Goal: Task Accomplishment & Management: Manage account settings

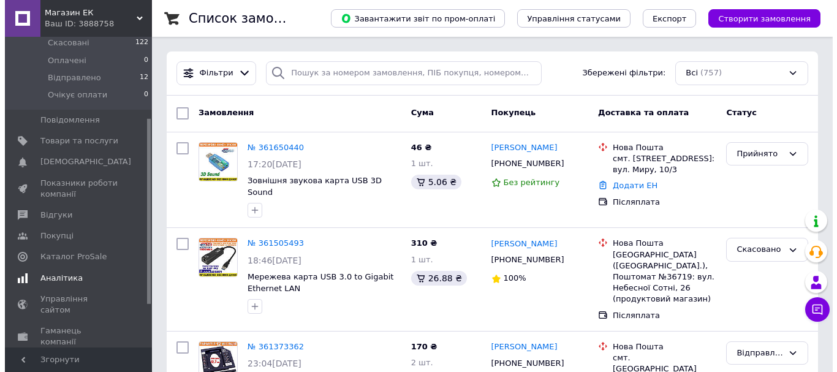
scroll to position [184, 0]
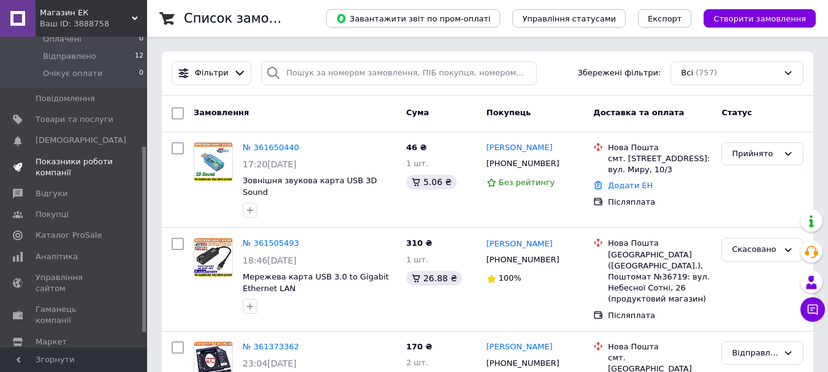
click at [56, 156] on span "Показники роботи компанії" at bounding box center [75, 167] width 78 height 22
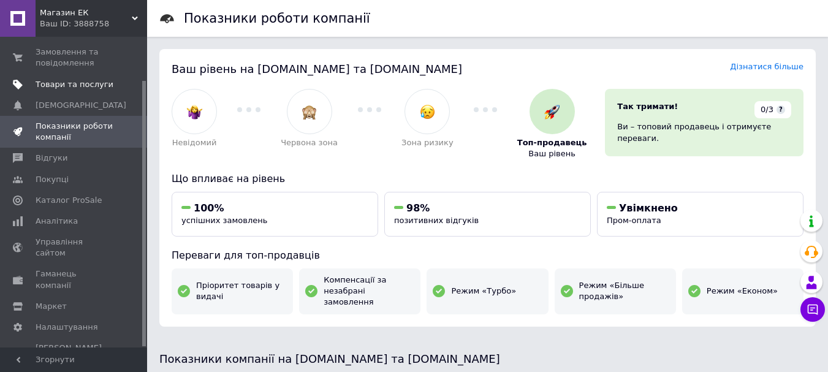
click at [53, 80] on span "Товари та послуги" at bounding box center [75, 84] width 78 height 11
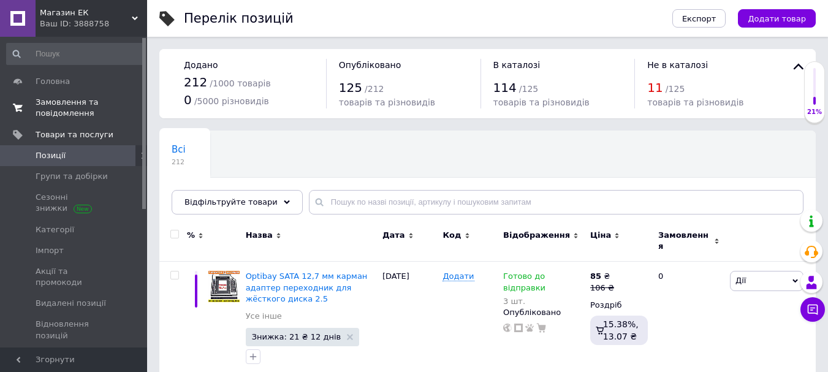
click at [62, 104] on span "Замовлення та повідомлення" at bounding box center [75, 108] width 78 height 22
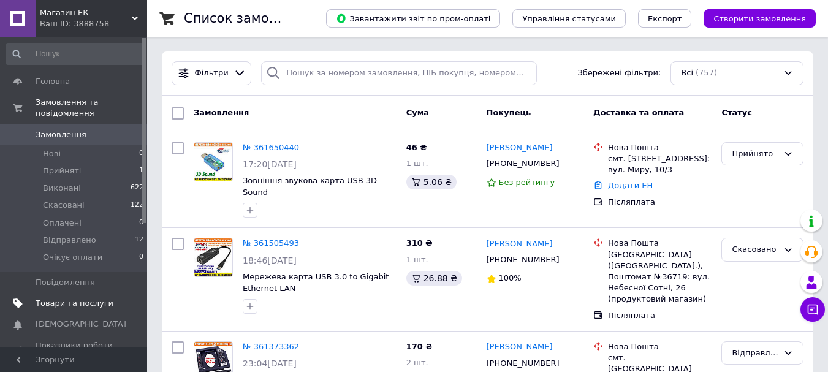
click at [93, 298] on span "Товари та послуги" at bounding box center [75, 303] width 78 height 11
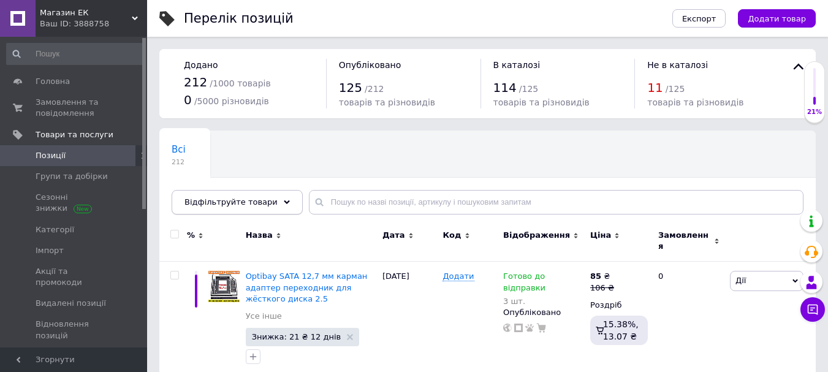
click at [229, 200] on span "Відфільтруйте товари" at bounding box center [231, 201] width 93 height 9
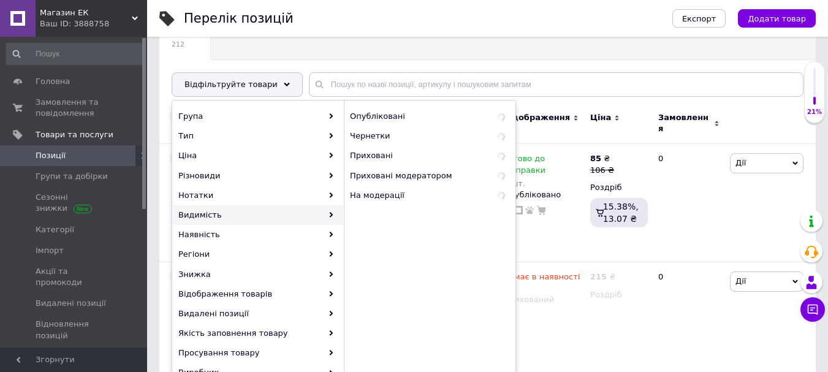
scroll to position [123, 0]
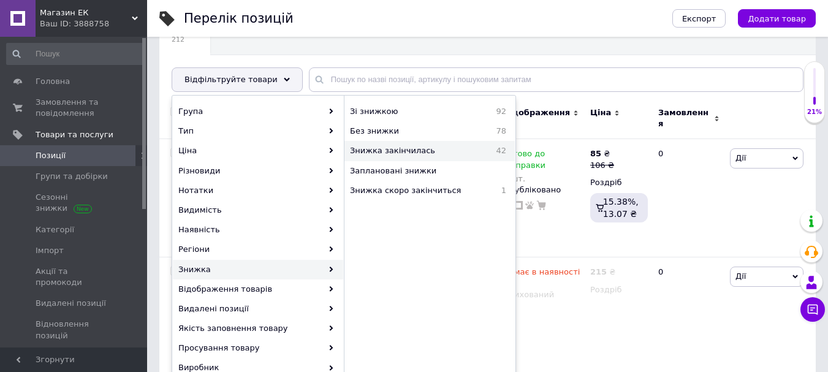
click at [376, 152] on span "Знижка закінчилась" at bounding box center [415, 150] width 131 height 11
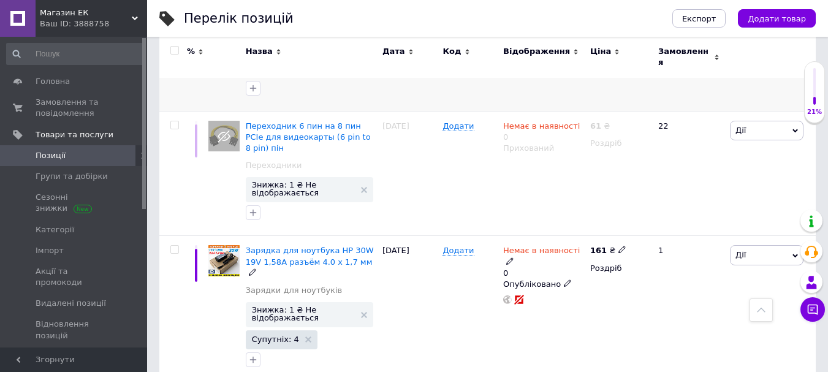
scroll to position [368, 0]
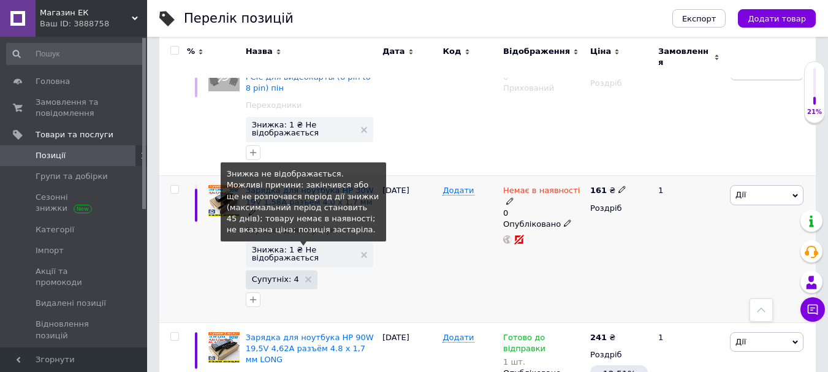
click at [283, 246] on span "Знижка: 1 ₴ Не відображається" at bounding box center [303, 254] width 103 height 16
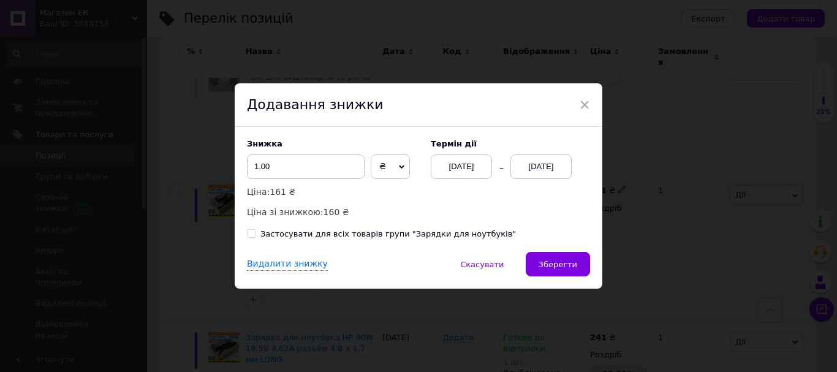
click at [532, 166] on div "[DATE]" at bounding box center [541, 166] width 61 height 25
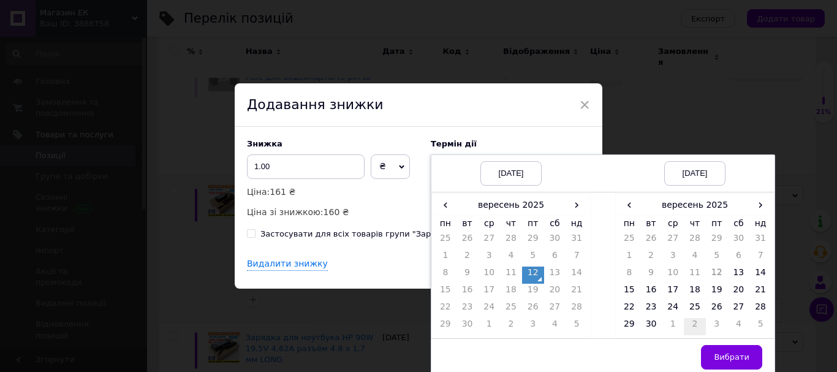
click at [699, 321] on td "2" at bounding box center [695, 326] width 22 height 17
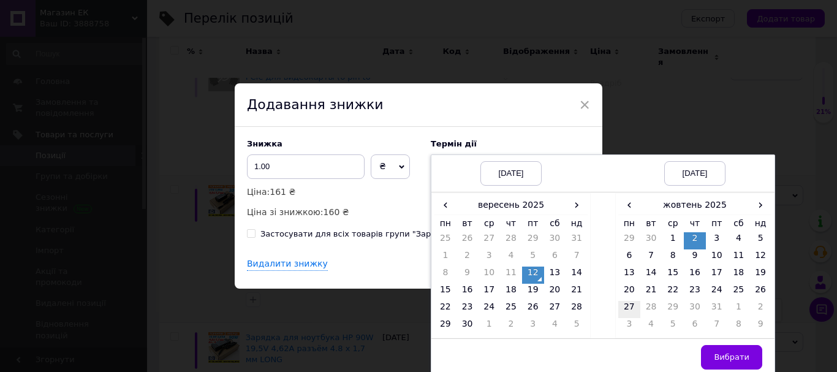
click at [630, 307] on td "27" at bounding box center [630, 309] width 22 height 17
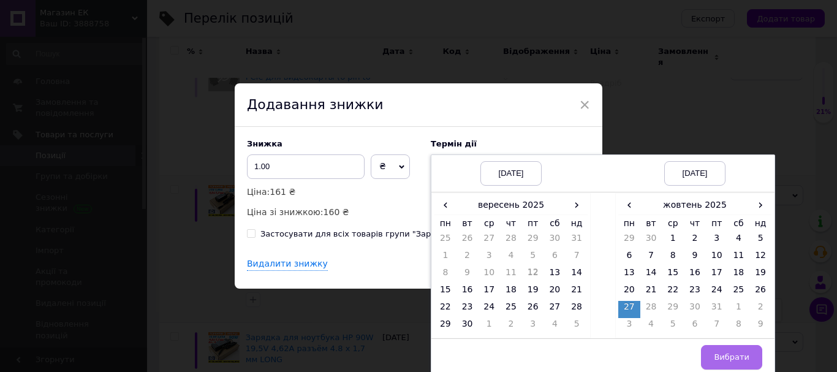
click at [731, 349] on button "Вибрати" at bounding box center [731, 357] width 61 height 25
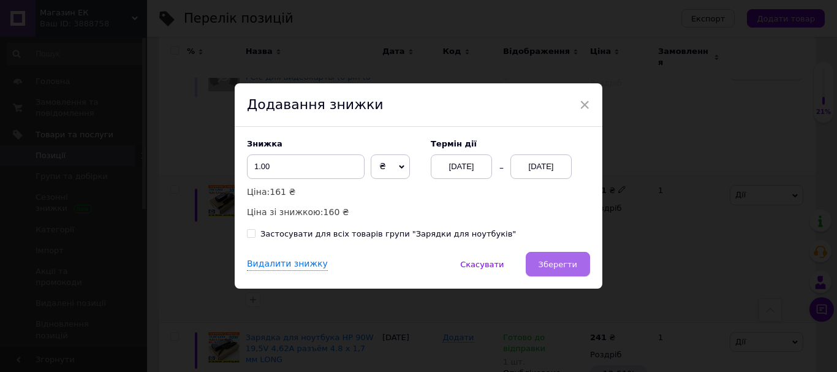
click at [564, 258] on button "Зберегти" at bounding box center [558, 264] width 64 height 25
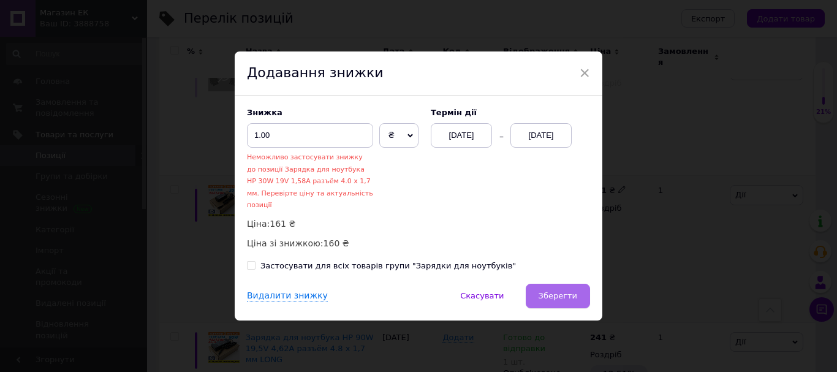
click at [562, 291] on span "Зберегти" at bounding box center [558, 295] width 39 height 9
click at [498, 291] on span "Скасувати" at bounding box center [482, 295] width 44 height 9
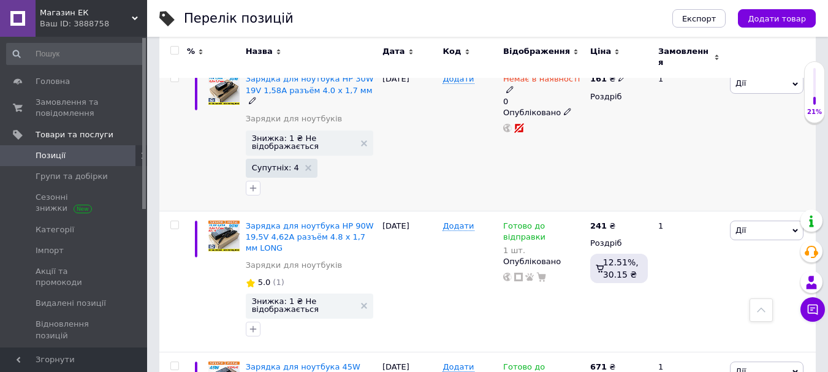
scroll to position [490, 0]
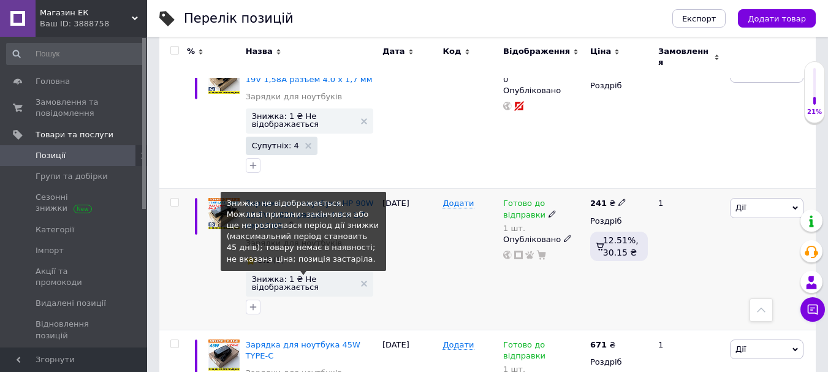
click at [314, 275] on span "Знижка: 1 ₴ Не відображається" at bounding box center [303, 283] width 103 height 16
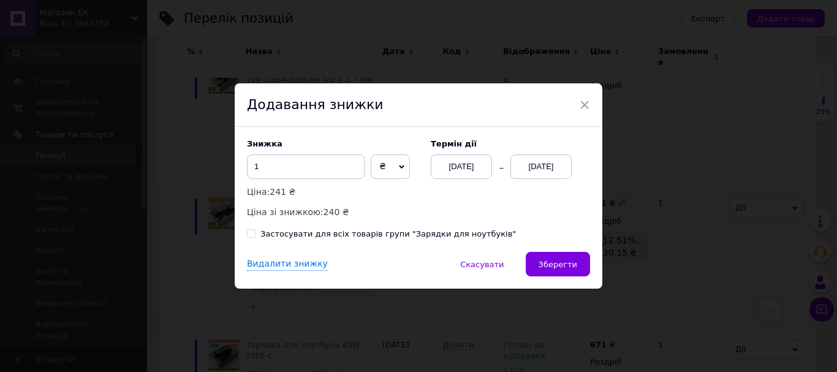
click at [539, 166] on div "[DATE]" at bounding box center [541, 166] width 61 height 25
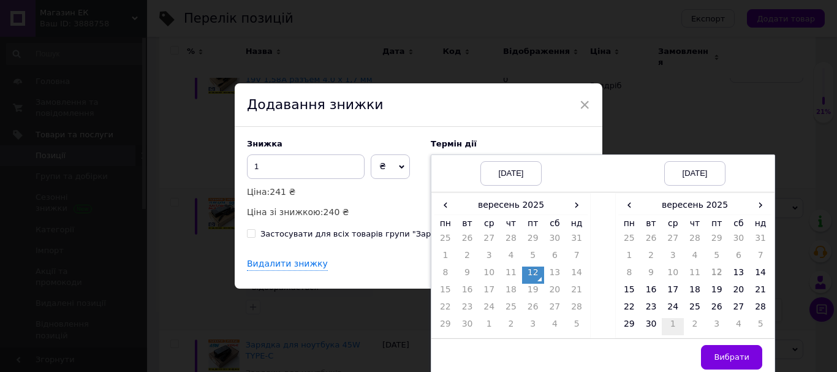
click at [671, 324] on td "1" at bounding box center [673, 326] width 22 height 17
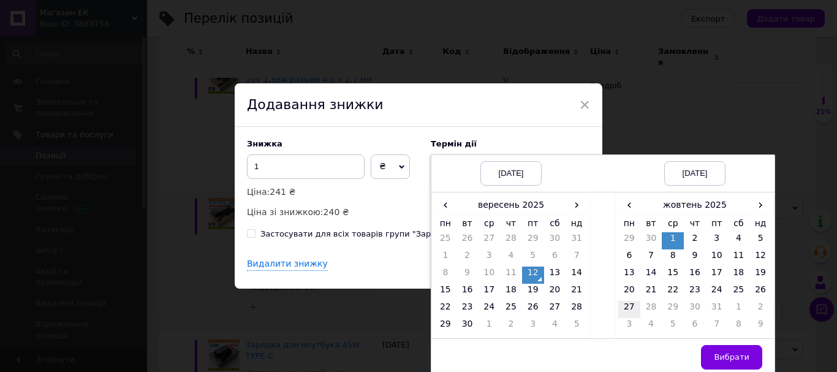
click at [626, 307] on td "27" at bounding box center [630, 309] width 22 height 17
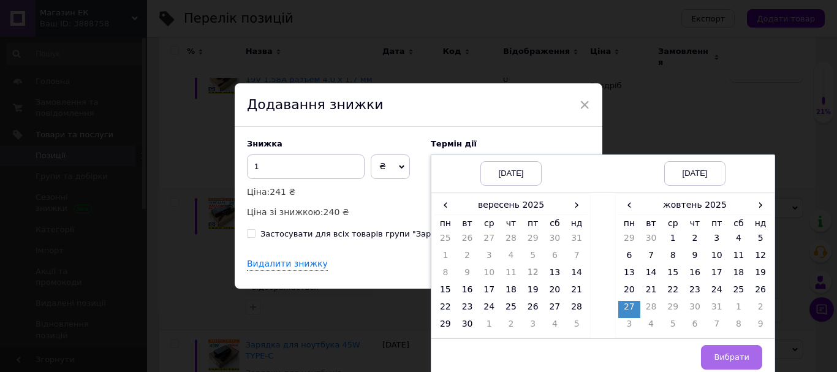
click at [715, 349] on button "Вибрати" at bounding box center [731, 357] width 61 height 25
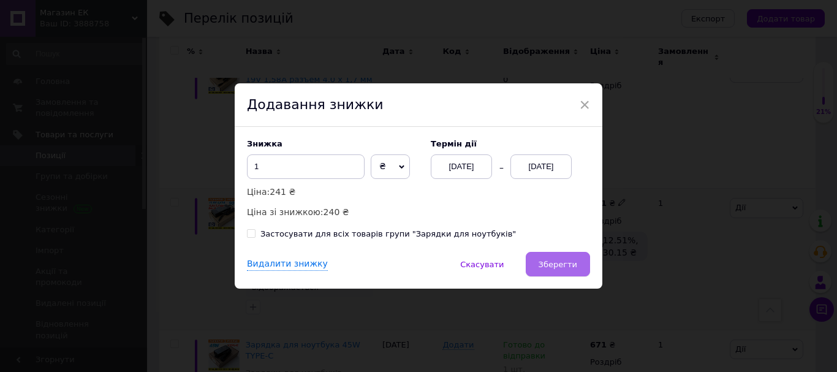
click at [576, 269] on button "Зберегти" at bounding box center [558, 264] width 64 height 25
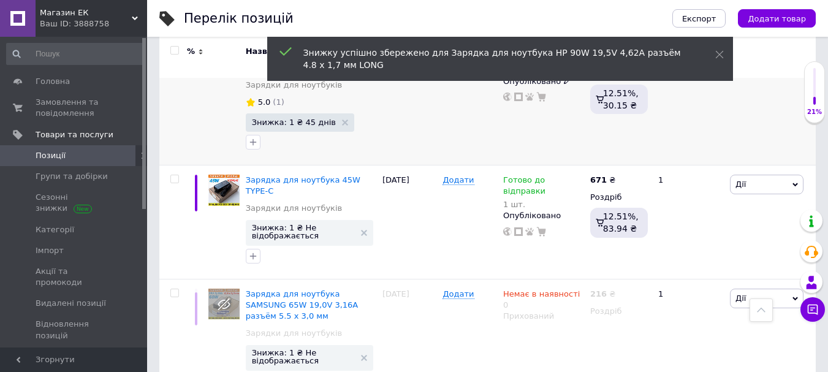
scroll to position [674, 0]
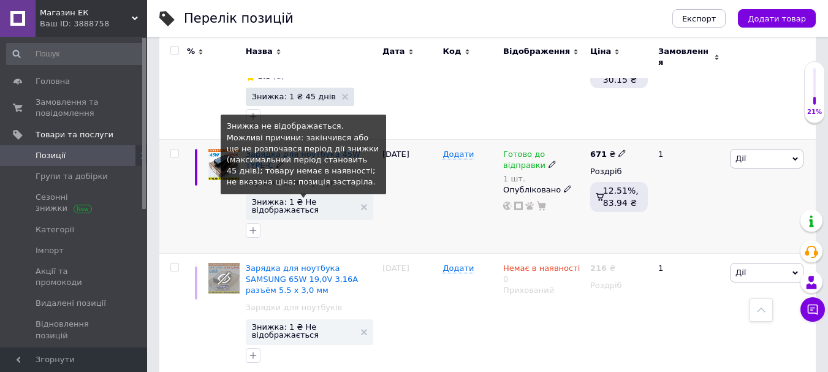
click at [302, 198] on span "Знижка: 1 ₴ Не відображається" at bounding box center [303, 206] width 103 height 16
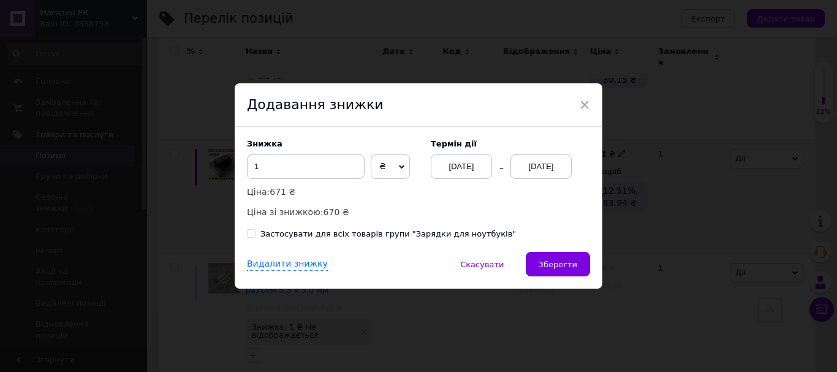
click at [542, 169] on div "[DATE]" at bounding box center [541, 166] width 61 height 25
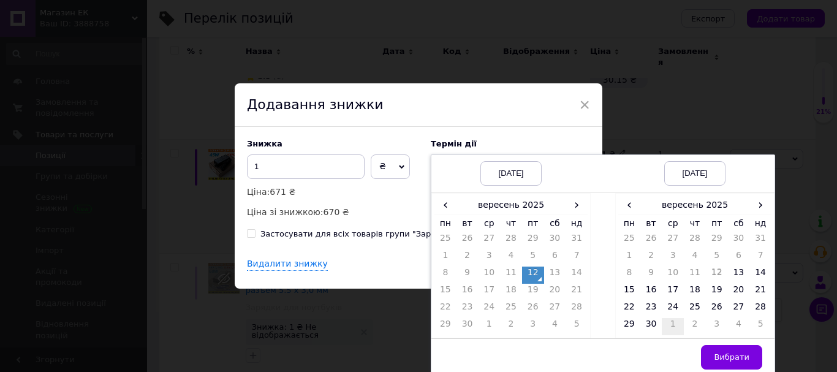
click at [671, 324] on td "1" at bounding box center [673, 326] width 22 height 17
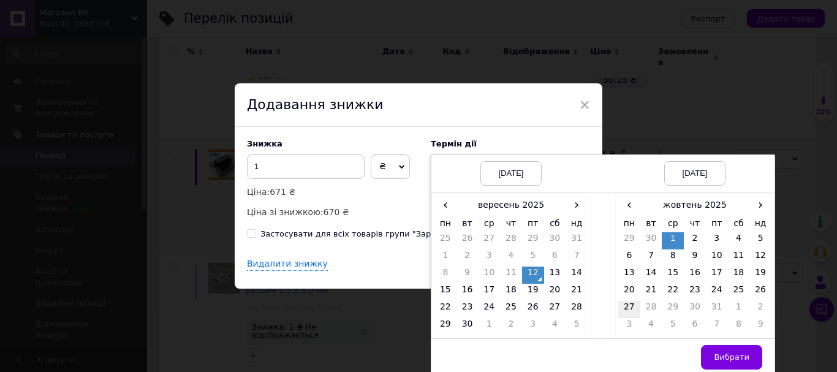
click at [630, 308] on td "27" at bounding box center [630, 309] width 22 height 17
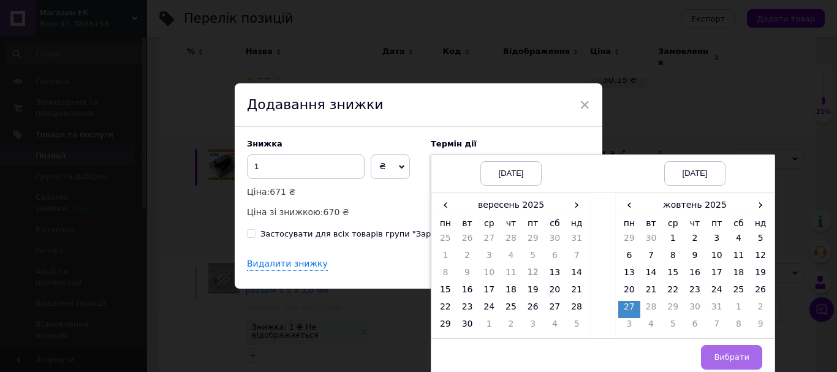
click at [725, 352] on button "Вибрати" at bounding box center [731, 357] width 61 height 25
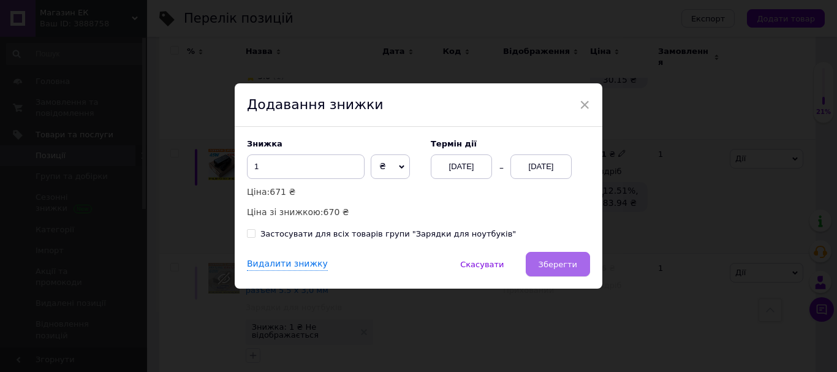
click at [566, 260] on span "Зберегти" at bounding box center [558, 264] width 39 height 9
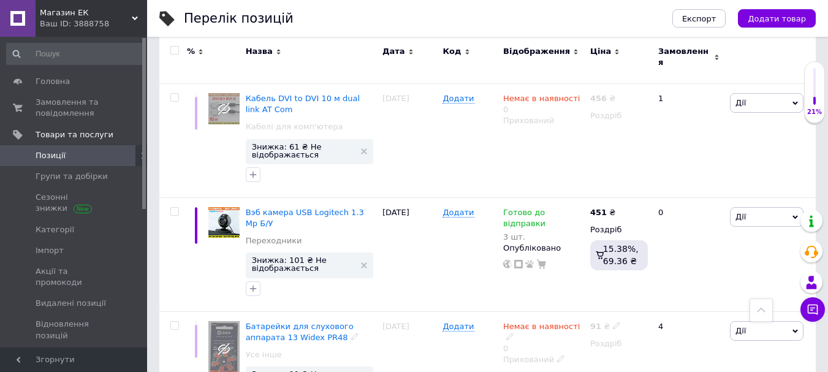
scroll to position [1226, 0]
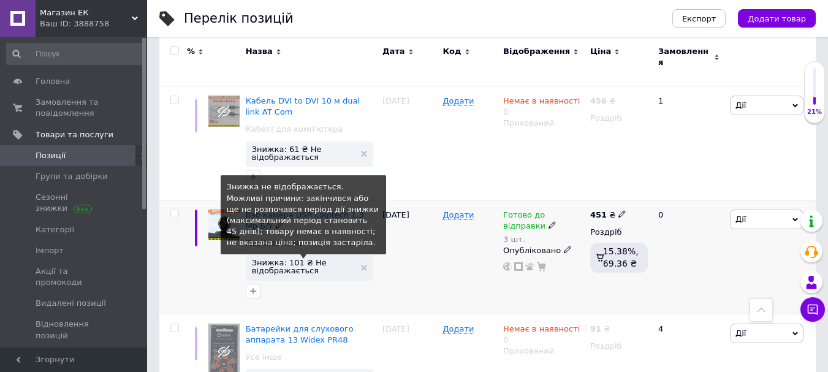
click at [277, 259] on span "Знижка: 101 ₴ Не відображається" at bounding box center [303, 267] width 103 height 16
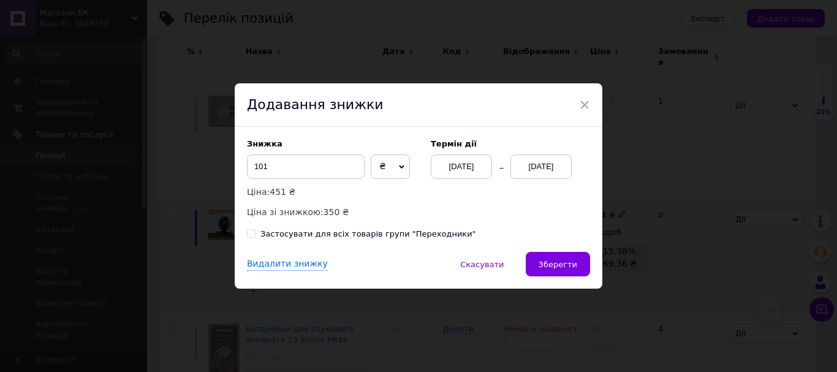
click at [544, 172] on div "[DATE]" at bounding box center [541, 166] width 61 height 25
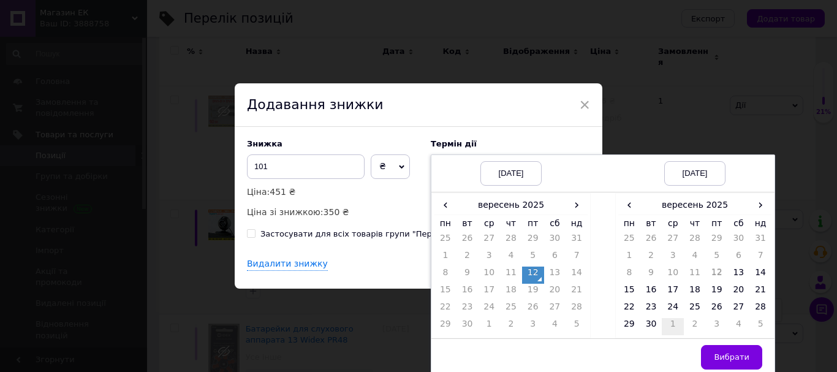
click at [676, 327] on td "1" at bounding box center [673, 326] width 22 height 17
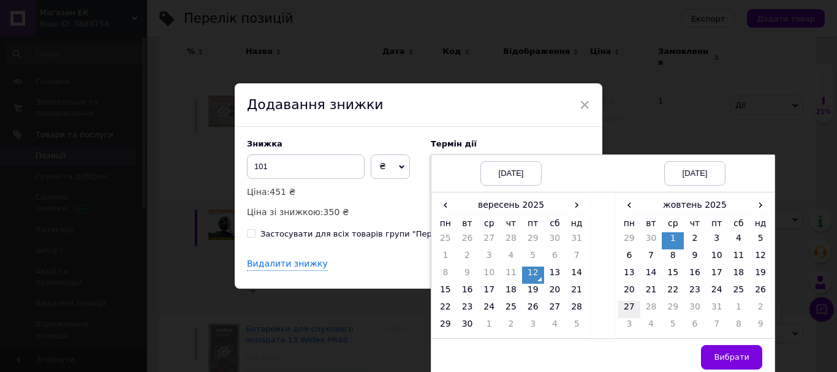
click at [630, 309] on td "27" at bounding box center [630, 309] width 22 height 17
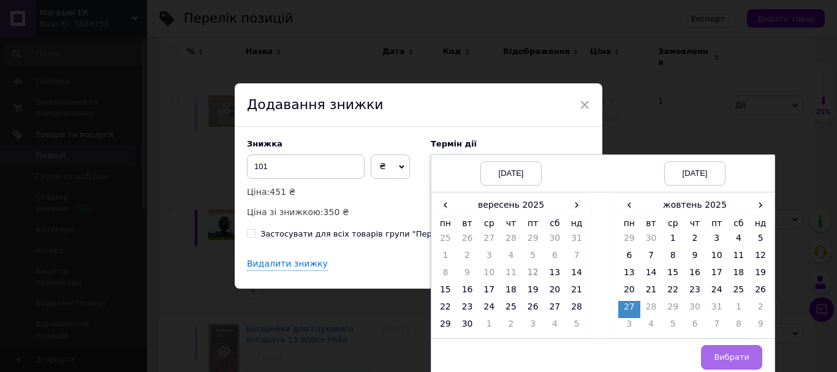
click at [723, 351] on button "Вибрати" at bounding box center [731, 357] width 61 height 25
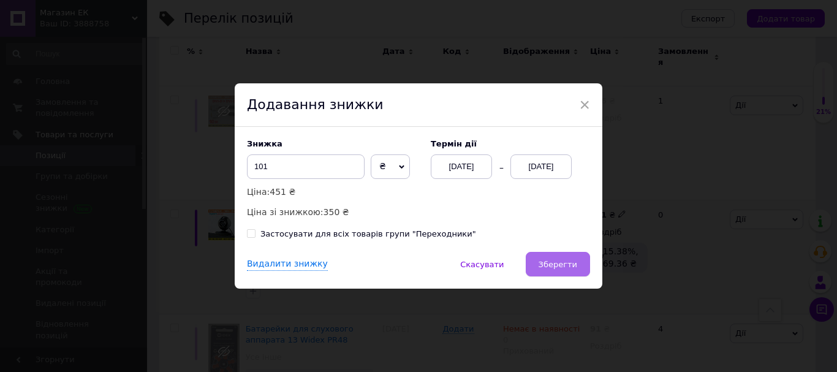
click at [555, 261] on span "Зберегти" at bounding box center [558, 264] width 39 height 9
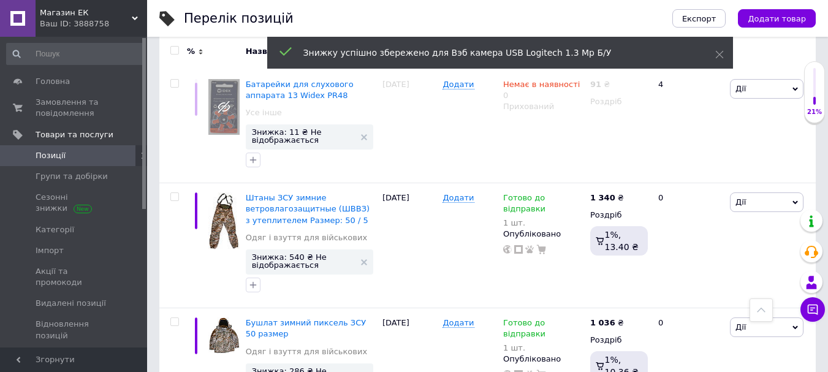
scroll to position [1533, 0]
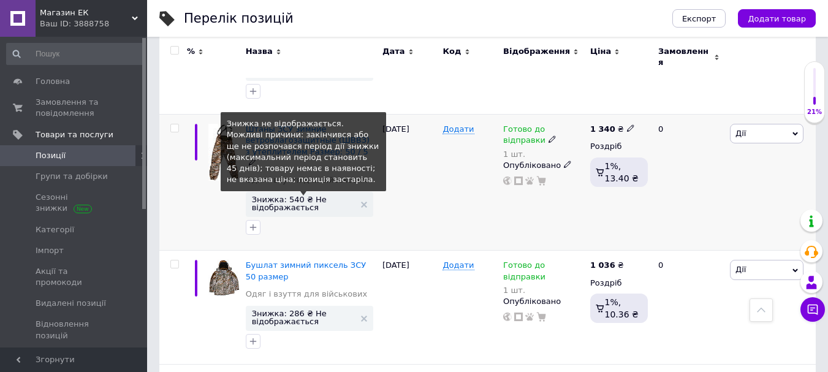
click at [300, 196] on span "Знижка: 540 ₴ Не відображається" at bounding box center [303, 204] width 103 height 16
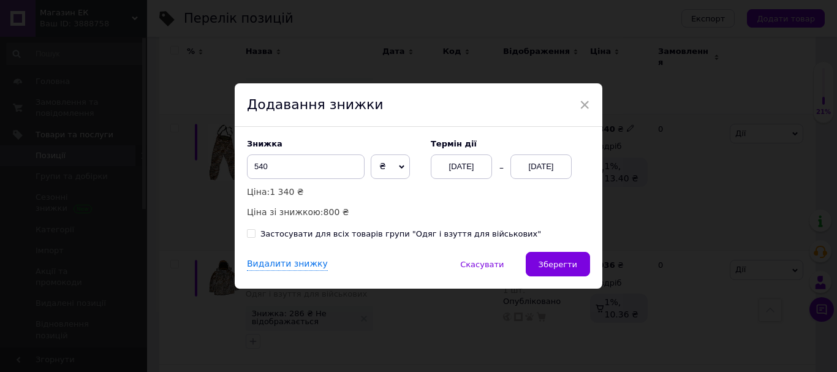
click at [541, 167] on div "[DATE]" at bounding box center [541, 166] width 61 height 25
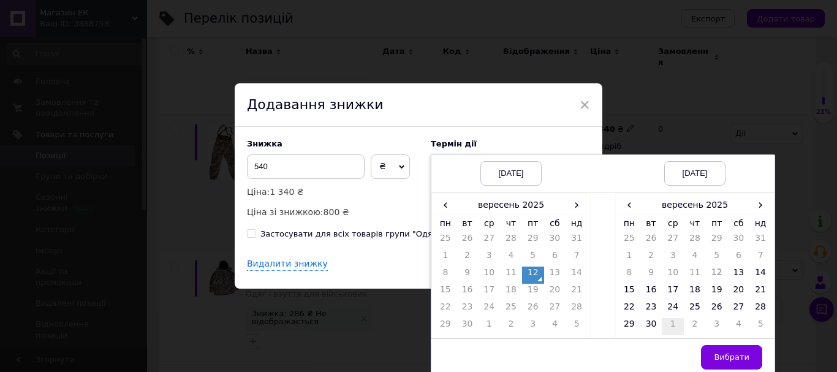
click at [672, 326] on td "1" at bounding box center [673, 326] width 22 height 17
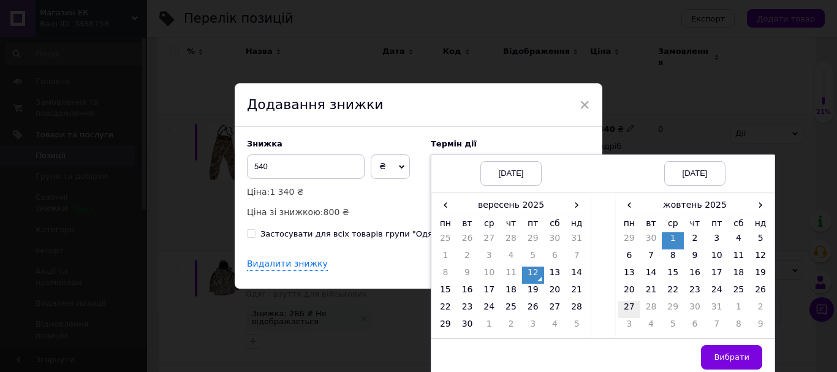
click at [626, 309] on td "27" at bounding box center [630, 309] width 22 height 17
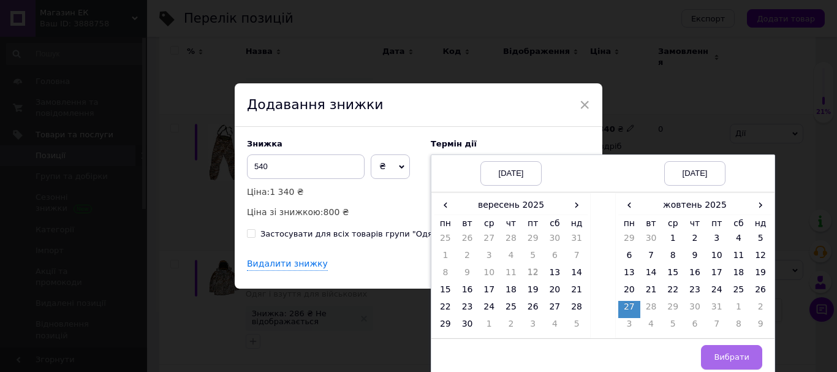
click at [723, 356] on span "Вибрати" at bounding box center [732, 357] width 36 height 9
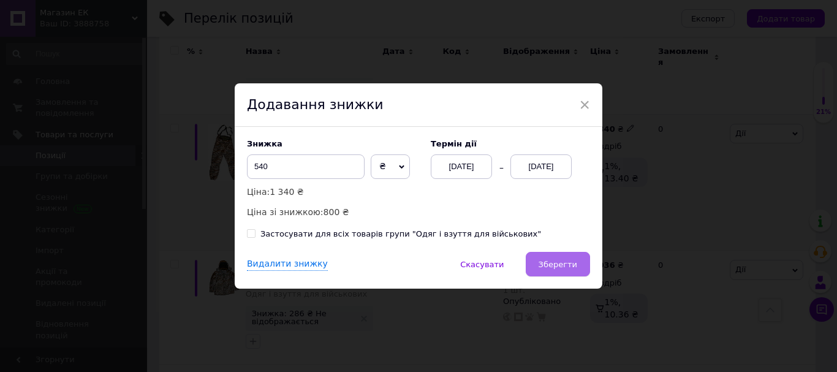
click at [574, 262] on span "Зберегти" at bounding box center [558, 264] width 39 height 9
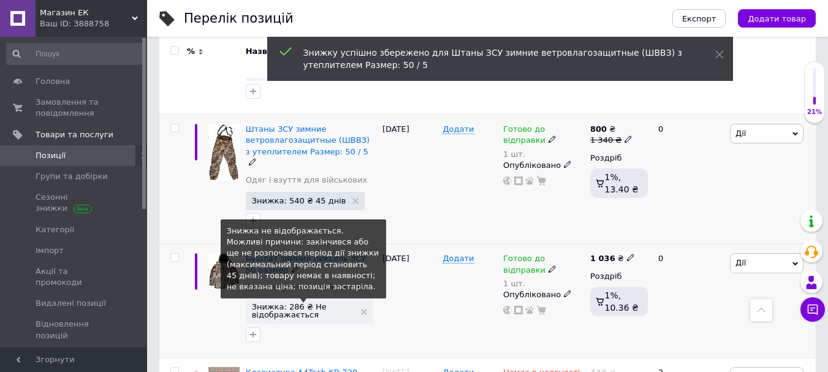
click at [293, 303] on span "Знижка: 286 ₴ Не відображається" at bounding box center [303, 311] width 103 height 16
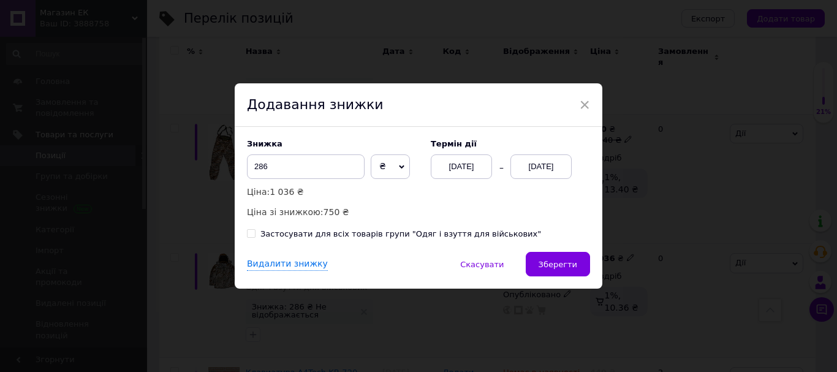
click at [531, 168] on div "[DATE]" at bounding box center [541, 166] width 61 height 25
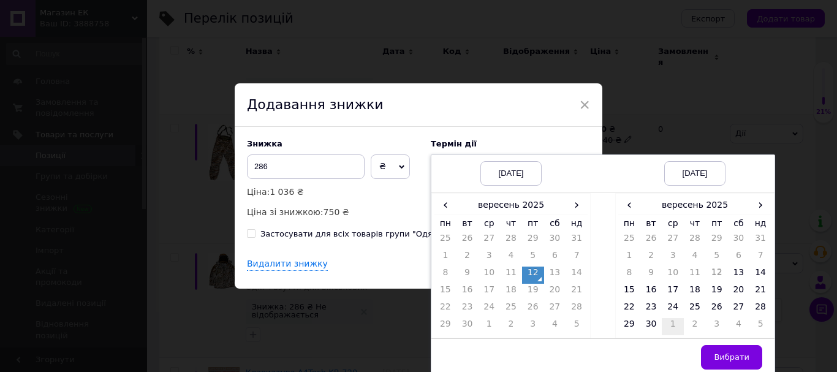
click at [669, 325] on td "1" at bounding box center [673, 326] width 22 height 17
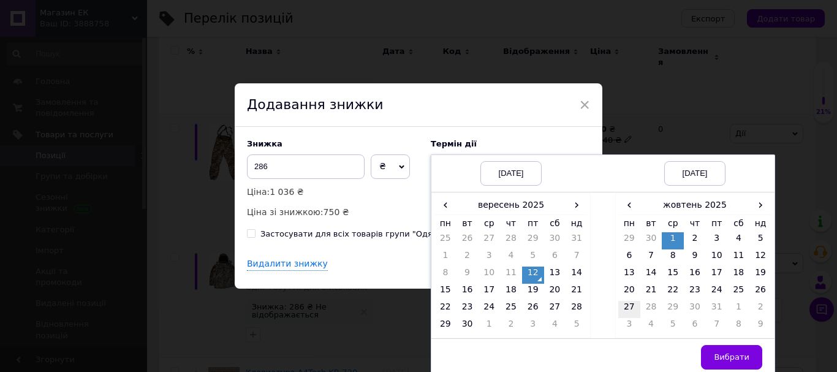
click at [629, 307] on td "27" at bounding box center [630, 309] width 22 height 17
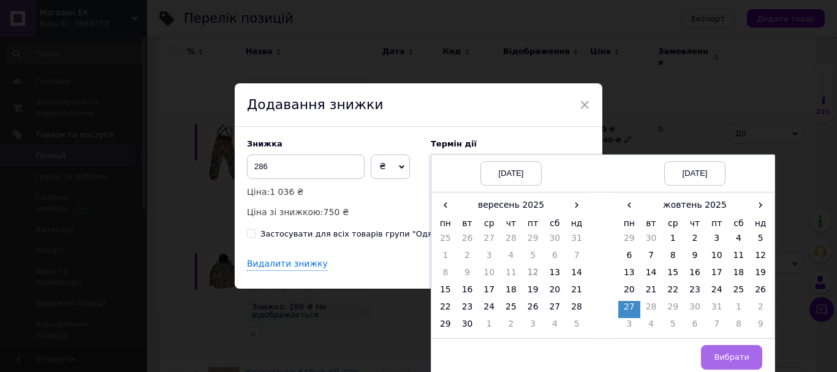
click at [728, 348] on button "Вибрати" at bounding box center [731, 357] width 61 height 25
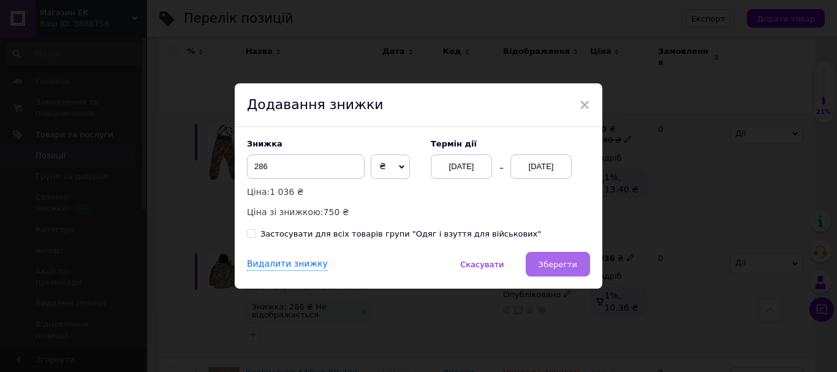
click at [567, 261] on span "Зберегти" at bounding box center [558, 264] width 39 height 9
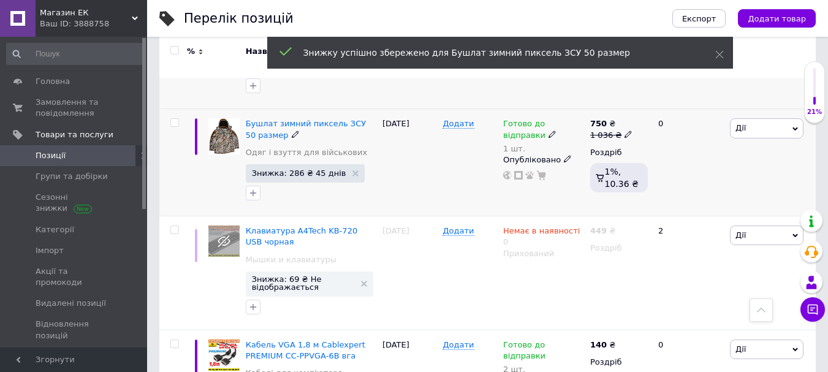
scroll to position [1778, 0]
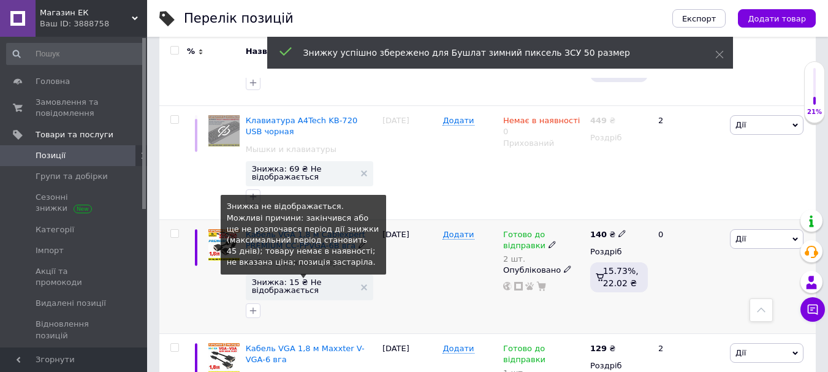
click at [301, 278] on span "Знижка: 15 ₴ Не відображається" at bounding box center [303, 286] width 103 height 16
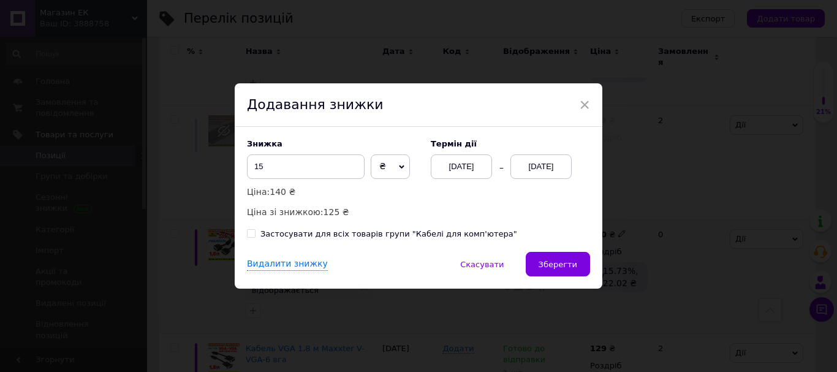
click at [530, 168] on div "[DATE]" at bounding box center [541, 166] width 61 height 25
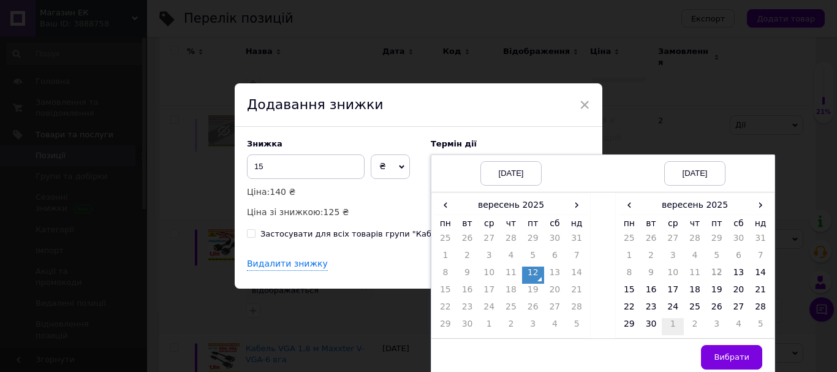
click at [674, 326] on td "1" at bounding box center [673, 326] width 22 height 17
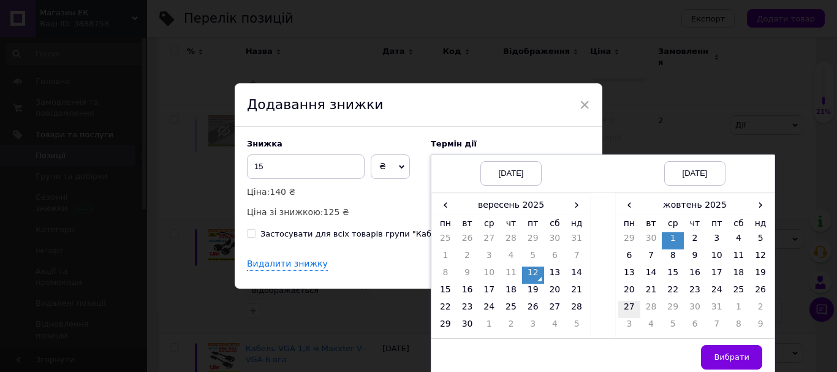
click at [630, 307] on td "27" at bounding box center [630, 309] width 22 height 17
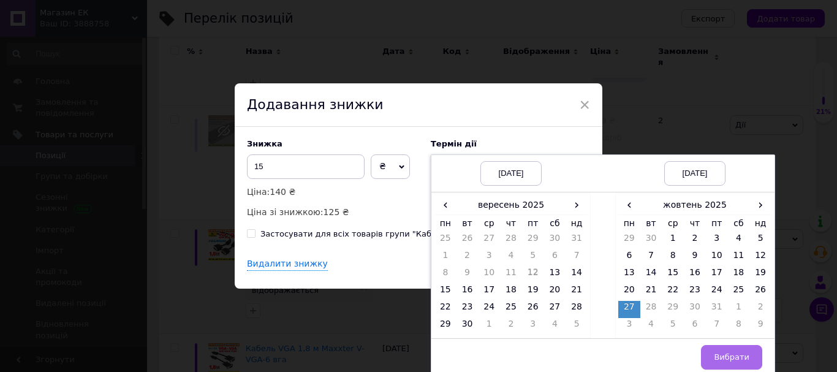
click at [728, 355] on span "Вибрати" at bounding box center [732, 357] width 36 height 9
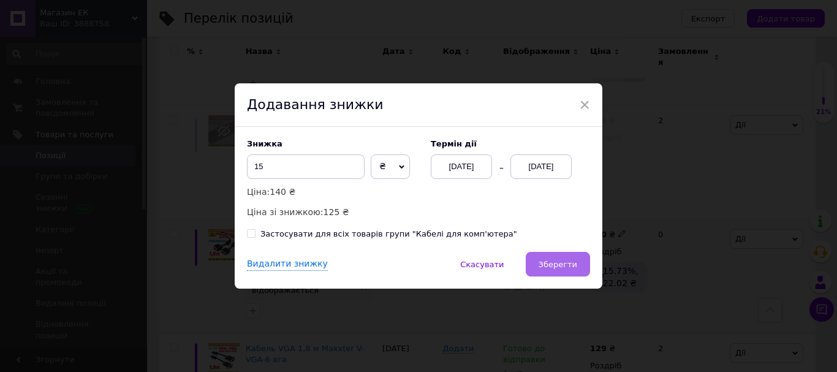
click at [558, 267] on span "Зберегти" at bounding box center [558, 264] width 39 height 9
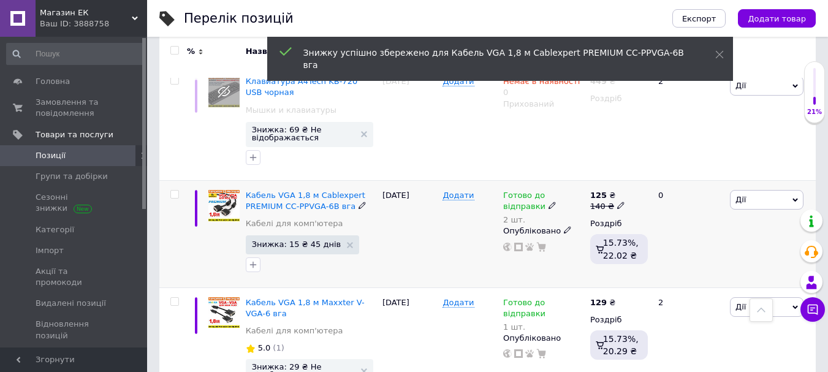
scroll to position [1839, 0]
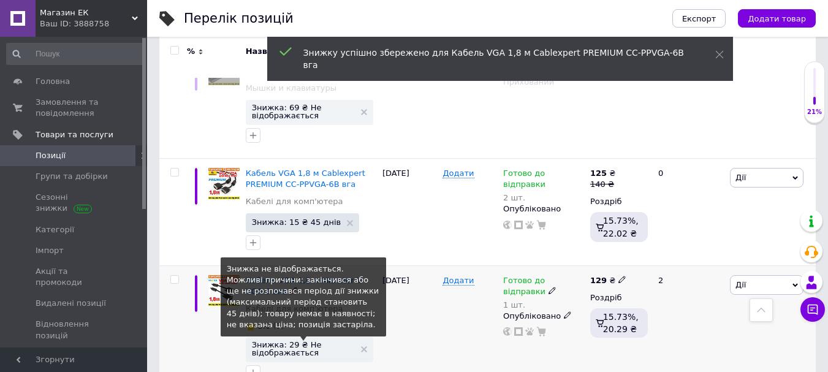
click at [290, 341] on span "Знижка: 29 ₴ Не відображається" at bounding box center [303, 349] width 103 height 16
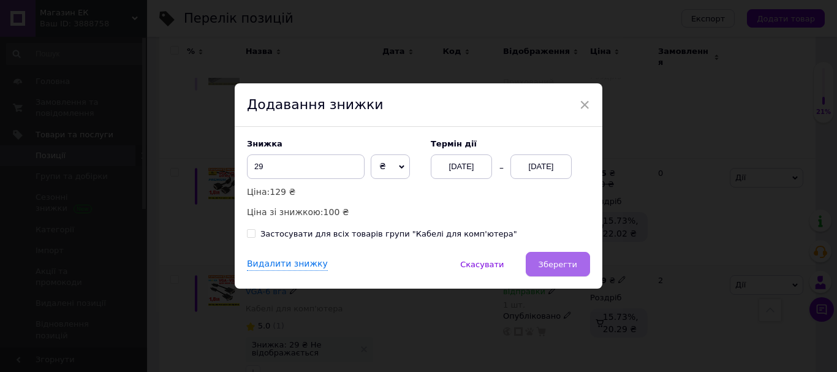
click at [557, 264] on span "Зберегти" at bounding box center [558, 264] width 39 height 9
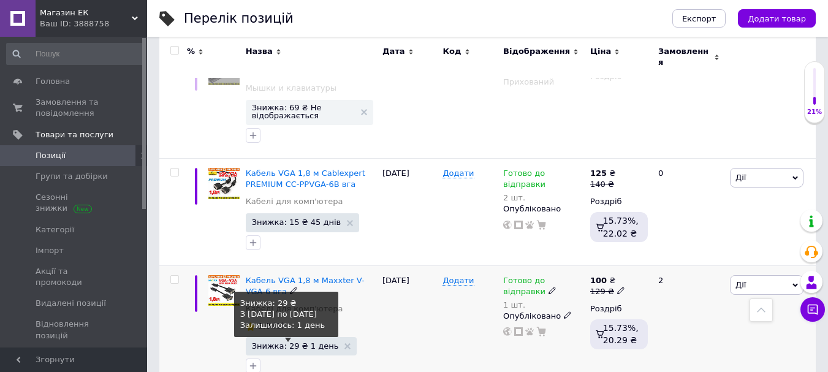
click at [299, 342] on span "Знижка: 29 ₴ 1 день" at bounding box center [295, 346] width 87 height 8
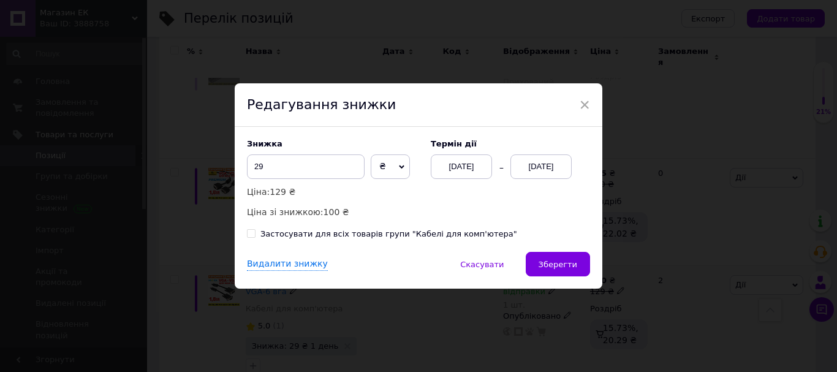
click at [563, 164] on div "[DATE]" at bounding box center [541, 166] width 61 height 25
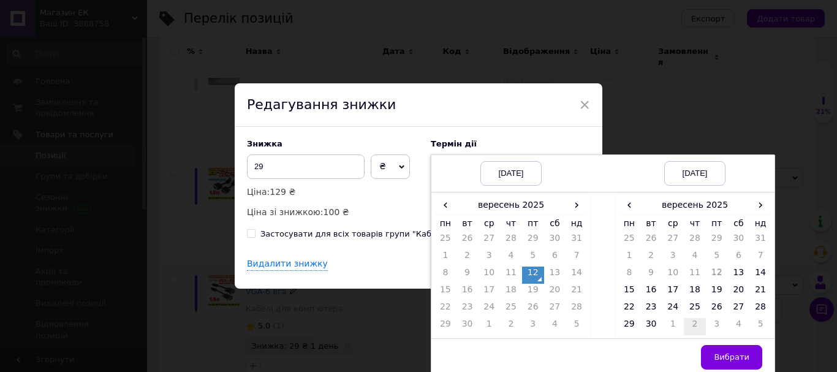
click at [691, 322] on td "2" at bounding box center [695, 326] width 22 height 17
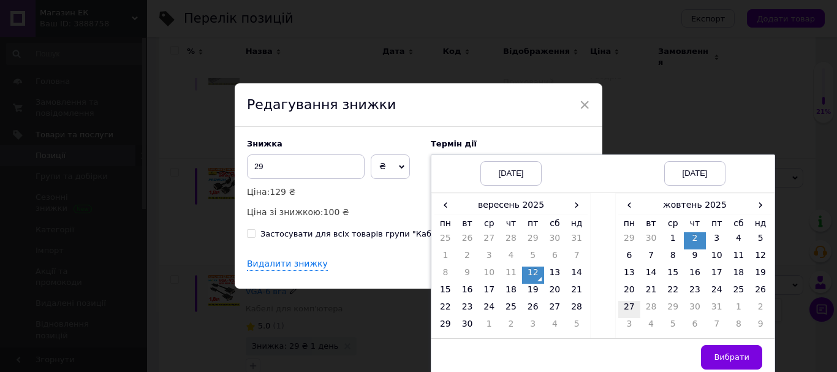
click at [627, 308] on td "27" at bounding box center [630, 309] width 22 height 17
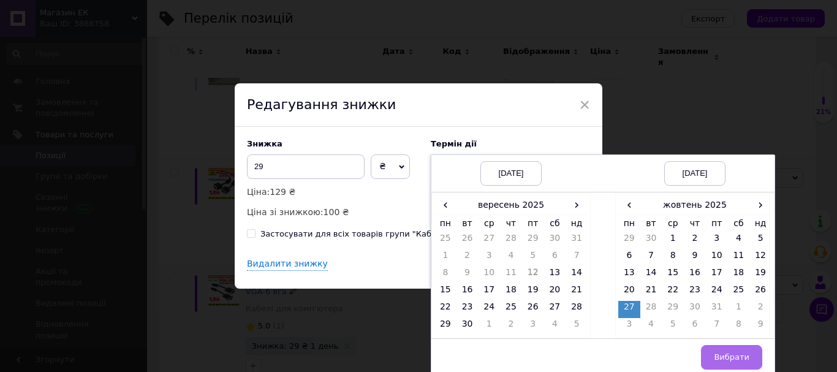
click at [731, 358] on span "Вибрати" at bounding box center [732, 357] width 36 height 9
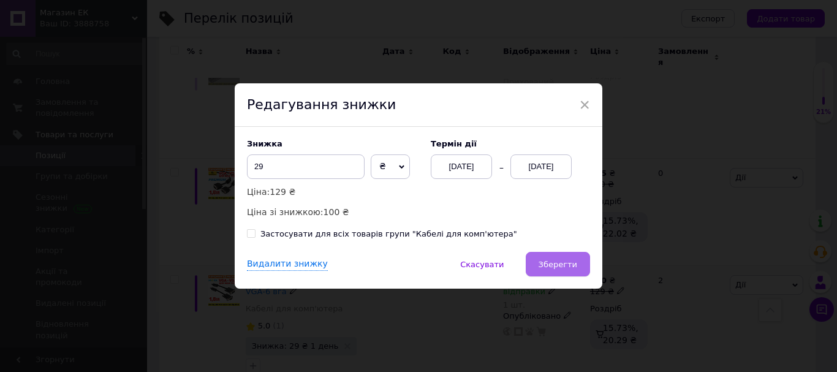
click at [578, 267] on button "Зберегти" at bounding box center [558, 264] width 64 height 25
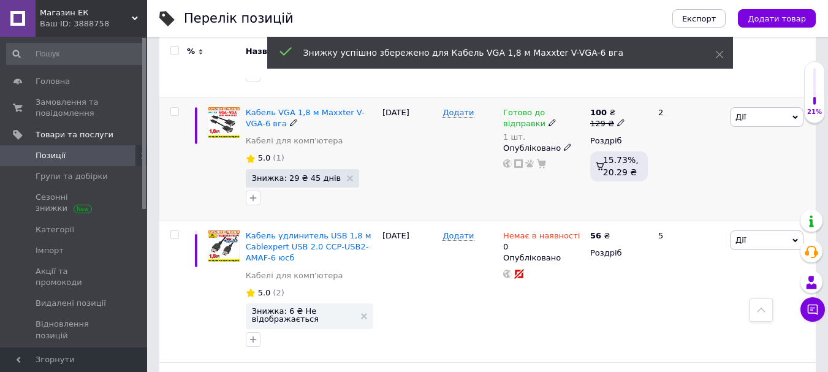
scroll to position [2023, 0]
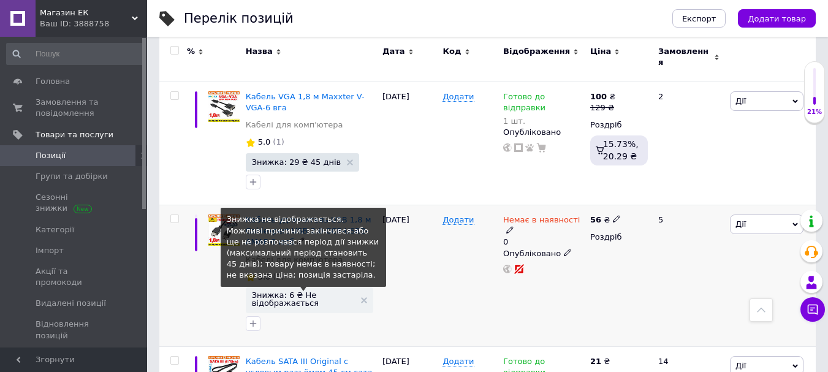
click at [283, 291] on span "Знижка: 6 ₴ Не відображається" at bounding box center [303, 299] width 103 height 16
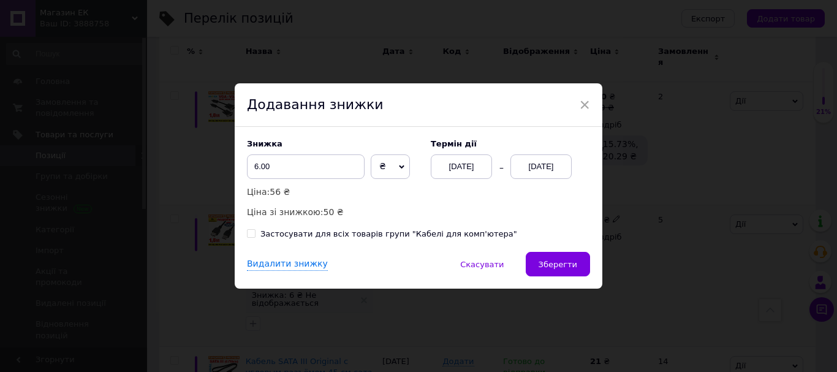
click at [544, 163] on div "[DATE]" at bounding box center [541, 166] width 61 height 25
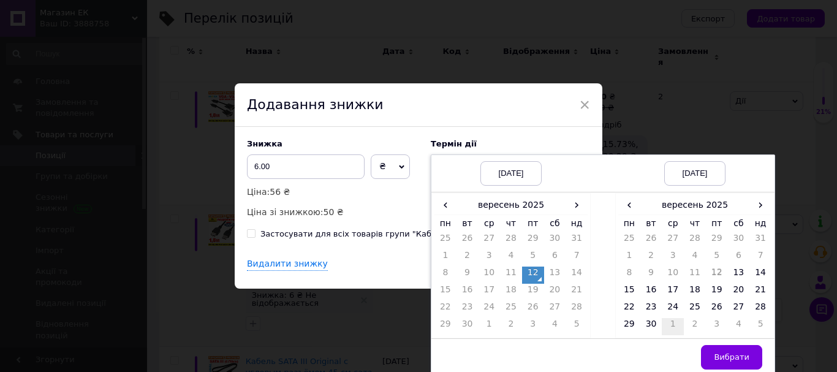
click at [669, 326] on td "1" at bounding box center [673, 326] width 22 height 17
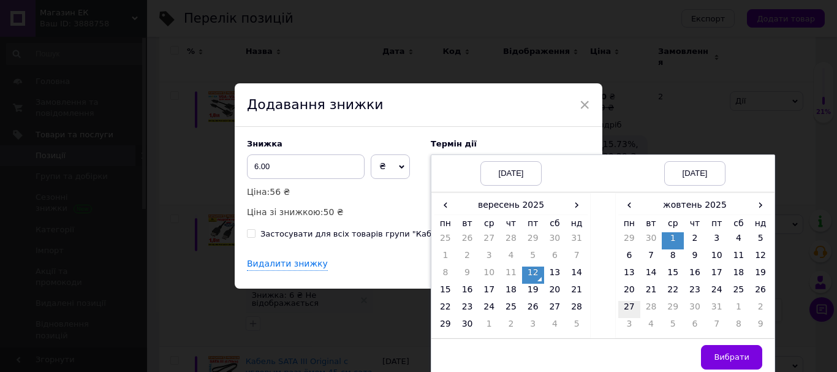
click at [627, 308] on td "27" at bounding box center [630, 309] width 22 height 17
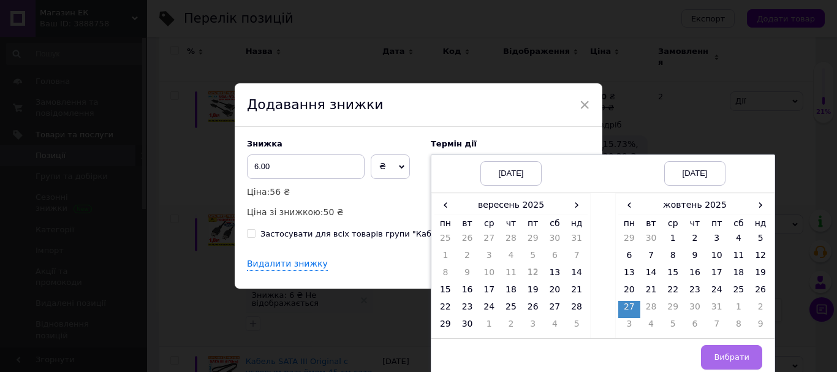
click at [736, 359] on span "Вибрати" at bounding box center [732, 357] width 36 height 9
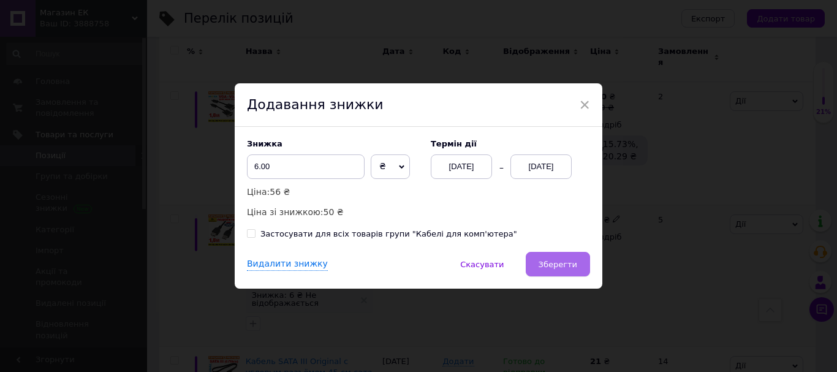
click at [575, 260] on span "Зберегти" at bounding box center [558, 264] width 39 height 9
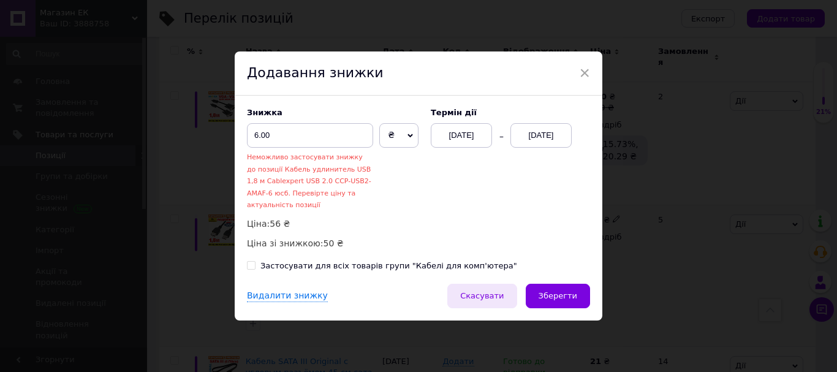
click at [503, 294] on span "Скасувати" at bounding box center [482, 295] width 44 height 9
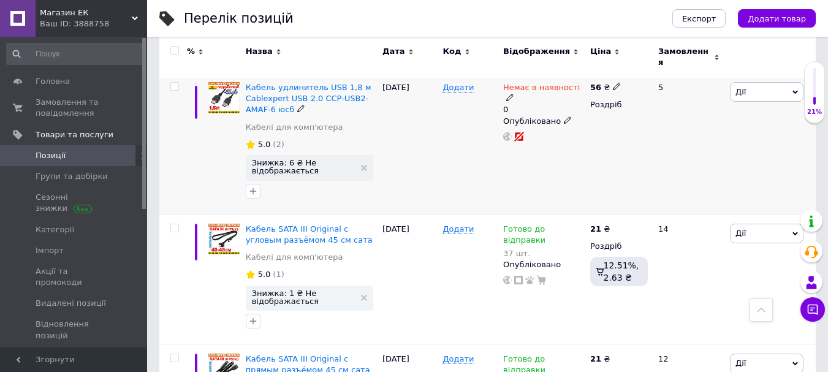
scroll to position [2207, 0]
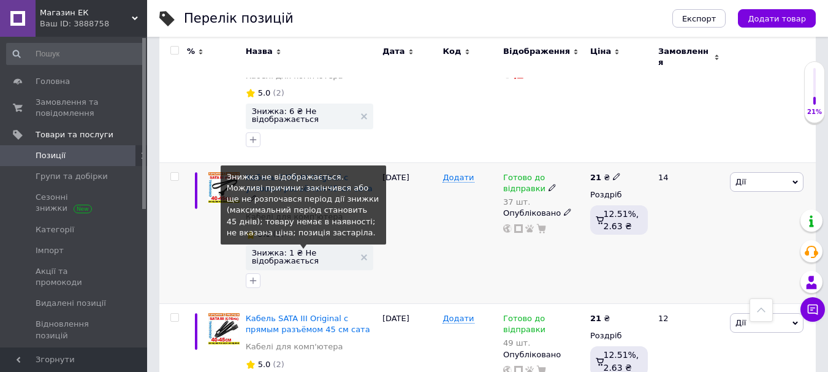
click at [315, 249] on span "Знижка: 1 ₴ Не відображається" at bounding box center [303, 257] width 103 height 16
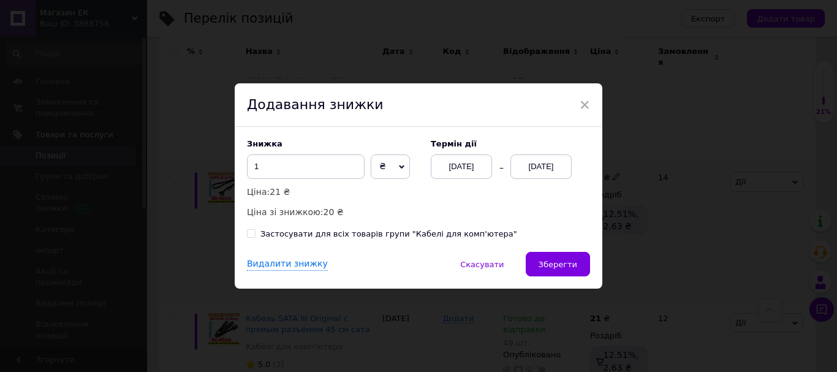
click at [520, 164] on div "[DATE]" at bounding box center [541, 166] width 61 height 25
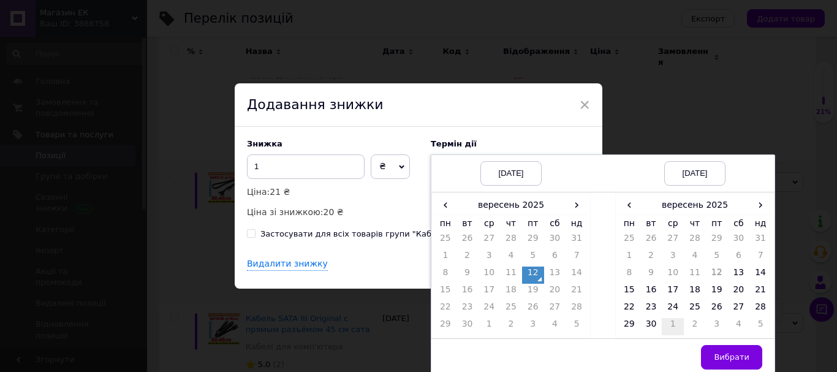
click at [676, 324] on td "1" at bounding box center [673, 326] width 22 height 17
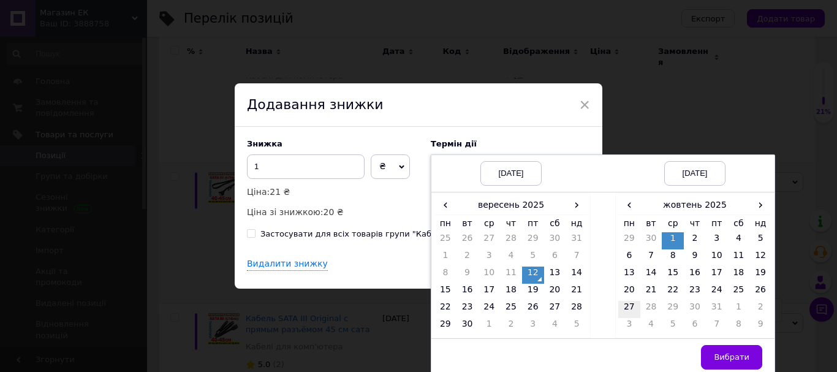
click at [630, 305] on td "27" at bounding box center [630, 309] width 22 height 17
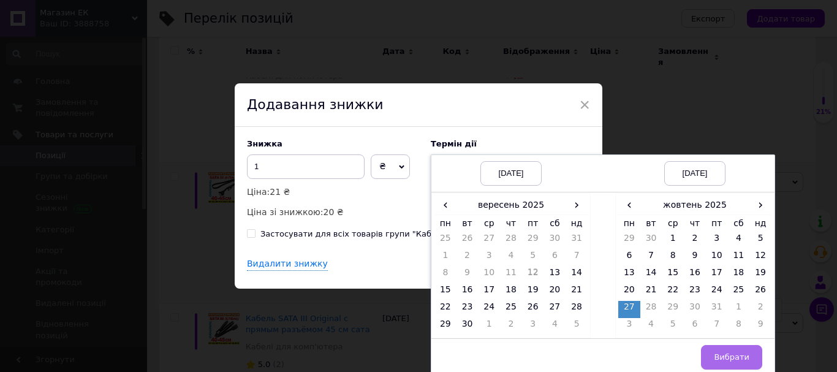
click at [719, 354] on span "Вибрати" at bounding box center [732, 357] width 36 height 9
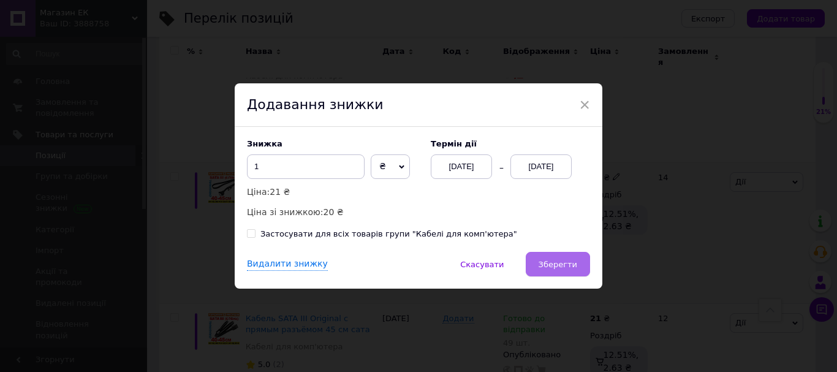
click at [577, 264] on button "Зберегти" at bounding box center [558, 264] width 64 height 25
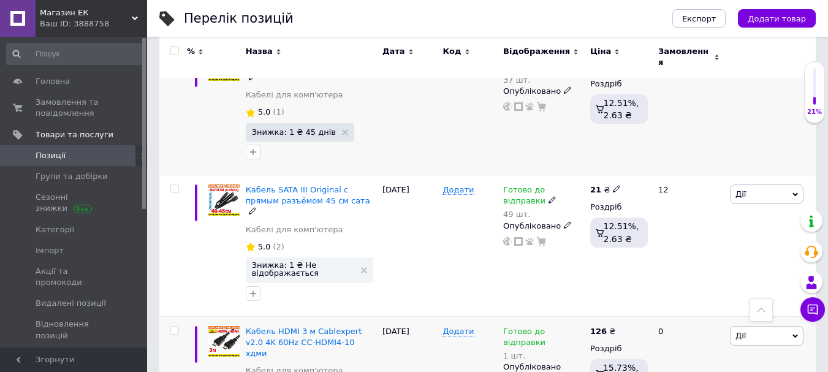
scroll to position [2330, 0]
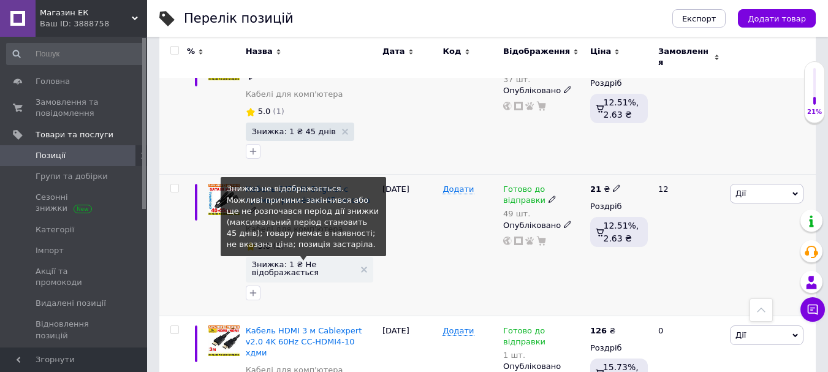
click at [292, 261] on span "Знижка: 1 ₴ Не відображається" at bounding box center [303, 269] width 103 height 16
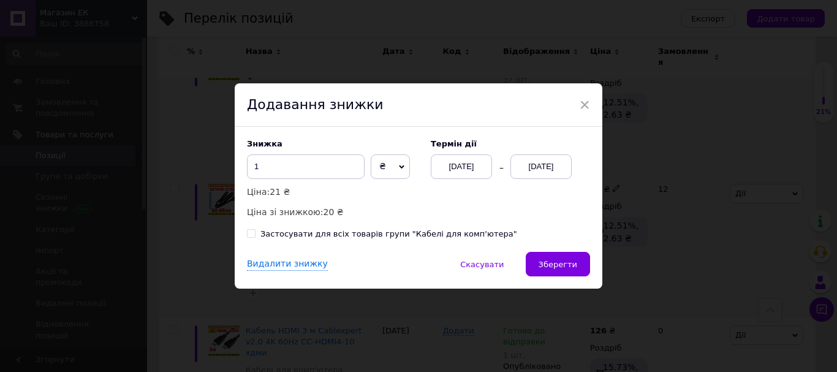
click at [532, 164] on div "[DATE]" at bounding box center [541, 166] width 61 height 25
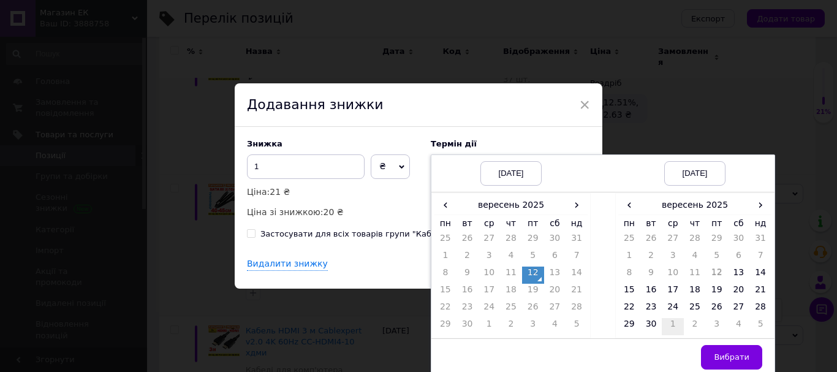
click at [671, 324] on td "1" at bounding box center [673, 326] width 22 height 17
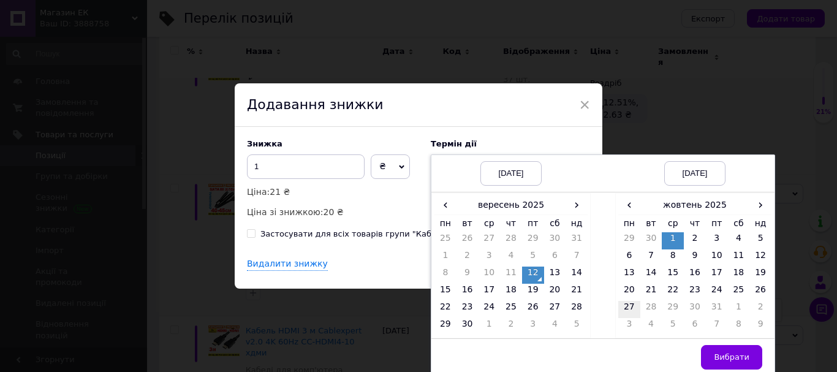
click at [628, 304] on td "27" at bounding box center [630, 309] width 22 height 17
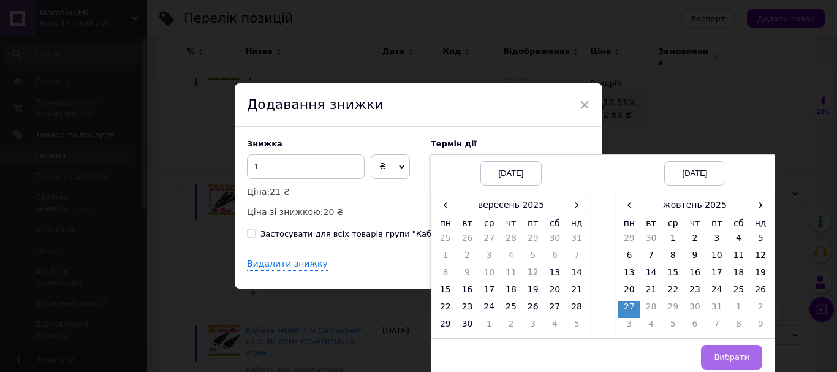
click at [732, 351] on button "Вибрати" at bounding box center [731, 357] width 61 height 25
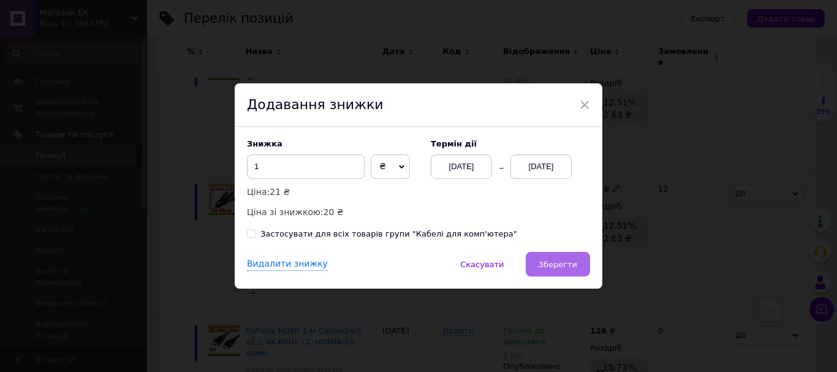
click at [570, 257] on button "Зберегти" at bounding box center [558, 264] width 64 height 25
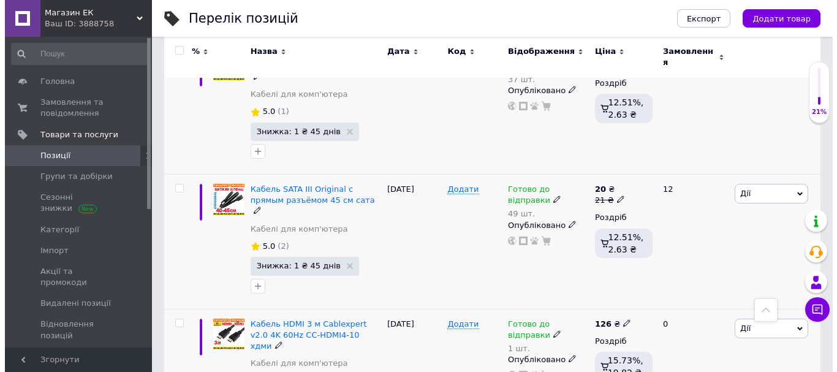
scroll to position [2379, 0]
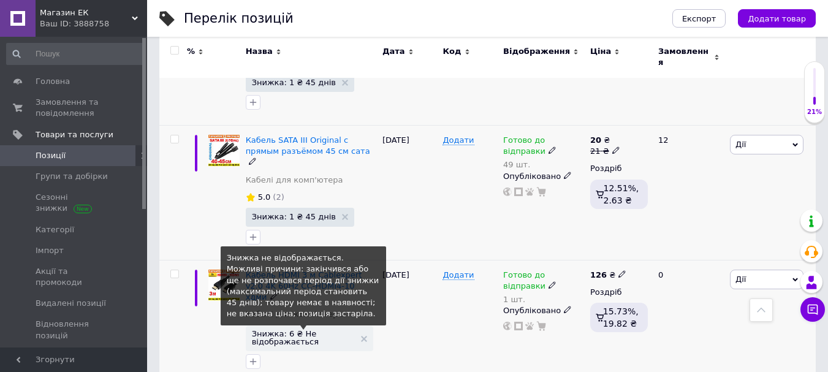
click at [288, 330] on span "Знижка: 6 ₴ Не відображається" at bounding box center [303, 338] width 103 height 16
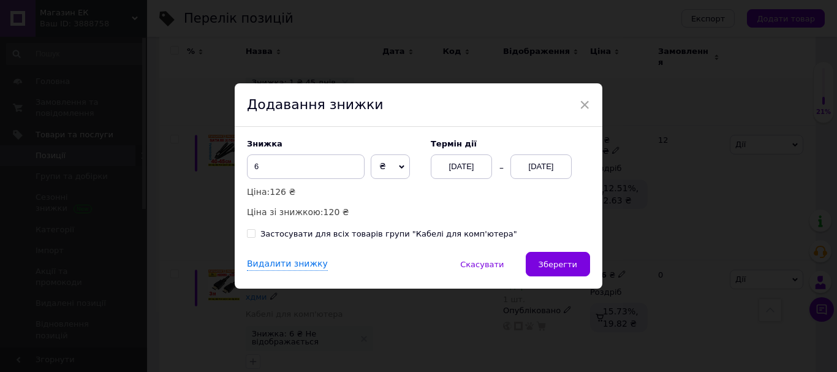
click at [540, 166] on div "[DATE]" at bounding box center [541, 166] width 61 height 25
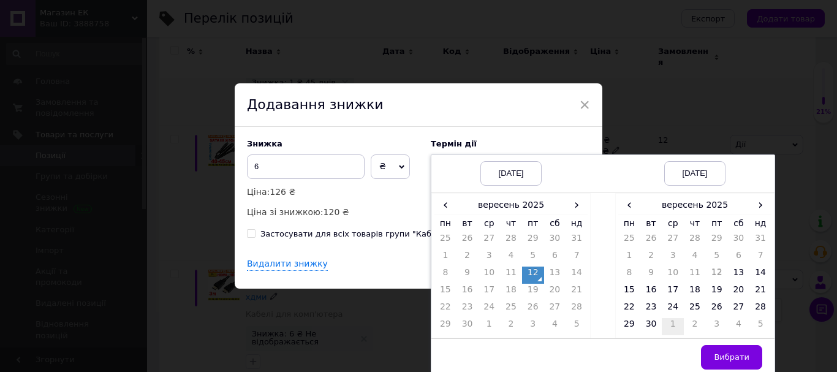
click at [679, 319] on td "1" at bounding box center [673, 326] width 22 height 17
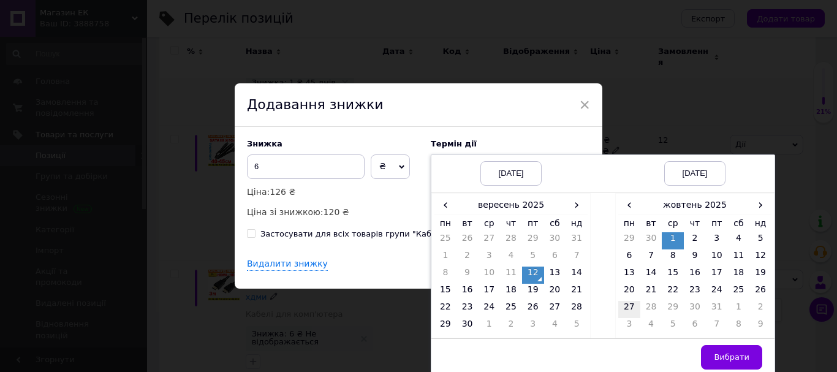
click at [627, 307] on td "27" at bounding box center [630, 309] width 22 height 17
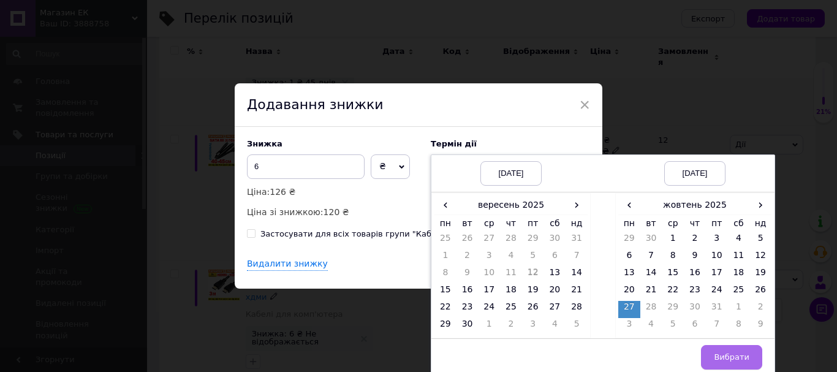
click at [722, 357] on span "Вибрати" at bounding box center [732, 357] width 36 height 9
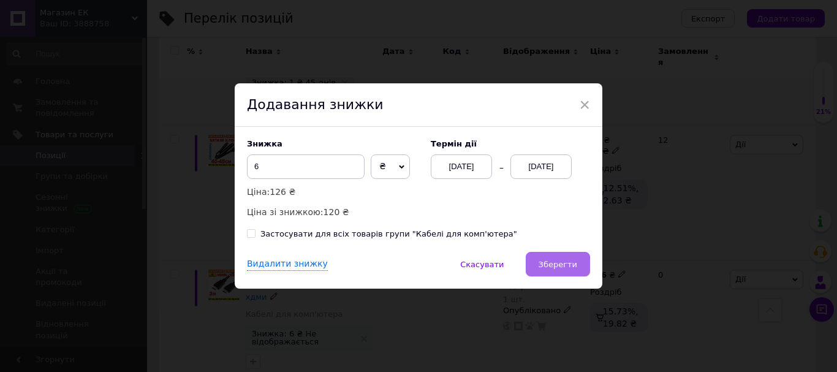
click at [564, 256] on button "Зберегти" at bounding box center [558, 264] width 64 height 25
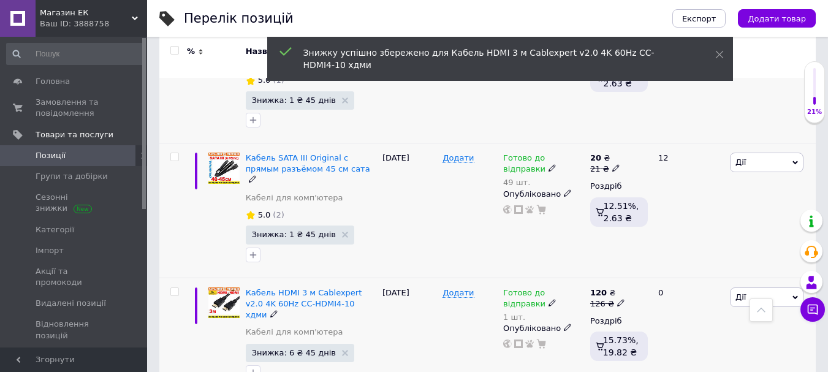
scroll to position [2372, 0]
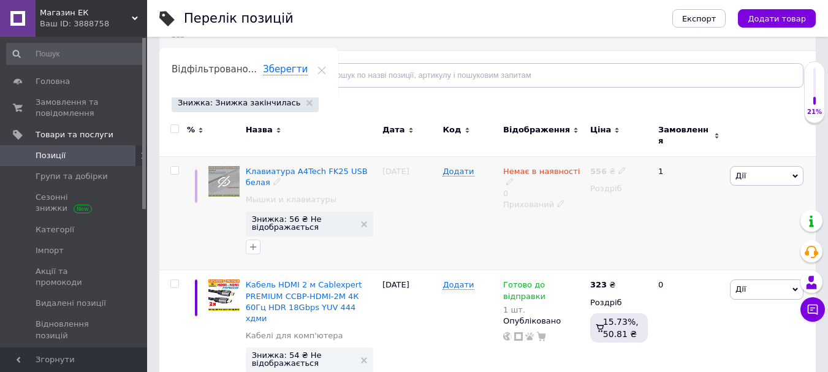
scroll to position [148, 0]
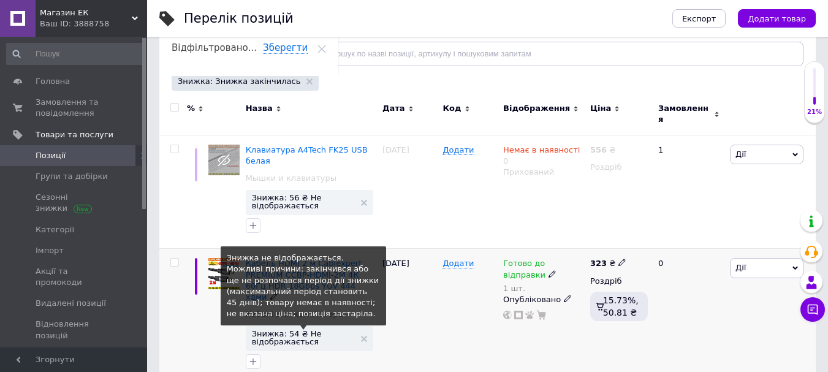
click at [295, 330] on span "Знижка: 54 ₴ Не відображається" at bounding box center [303, 338] width 103 height 16
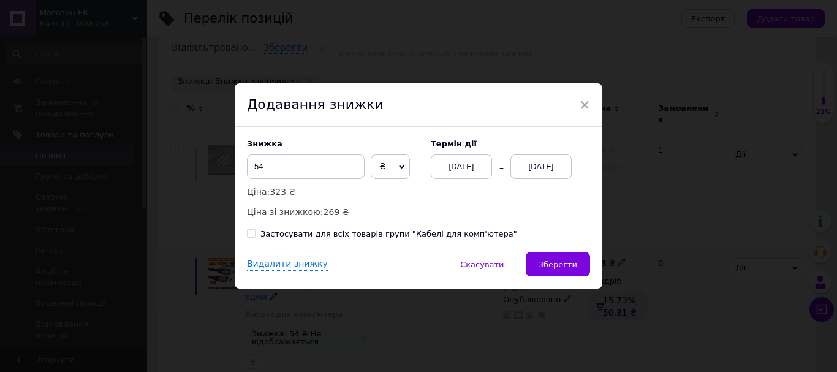
click at [535, 164] on div "[DATE]" at bounding box center [541, 166] width 61 height 25
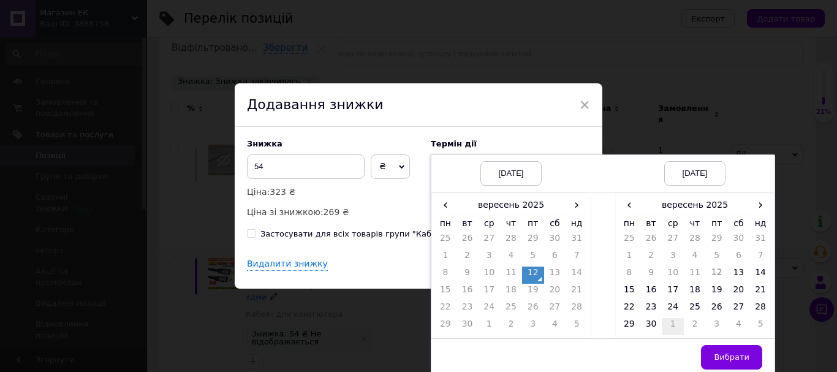
click at [668, 325] on td "1" at bounding box center [673, 326] width 22 height 17
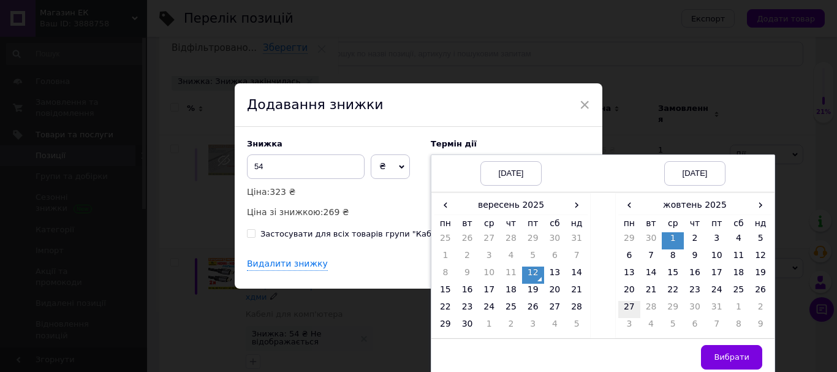
click at [627, 305] on td "27" at bounding box center [630, 309] width 22 height 17
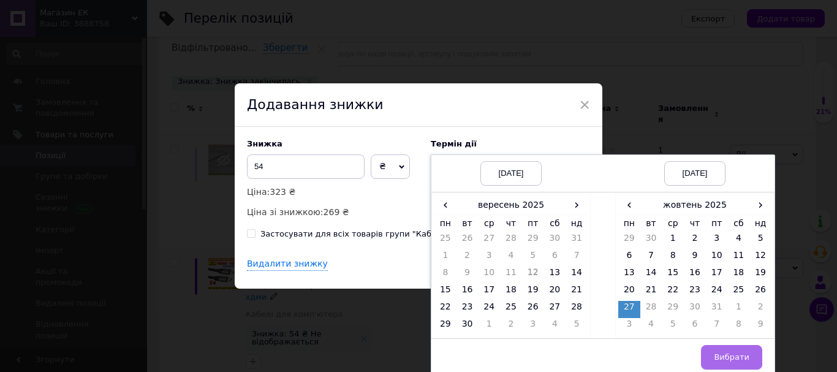
click at [720, 353] on span "Вибрати" at bounding box center [732, 357] width 36 height 9
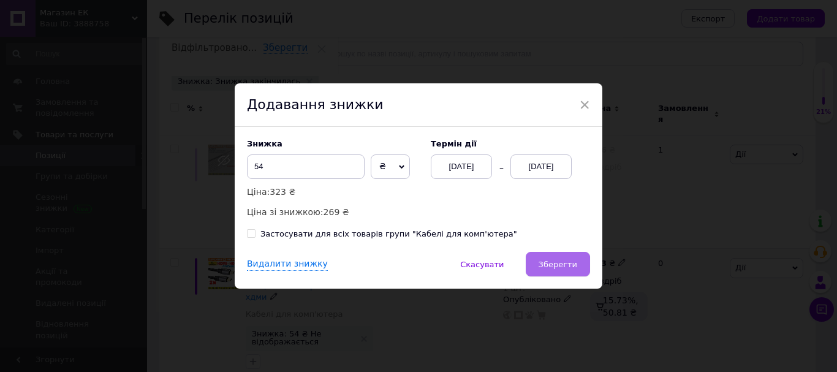
click at [568, 266] on span "Зберегти" at bounding box center [558, 264] width 39 height 9
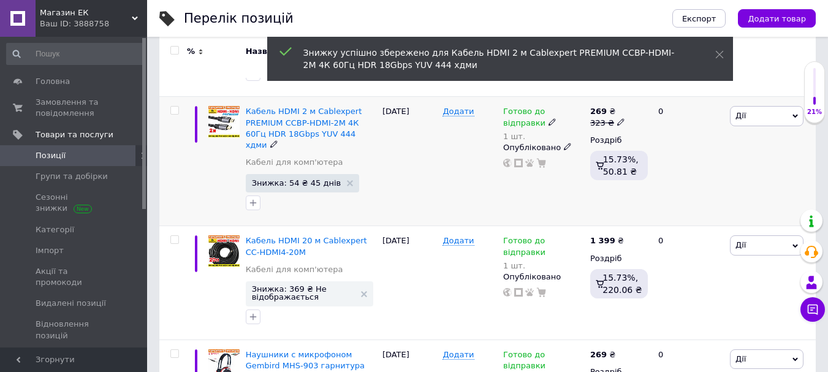
scroll to position [332, 0]
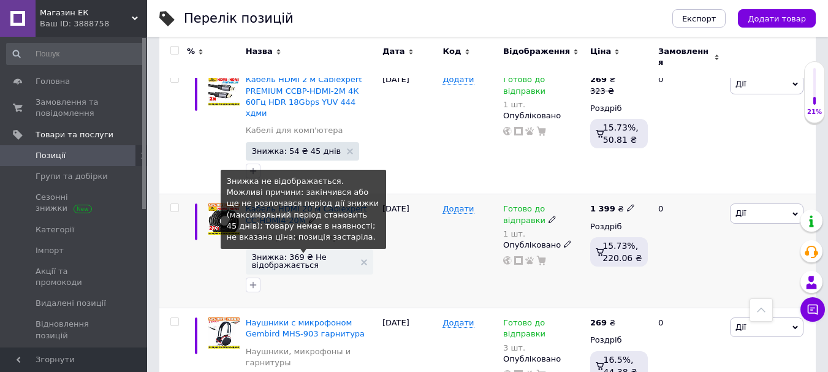
click at [306, 253] on span "Знижка: 369 ₴ Не відображається" at bounding box center [303, 261] width 103 height 16
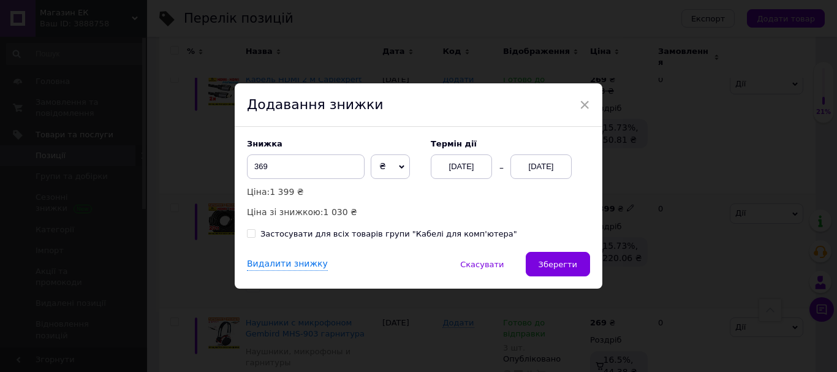
click at [548, 162] on div "[DATE]" at bounding box center [541, 166] width 61 height 25
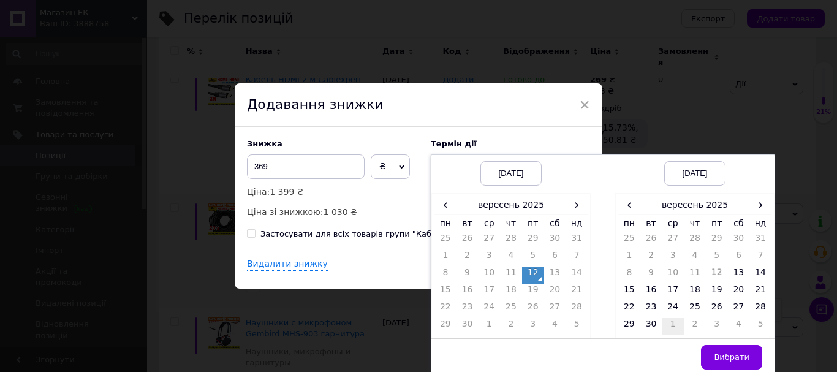
click at [668, 322] on td "1" at bounding box center [673, 326] width 22 height 17
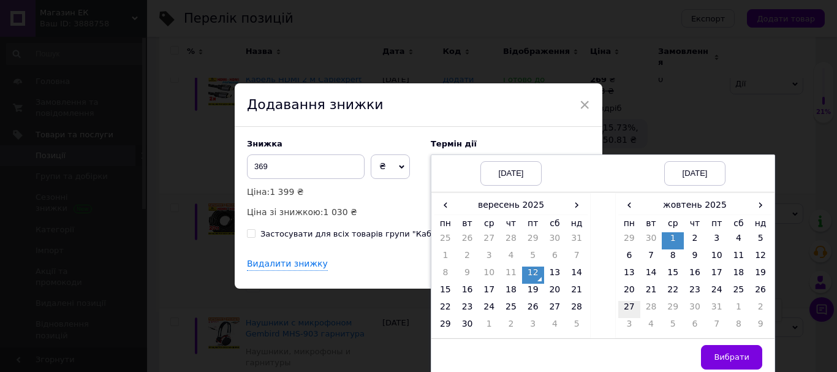
click at [625, 308] on td "27" at bounding box center [630, 309] width 22 height 17
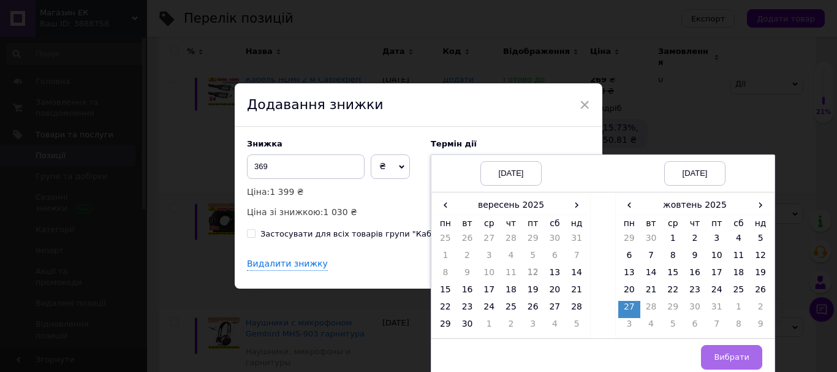
click at [723, 350] on button "Вибрати" at bounding box center [731, 357] width 61 height 25
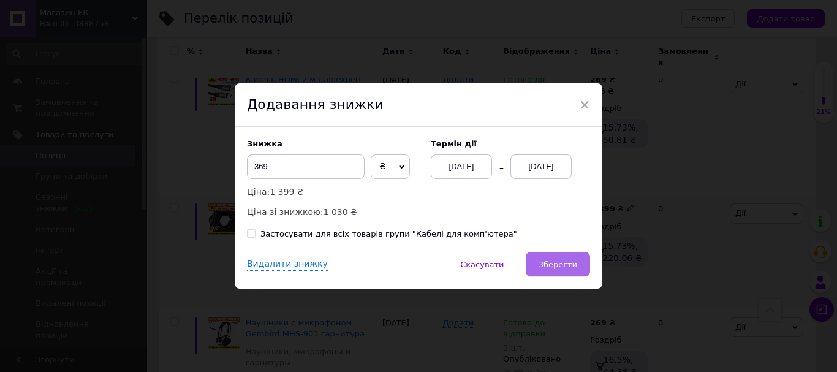
click at [564, 264] on span "Зберегти" at bounding box center [558, 264] width 39 height 9
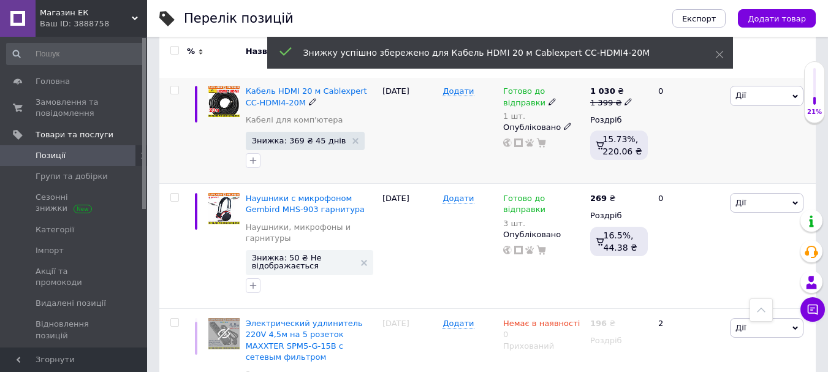
scroll to position [455, 0]
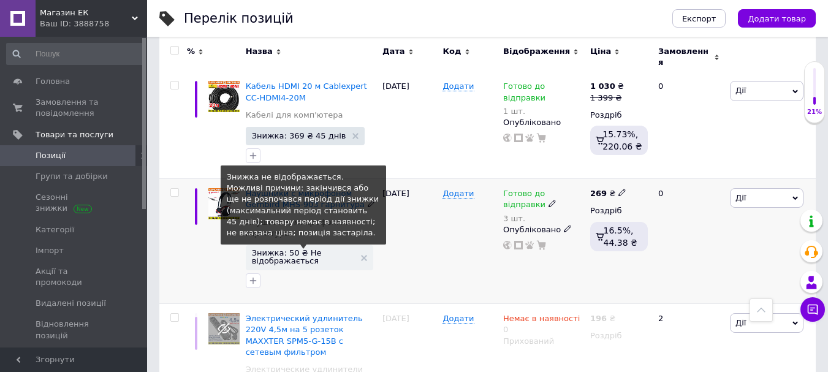
click at [281, 249] on span "Знижка: 50 ₴ Не відображається" at bounding box center [303, 257] width 103 height 16
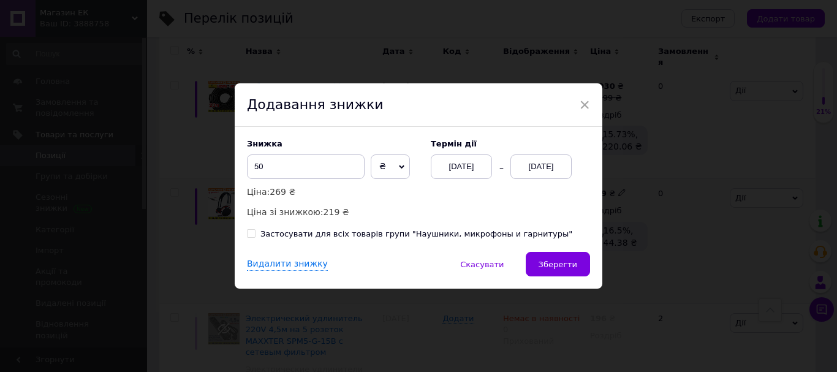
click at [524, 169] on div "[DATE]" at bounding box center [541, 166] width 61 height 25
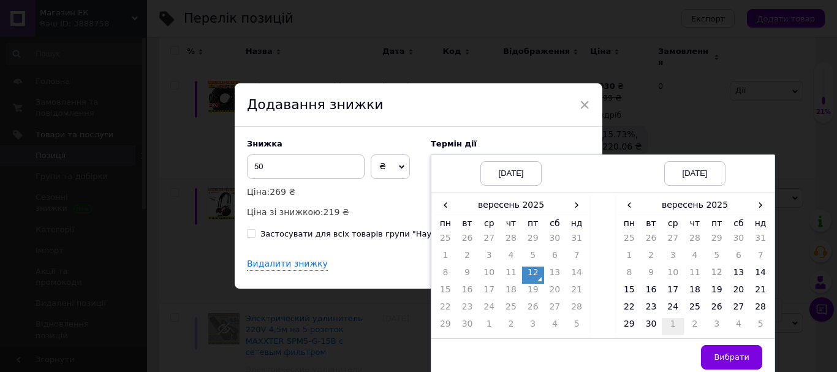
click at [671, 322] on td "1" at bounding box center [673, 326] width 22 height 17
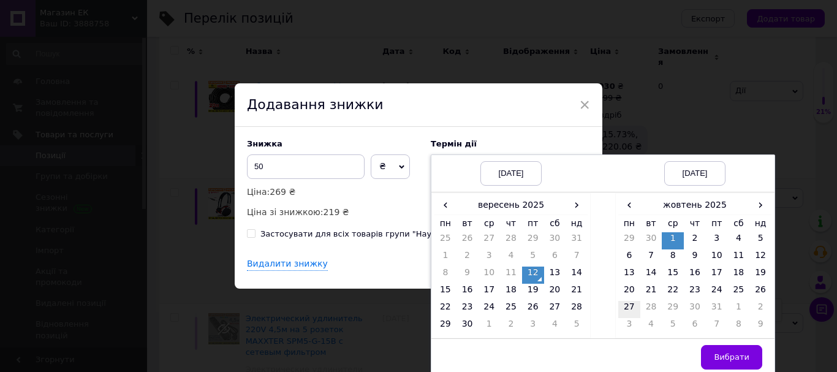
click at [631, 305] on td "27" at bounding box center [630, 309] width 22 height 17
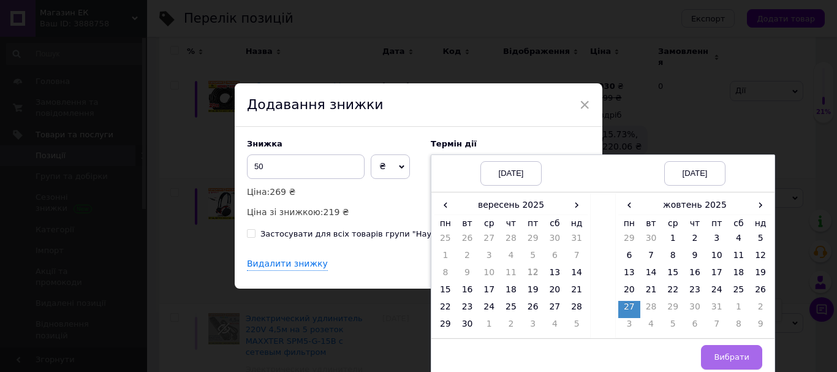
click at [730, 357] on span "Вибрати" at bounding box center [732, 357] width 36 height 9
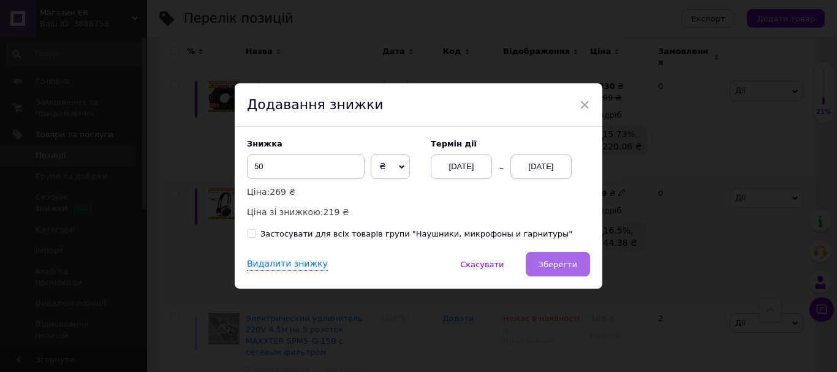
click at [562, 261] on span "Зберегти" at bounding box center [558, 264] width 39 height 9
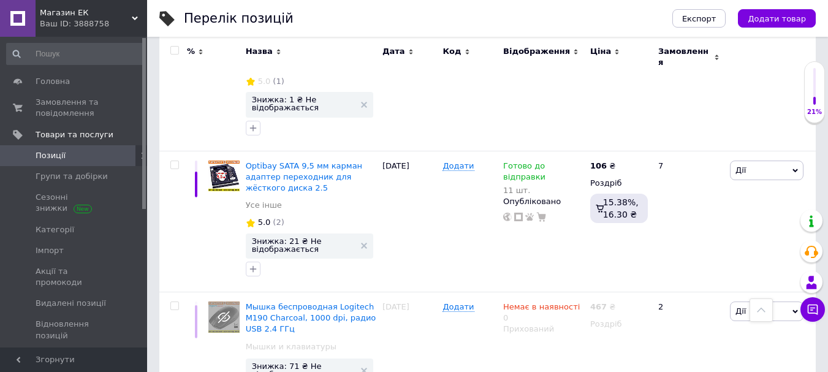
scroll to position [945, 0]
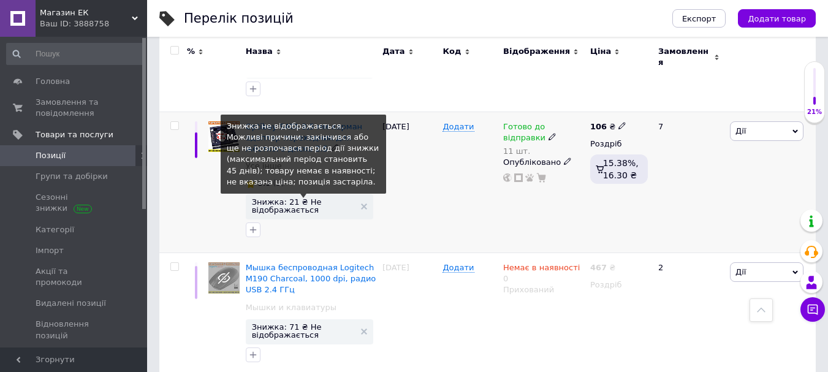
click at [299, 198] on span "Знижка: 21 ₴ Не відображається" at bounding box center [303, 206] width 103 height 16
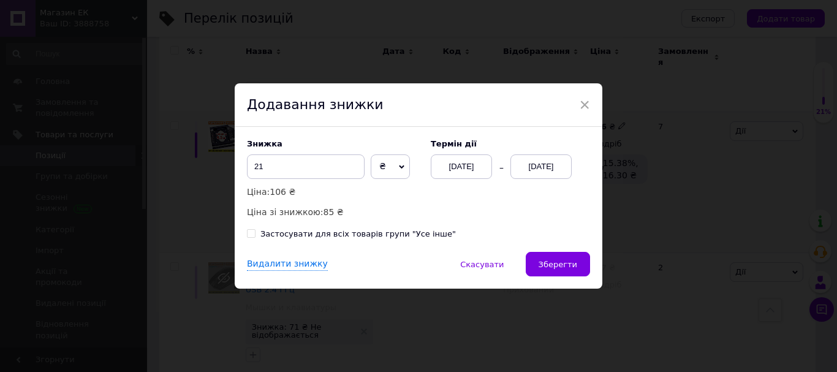
click at [539, 164] on div "[DATE]" at bounding box center [541, 166] width 61 height 25
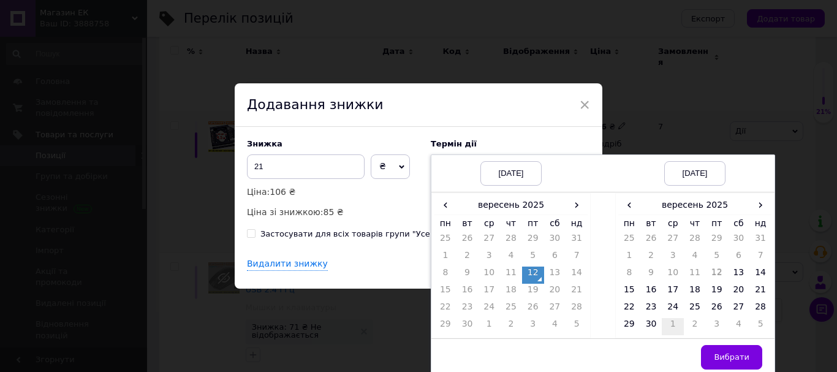
click at [674, 325] on td "1" at bounding box center [673, 326] width 22 height 17
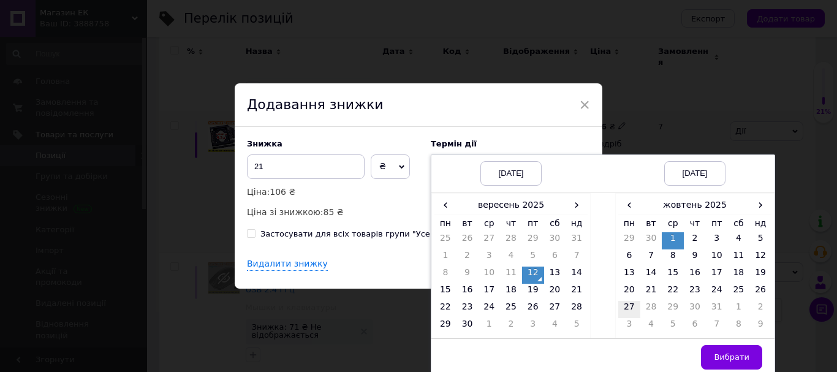
click at [624, 304] on td "27" at bounding box center [630, 309] width 22 height 17
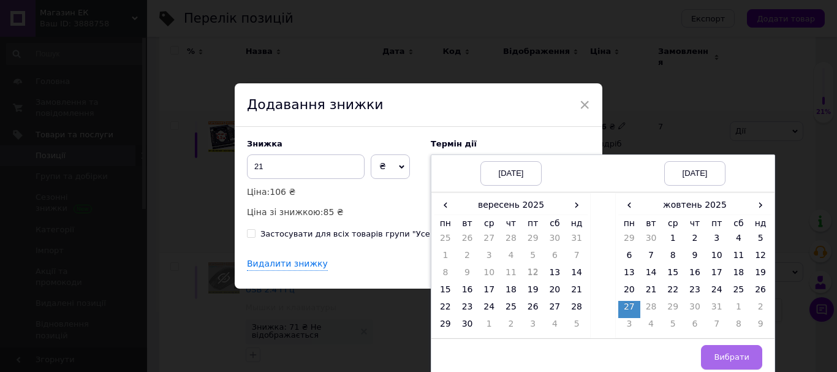
click at [722, 349] on button "Вибрати" at bounding box center [731, 357] width 61 height 25
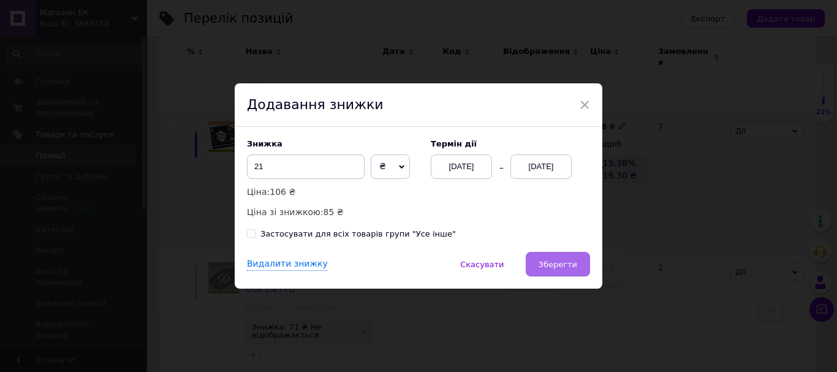
click at [573, 267] on span "Зберегти" at bounding box center [558, 264] width 39 height 9
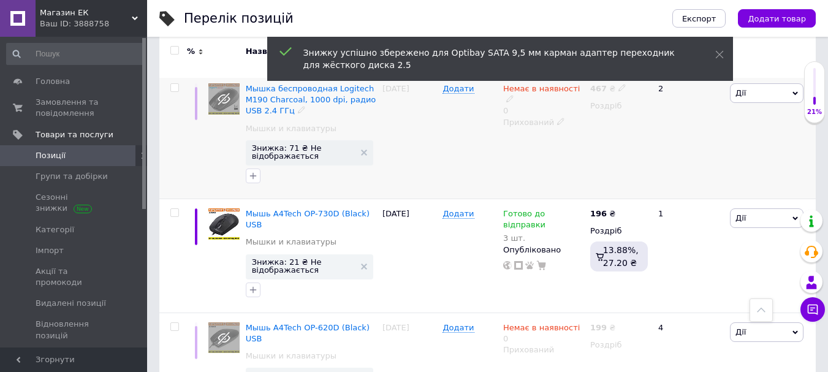
scroll to position [1129, 0]
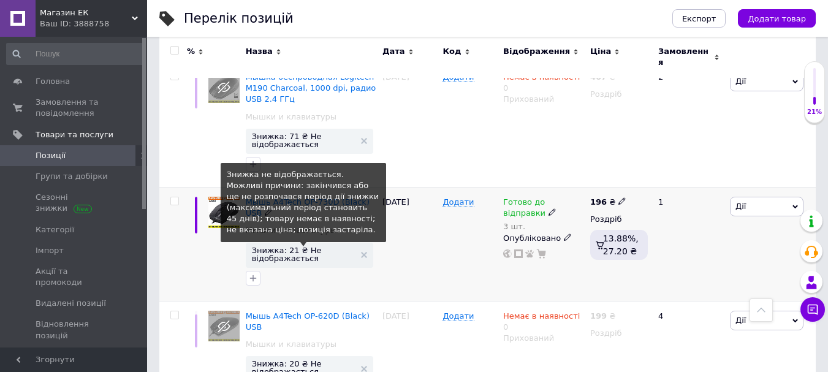
click at [280, 246] on span "Знижка: 21 ₴ Не відображається" at bounding box center [303, 254] width 103 height 16
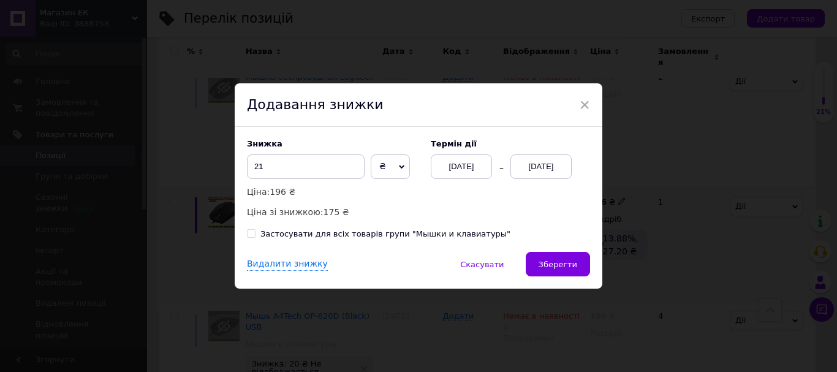
click at [537, 163] on div "[DATE]" at bounding box center [541, 166] width 61 height 25
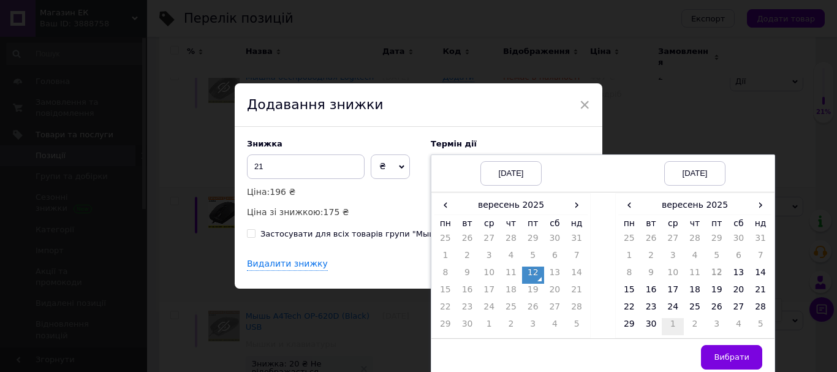
click at [668, 322] on td "1" at bounding box center [673, 326] width 22 height 17
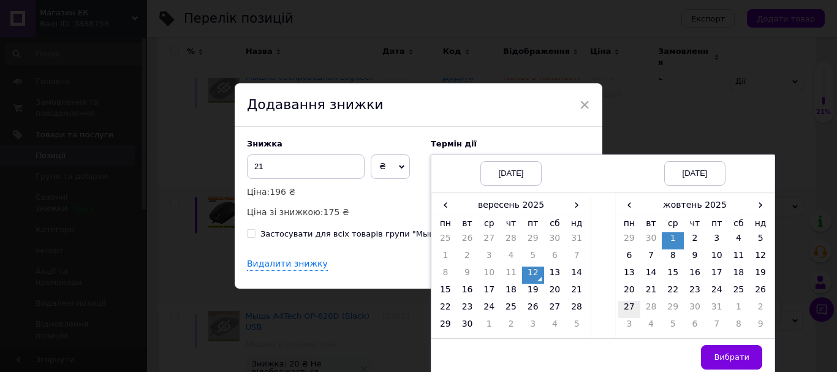
click at [626, 309] on td "27" at bounding box center [630, 309] width 22 height 17
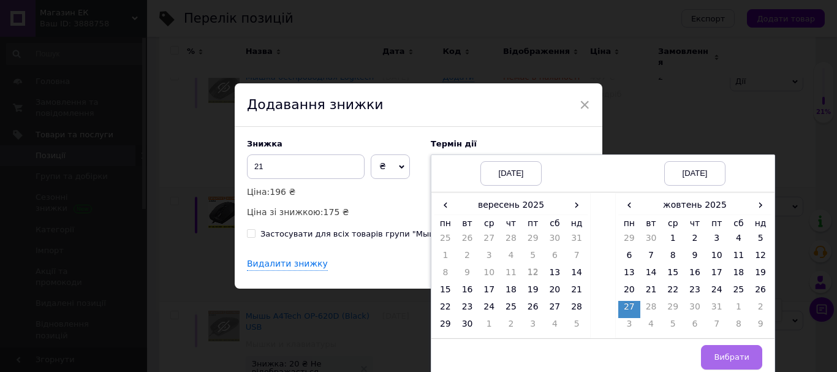
click at [726, 356] on span "Вибрати" at bounding box center [732, 357] width 36 height 9
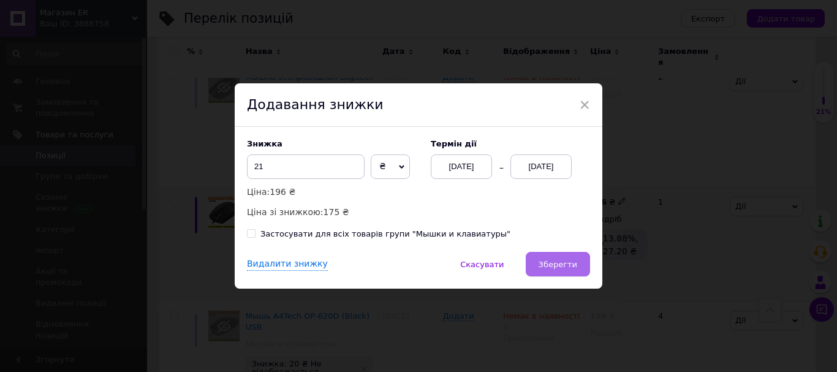
click at [562, 260] on span "Зберегти" at bounding box center [558, 264] width 39 height 9
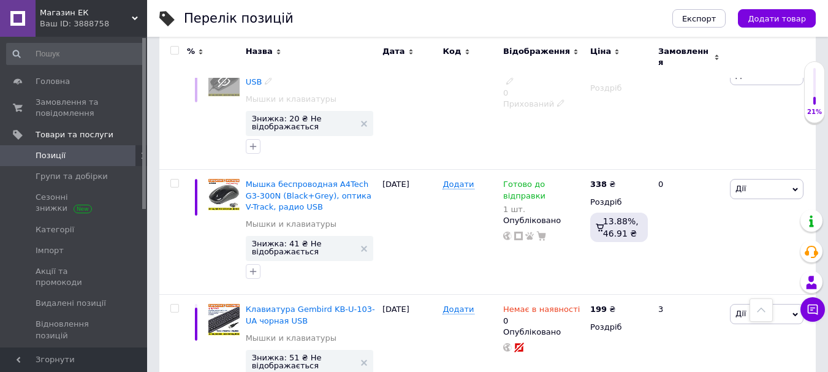
scroll to position [1374, 0]
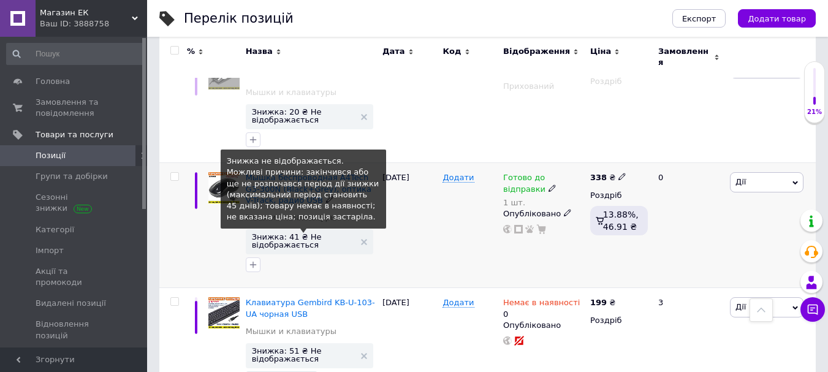
click at [292, 233] on span "Знижка: 41 ₴ Не відображається" at bounding box center [303, 241] width 103 height 16
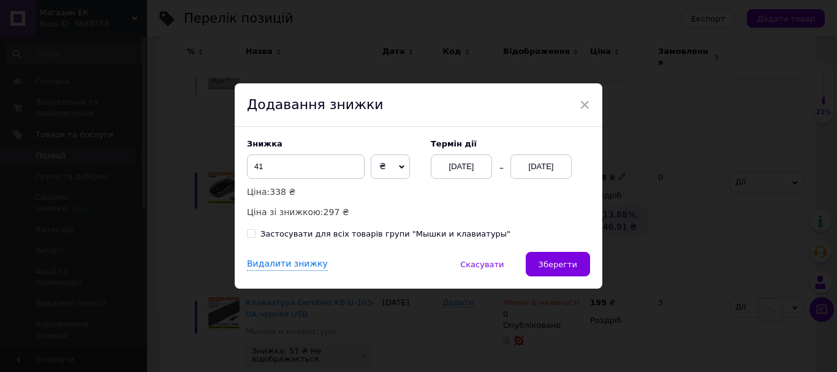
click at [540, 170] on div "[DATE]" at bounding box center [541, 166] width 61 height 25
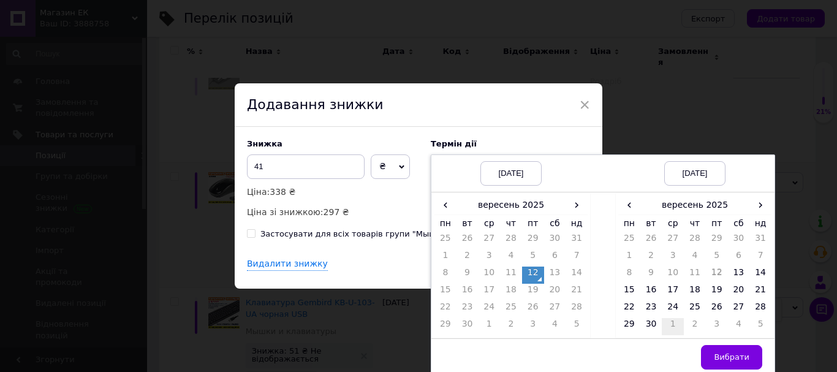
click at [676, 327] on td "1" at bounding box center [673, 326] width 22 height 17
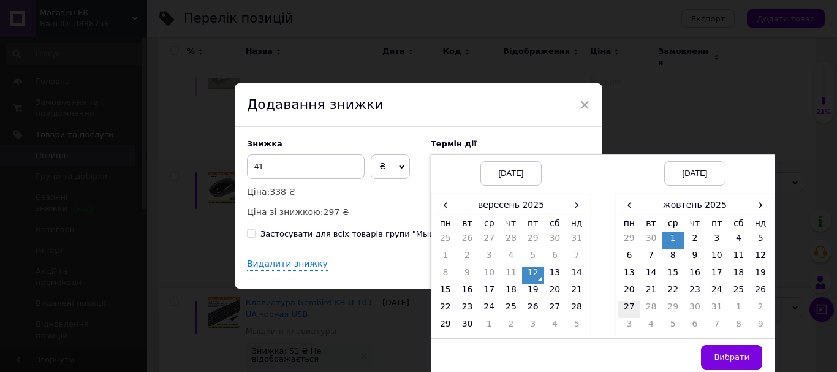
click at [625, 308] on td "27" at bounding box center [630, 309] width 22 height 17
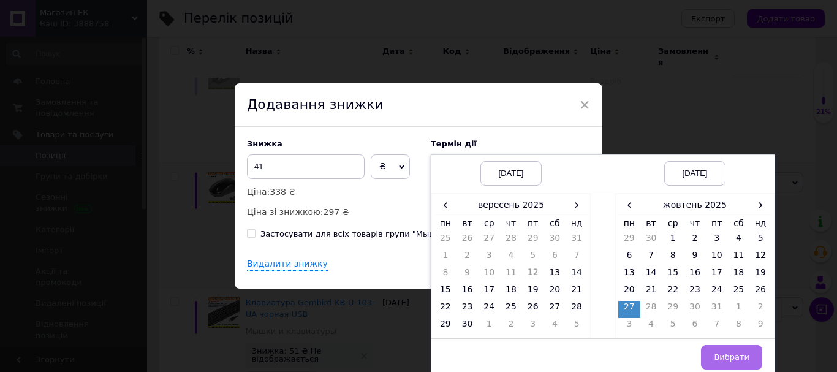
click at [725, 353] on span "Вибрати" at bounding box center [732, 357] width 36 height 9
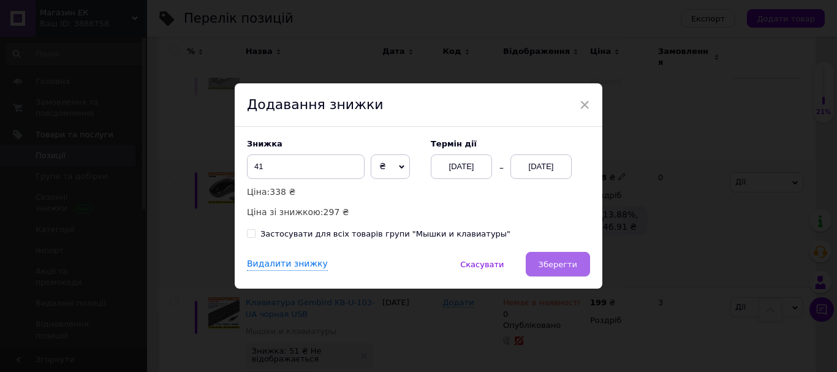
click at [572, 264] on span "Зберегти" at bounding box center [558, 264] width 39 height 9
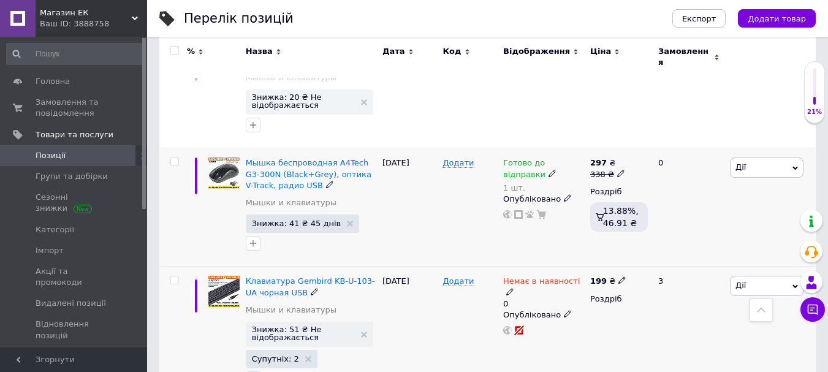
scroll to position [1397, 0]
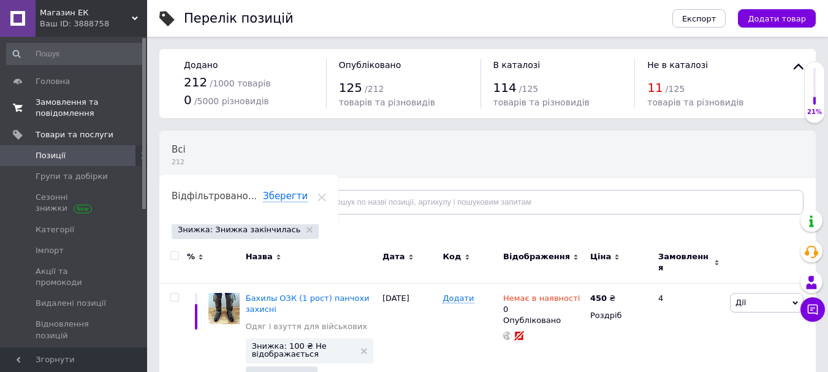
click at [50, 105] on span "Замовлення та повідомлення" at bounding box center [75, 108] width 78 height 22
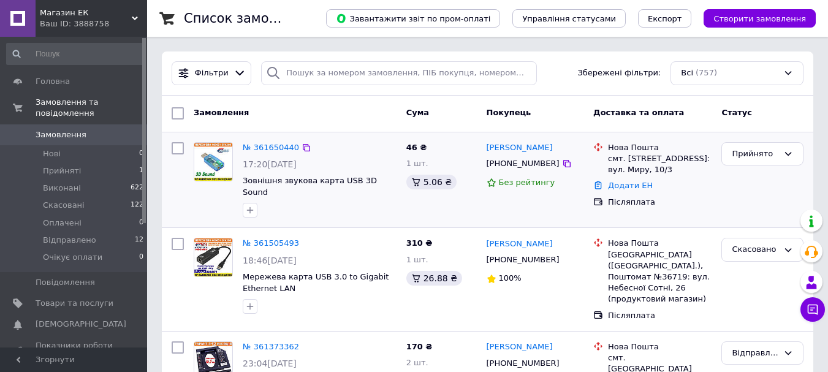
click at [332, 204] on div at bounding box center [319, 210] width 159 height 20
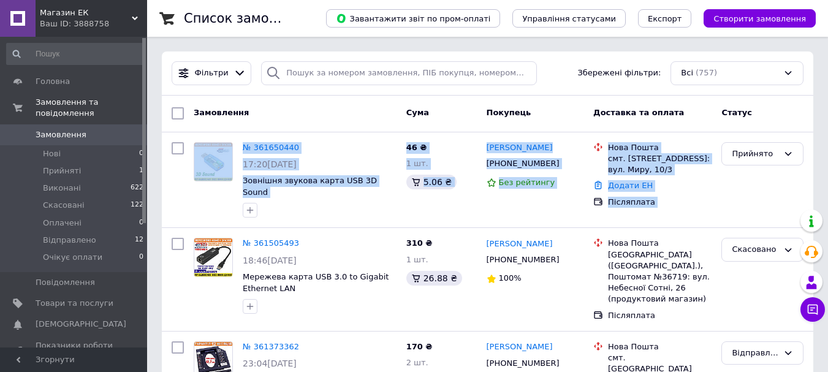
drag, startPoint x: 156, startPoint y: 205, endPoint x: 154, endPoint y: 232, distance: 27.6
click at [180, 194] on div at bounding box center [178, 180] width 22 height 86
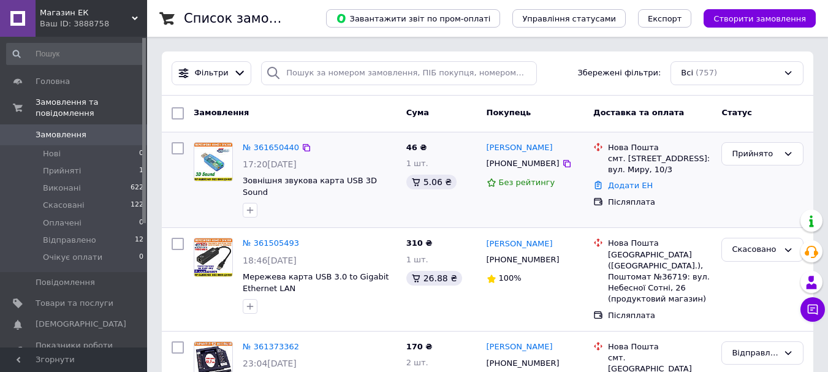
click at [175, 199] on div at bounding box center [178, 180] width 22 height 86
click at [78, 235] on span "Відправлено" at bounding box center [69, 240] width 53 height 11
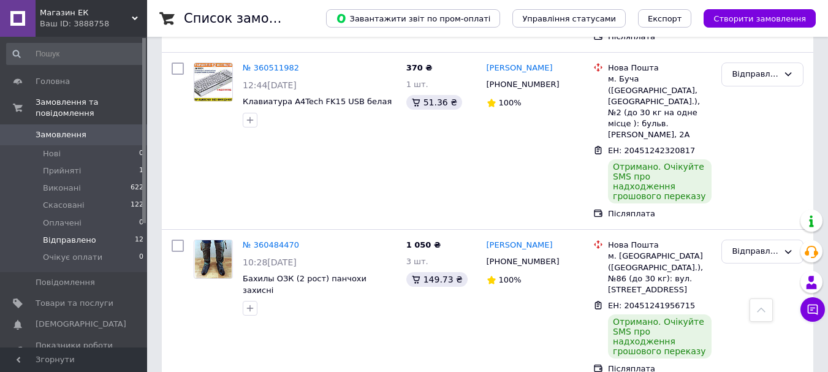
scroll to position [1309, 0]
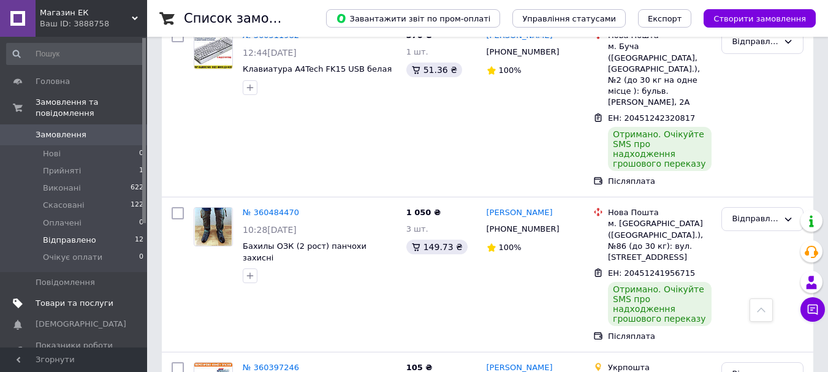
click at [77, 298] on span "Товари та послуги" at bounding box center [75, 303] width 78 height 11
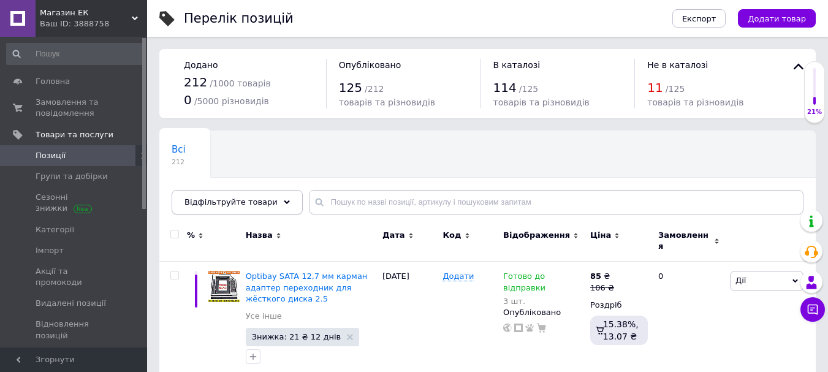
click at [284, 199] on icon at bounding box center [287, 202] width 6 height 6
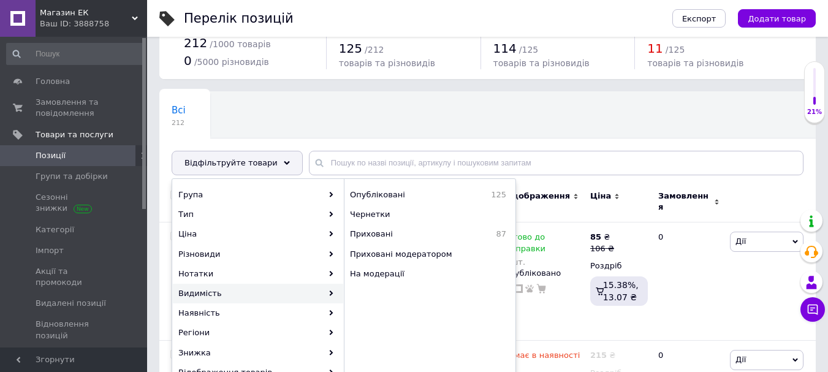
scroll to position [61, 0]
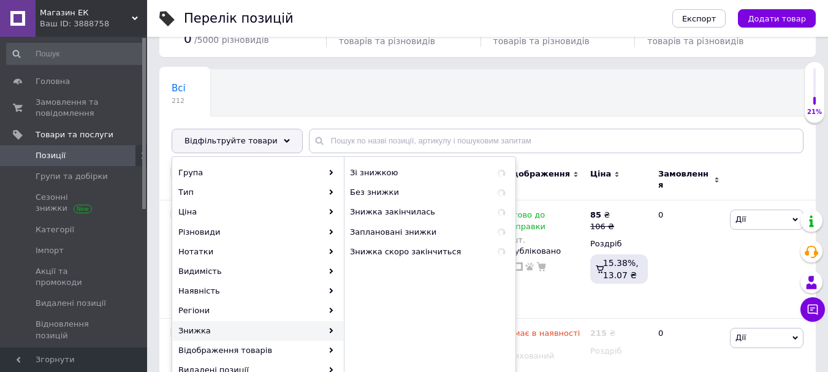
click at [196, 330] on div "Знижка" at bounding box center [258, 331] width 170 height 20
click at [392, 207] on span "Знижка закінчилась" at bounding box center [415, 212] width 131 height 11
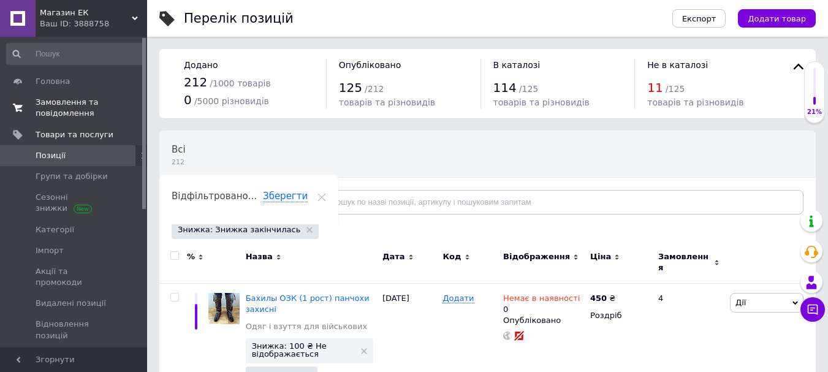
click at [62, 109] on span "Замовлення та повідомлення" at bounding box center [75, 108] width 78 height 22
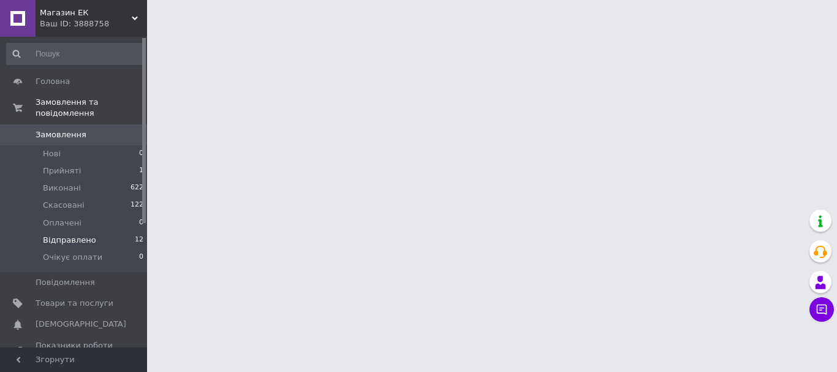
click at [67, 235] on span "Відправлено" at bounding box center [69, 240] width 53 height 11
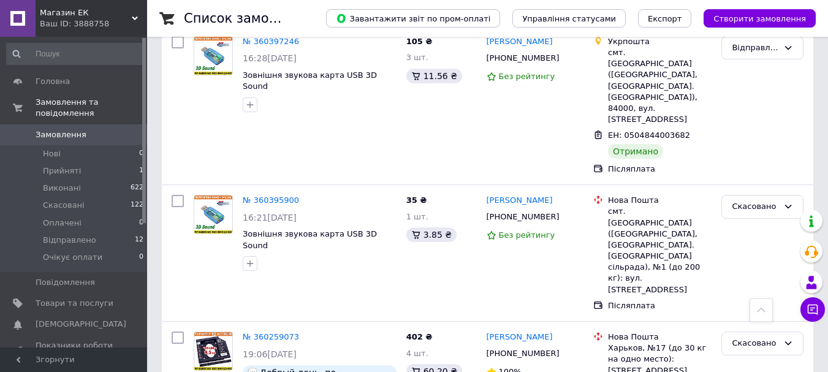
scroll to position [1900, 0]
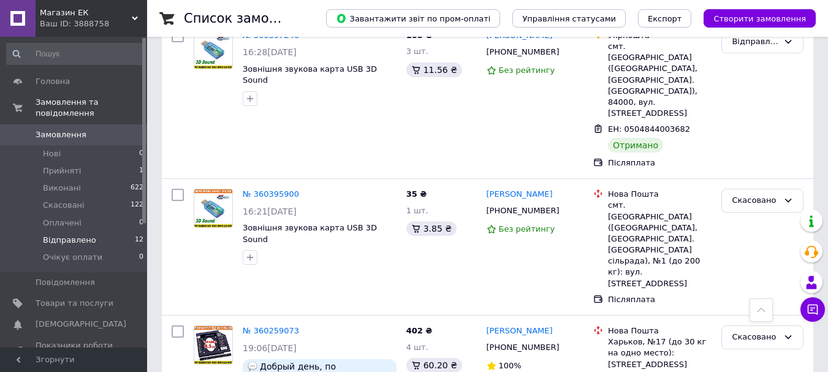
click at [58, 235] on span "Відправлено" at bounding box center [69, 240] width 53 height 11
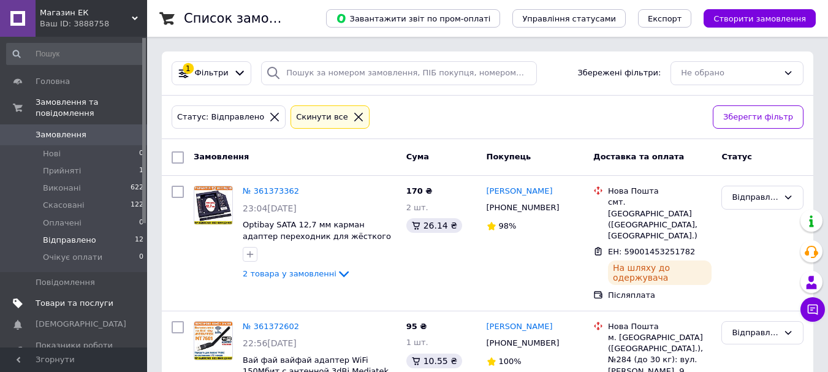
click at [69, 298] on span "Товари та послуги" at bounding box center [75, 303] width 78 height 11
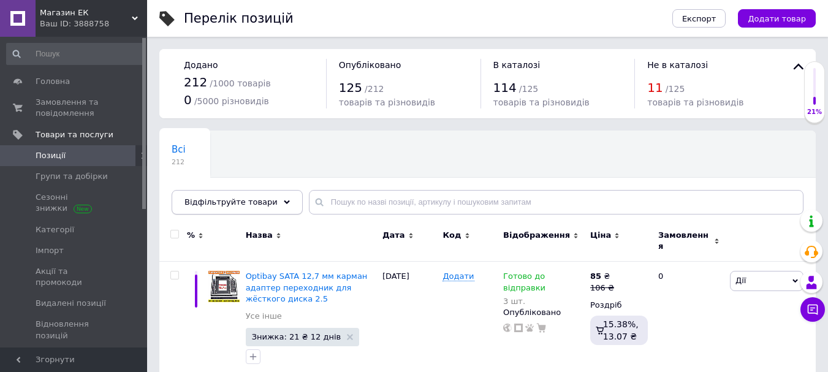
click at [284, 200] on icon at bounding box center [287, 202] width 6 height 6
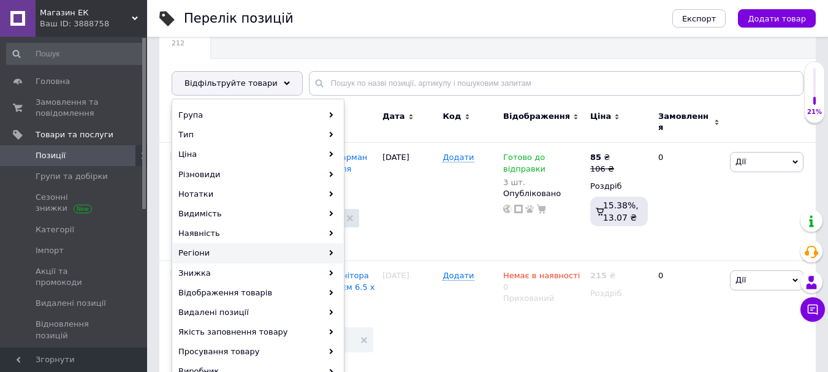
scroll to position [123, 0]
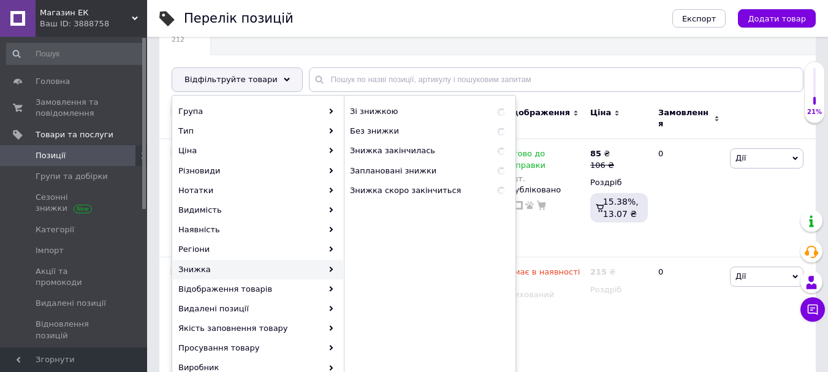
click at [203, 267] on div "Знижка" at bounding box center [258, 270] width 170 height 20
click at [372, 147] on span "Знижка закінчилась" at bounding box center [415, 150] width 131 height 11
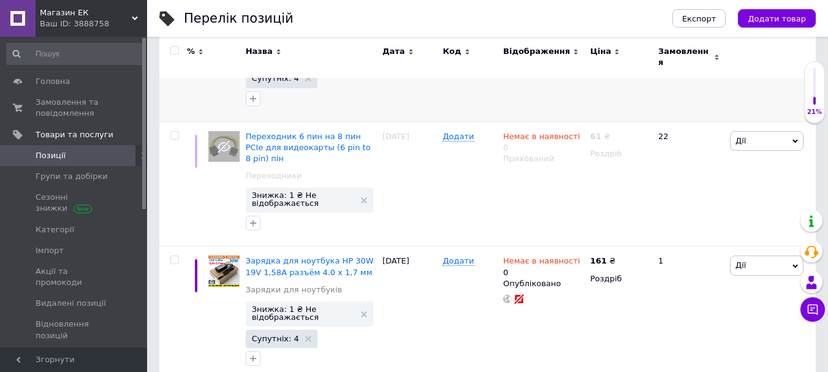
scroll to position [307, 0]
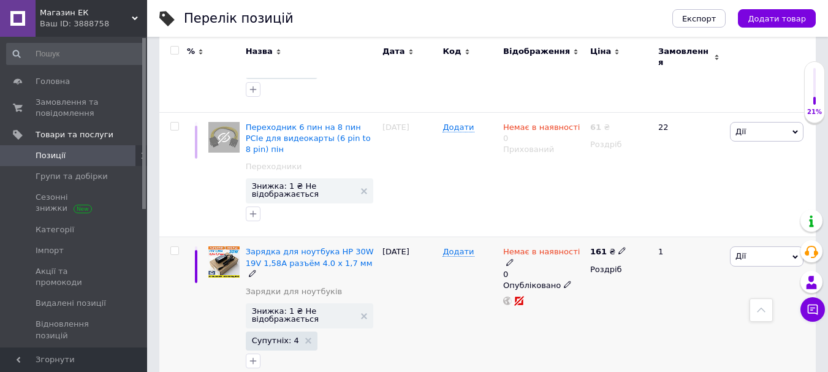
click at [564, 281] on icon at bounding box center [567, 284] width 7 height 7
click at [527, 300] on li "Прихований" at bounding box center [540, 308] width 85 height 17
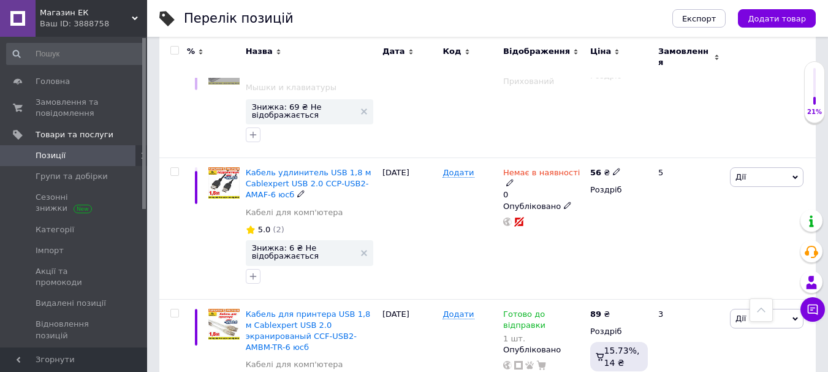
scroll to position [1276, 0]
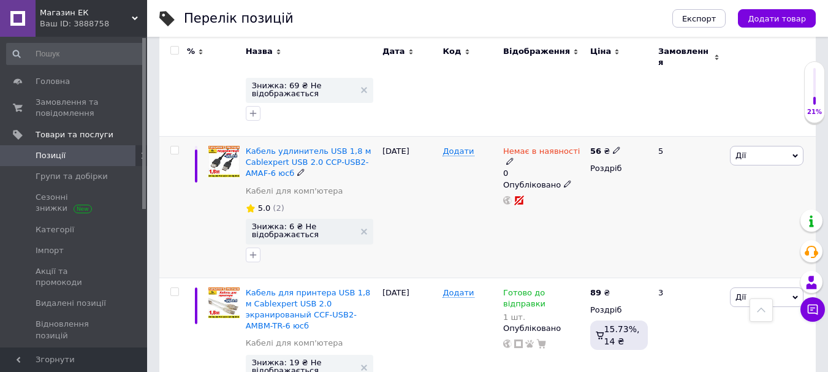
click at [564, 180] on icon at bounding box center [567, 183] width 7 height 7
click at [540, 200] on li "Прихований" at bounding box center [540, 208] width 85 height 17
click at [557, 180] on icon at bounding box center [560, 183] width 7 height 7
click at [545, 200] on li "Опубліковано" at bounding box center [540, 208] width 85 height 17
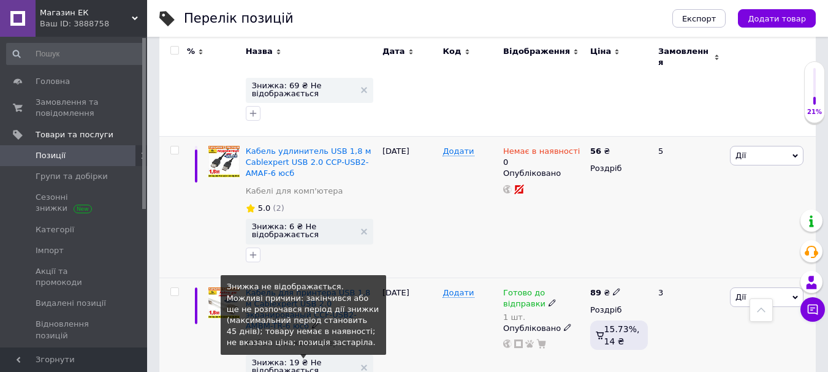
click at [300, 359] on span "Знижка: 19 ₴ Не відображається" at bounding box center [303, 367] width 103 height 16
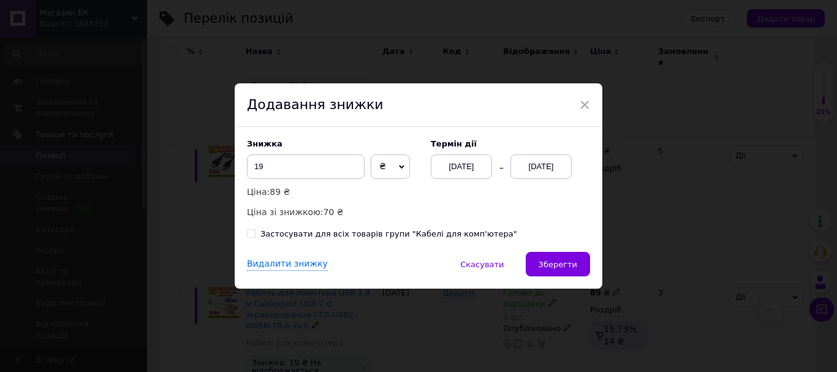
click at [537, 166] on div "[DATE]" at bounding box center [541, 166] width 61 height 25
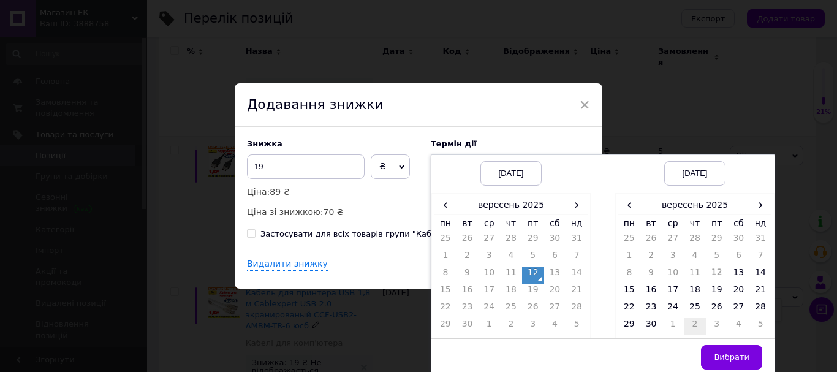
click at [684, 319] on td "2" at bounding box center [695, 326] width 22 height 17
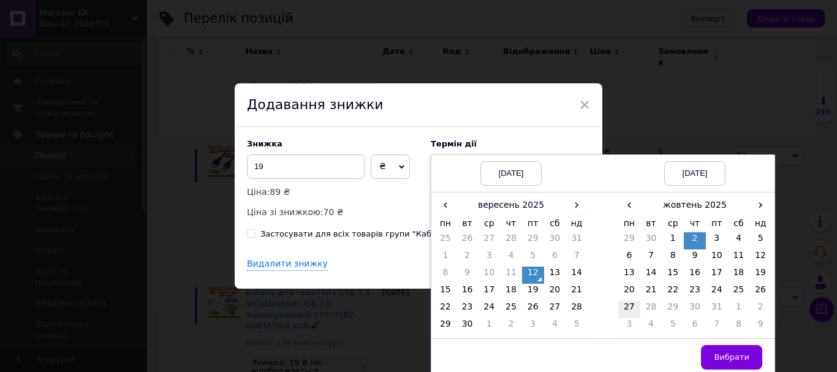
click at [628, 307] on td "27" at bounding box center [630, 309] width 22 height 17
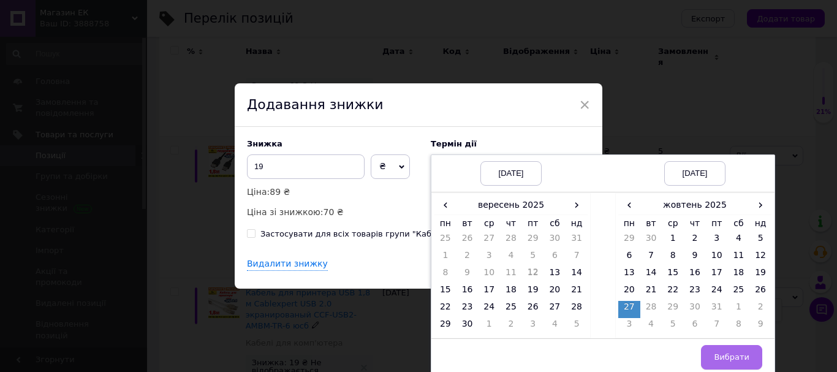
click at [735, 354] on span "Вибрати" at bounding box center [732, 357] width 36 height 9
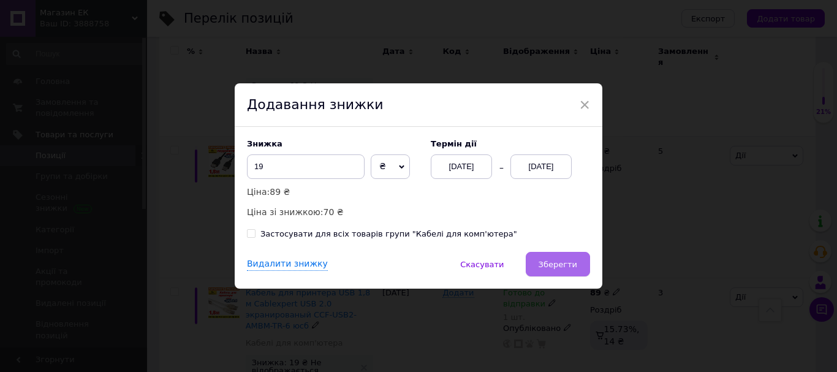
click at [566, 266] on span "Зберегти" at bounding box center [558, 264] width 39 height 9
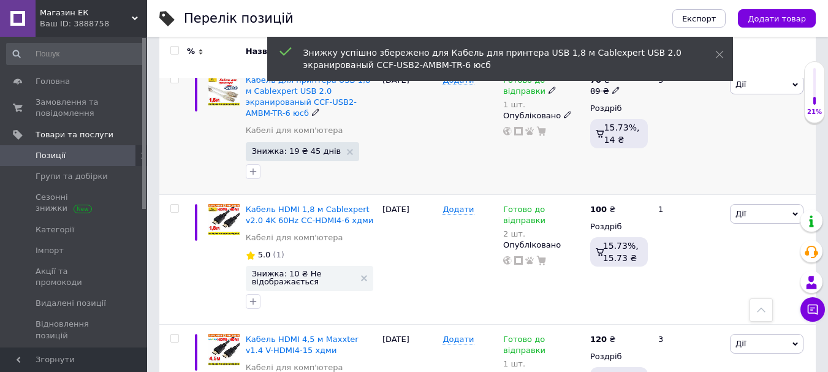
scroll to position [1521, 0]
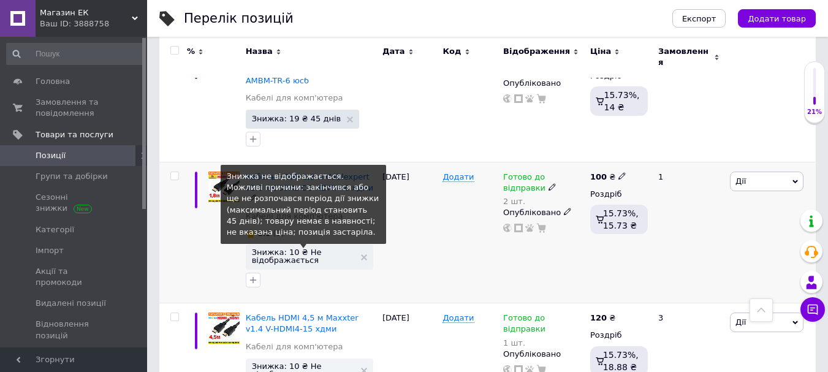
click at [303, 248] on span "Знижка: 10 ₴ Не відображається" at bounding box center [303, 256] width 103 height 16
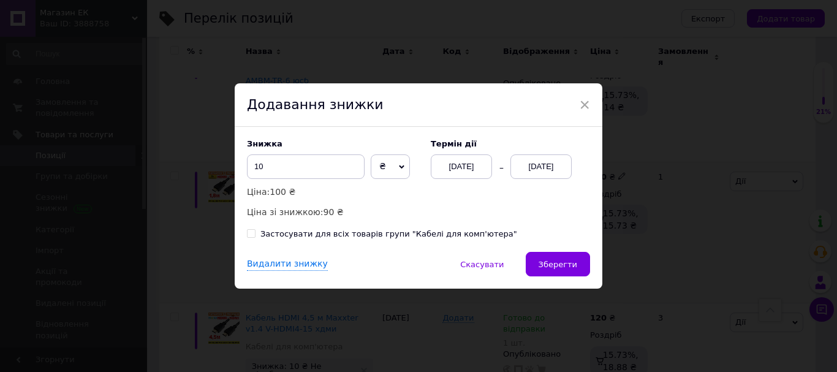
click at [544, 166] on div "[DATE]" at bounding box center [541, 166] width 61 height 25
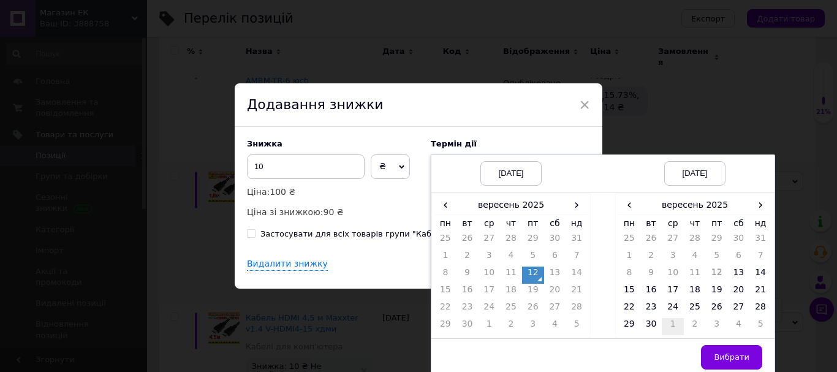
click at [668, 326] on td "1" at bounding box center [673, 326] width 22 height 17
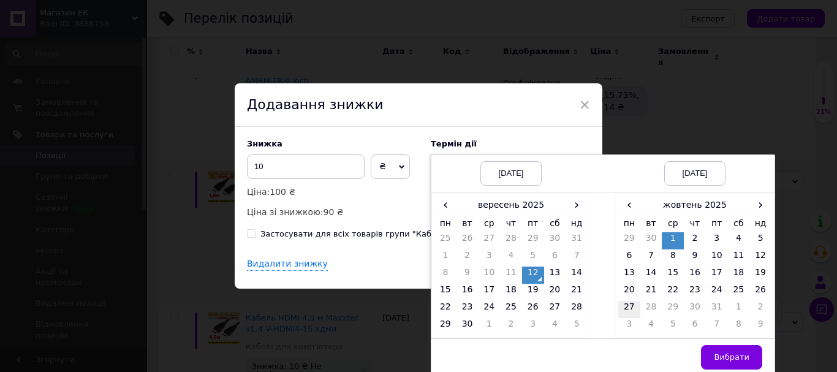
click at [626, 307] on td "27" at bounding box center [630, 309] width 22 height 17
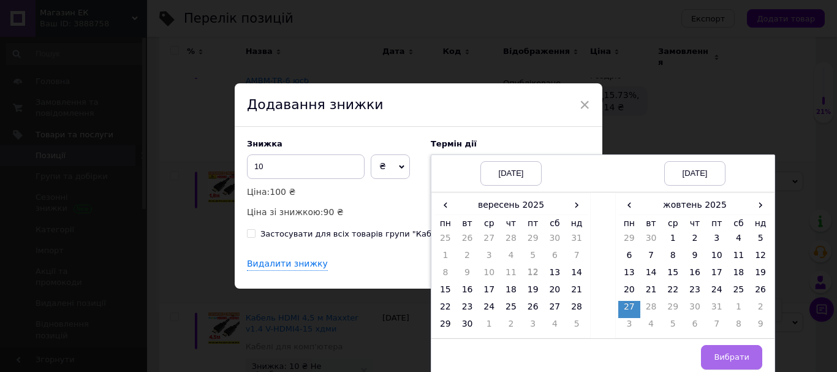
click at [719, 349] on button "Вибрати" at bounding box center [731, 357] width 61 height 25
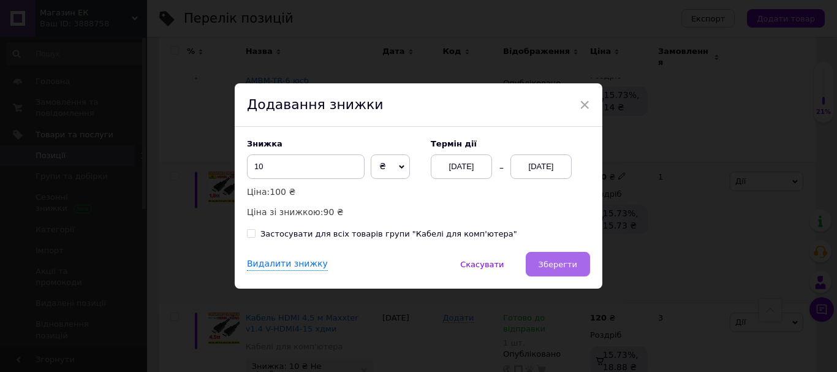
click at [568, 262] on span "Зберегти" at bounding box center [558, 264] width 39 height 9
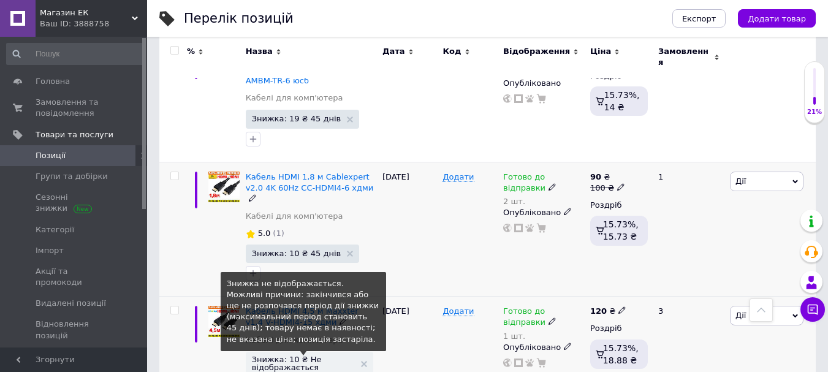
click at [292, 356] on span "Знижка: 10 ₴ Не відображається" at bounding box center [303, 364] width 103 height 16
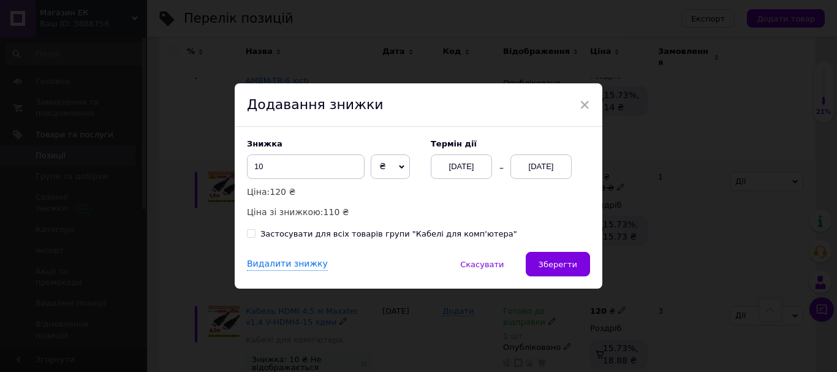
click at [533, 165] on div "[DATE]" at bounding box center [541, 166] width 61 height 25
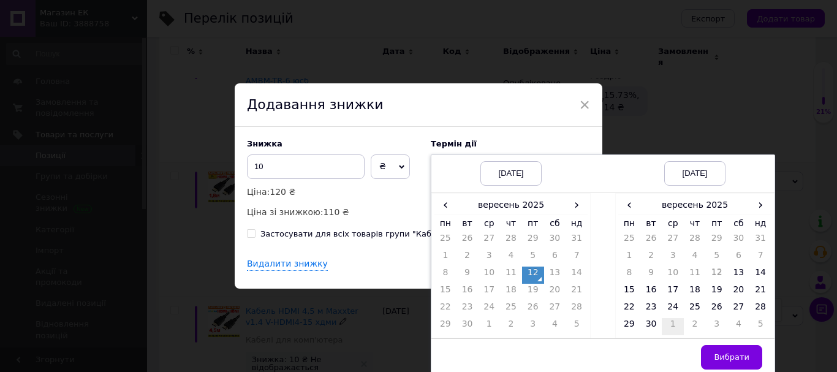
click at [674, 324] on td "1" at bounding box center [673, 326] width 22 height 17
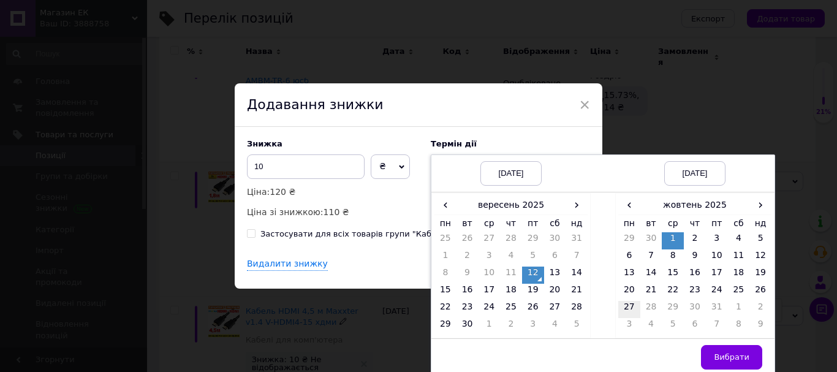
click at [625, 303] on td "27" at bounding box center [630, 309] width 22 height 17
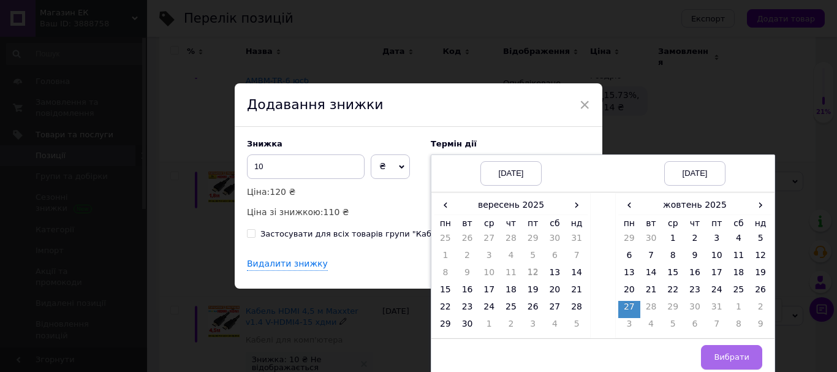
click at [720, 356] on span "Вибрати" at bounding box center [732, 357] width 36 height 9
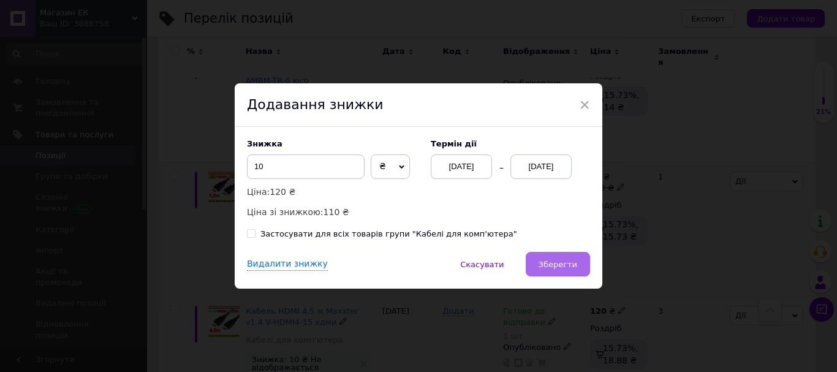
click at [578, 266] on button "Зберегти" at bounding box center [558, 264] width 64 height 25
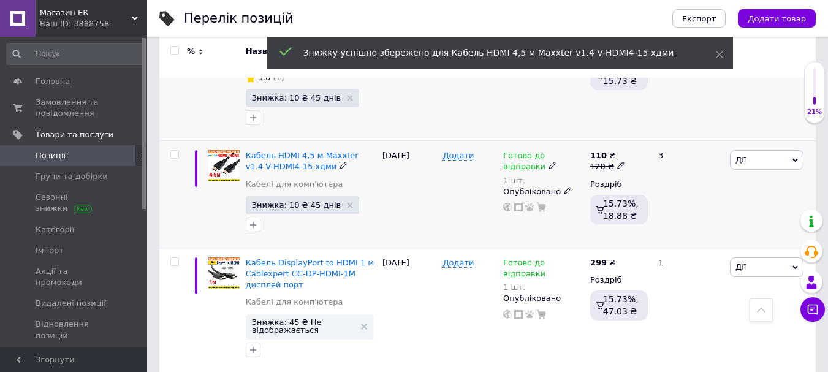
scroll to position [1705, 0]
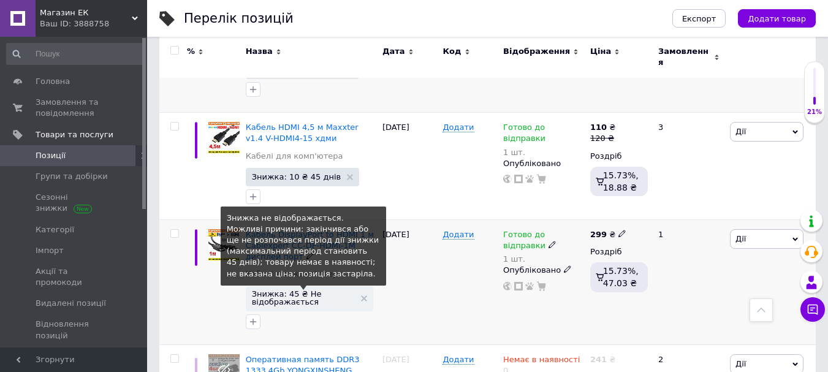
click at [297, 290] on span "Знижка: 45 ₴ Не відображається" at bounding box center [303, 298] width 103 height 16
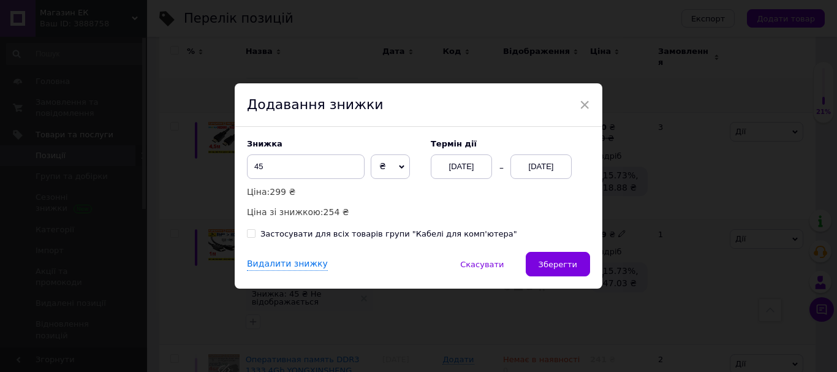
click at [538, 165] on div "[DATE]" at bounding box center [541, 166] width 61 height 25
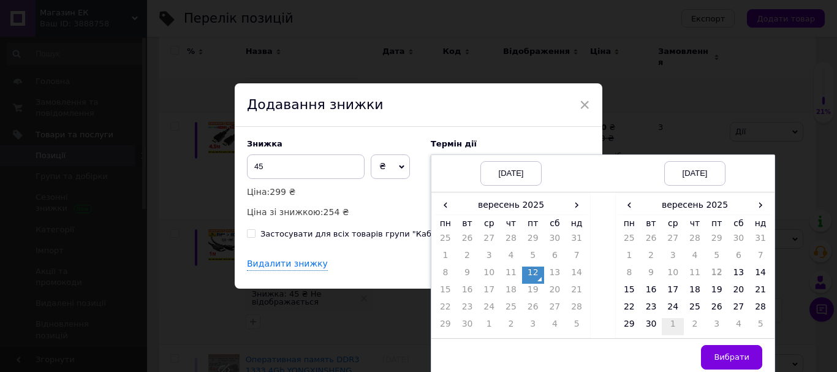
click at [671, 322] on td "1" at bounding box center [673, 326] width 22 height 17
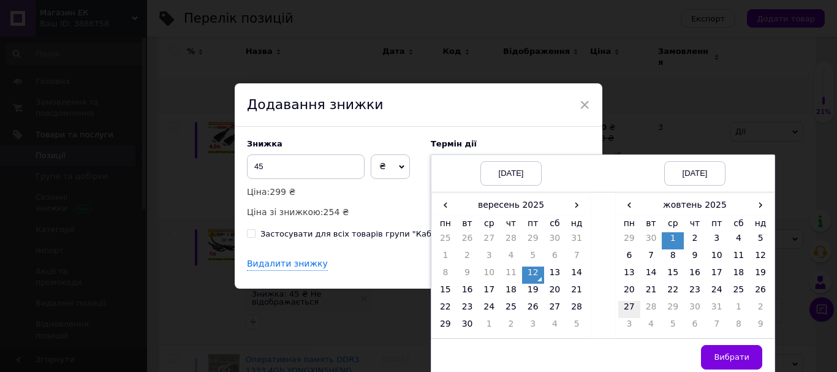
click at [628, 305] on td "27" at bounding box center [630, 309] width 22 height 17
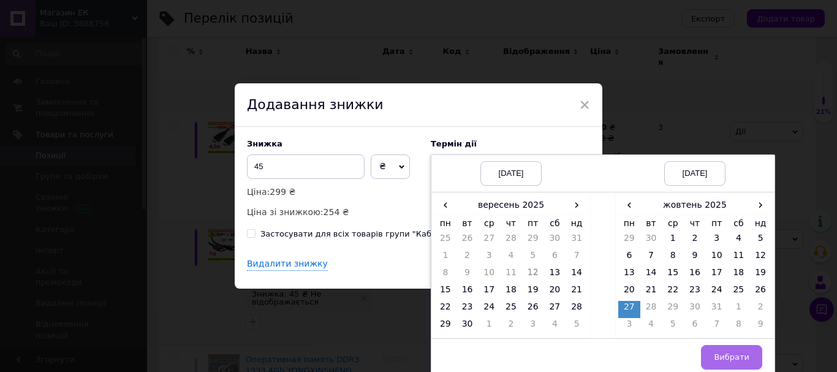
click at [733, 353] on span "Вибрати" at bounding box center [732, 357] width 36 height 9
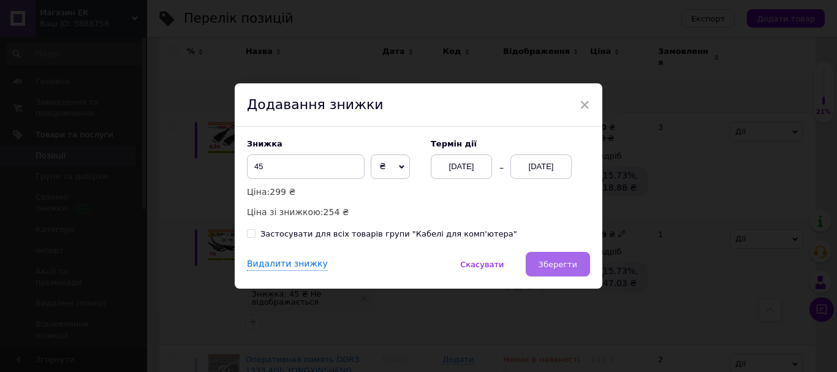
click at [557, 261] on span "Зберегти" at bounding box center [558, 264] width 39 height 9
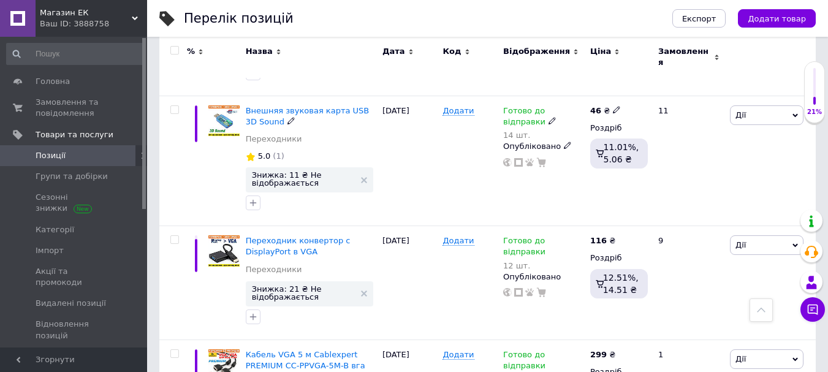
scroll to position [2073, 0]
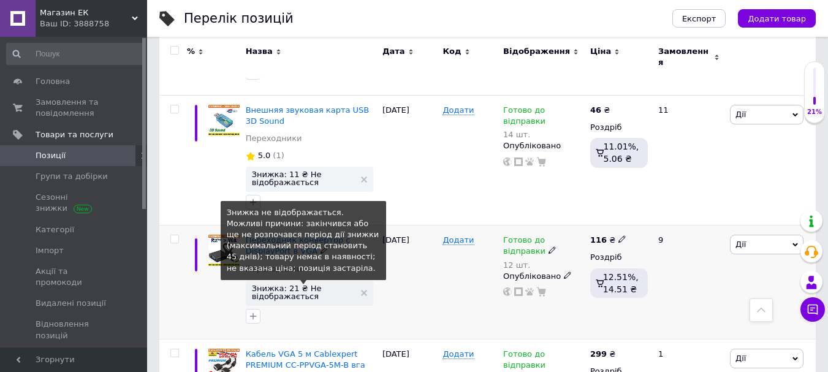
click at [300, 284] on span "Знижка: 21 ₴ Не відображається" at bounding box center [303, 292] width 103 height 16
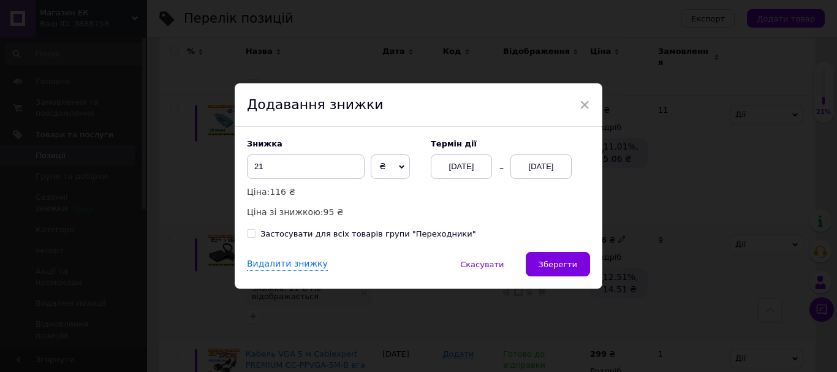
click at [533, 162] on div "[DATE]" at bounding box center [541, 166] width 61 height 25
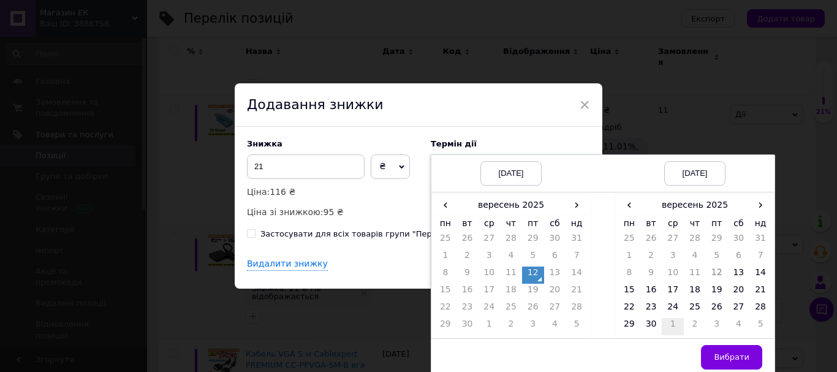
click at [668, 324] on td "1" at bounding box center [673, 326] width 22 height 17
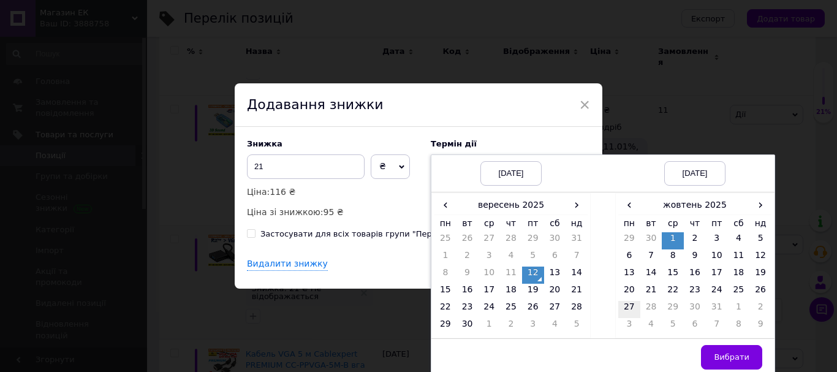
click at [622, 308] on td "27" at bounding box center [630, 309] width 22 height 17
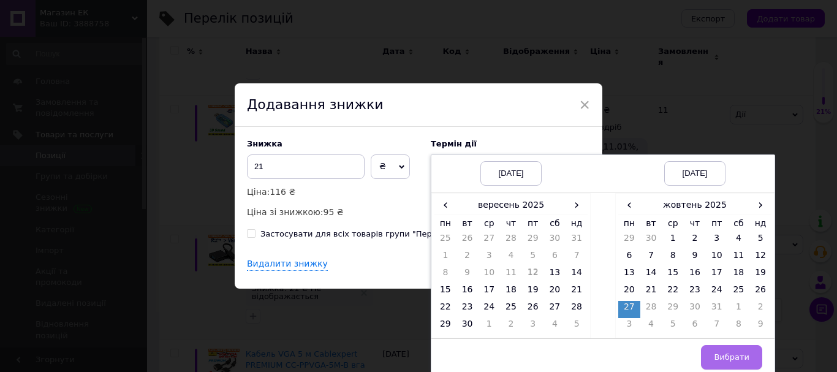
click at [715, 351] on button "Вибрати" at bounding box center [731, 357] width 61 height 25
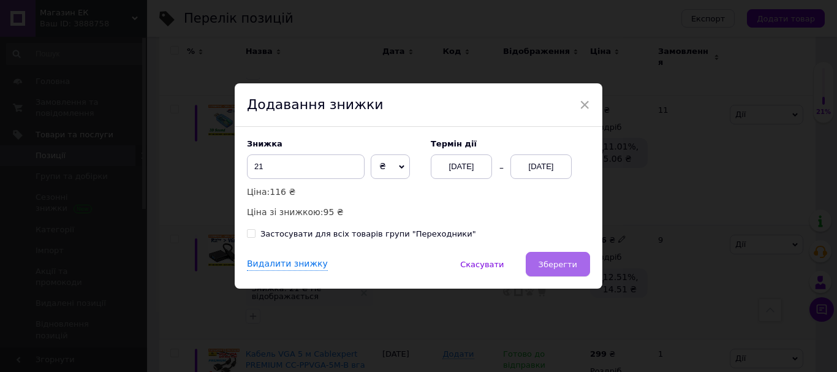
click at [573, 264] on span "Зберегти" at bounding box center [558, 264] width 39 height 9
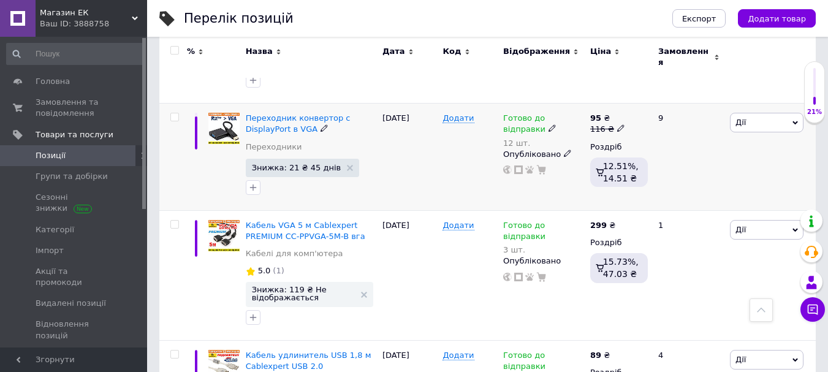
scroll to position [2195, 0]
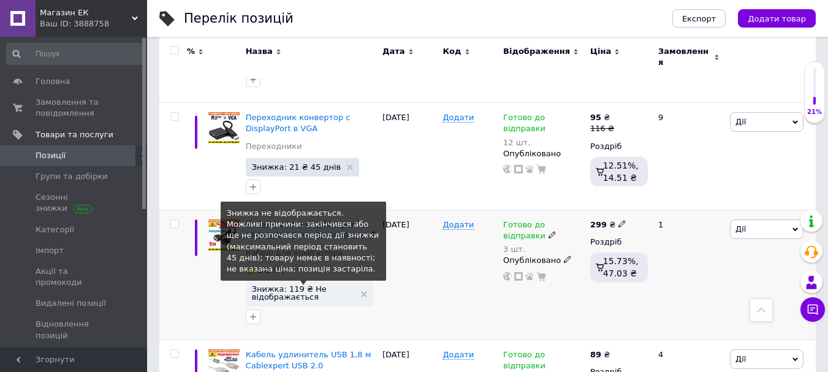
click at [300, 285] on span "Знижка: 119 ₴ Не відображається" at bounding box center [303, 293] width 103 height 16
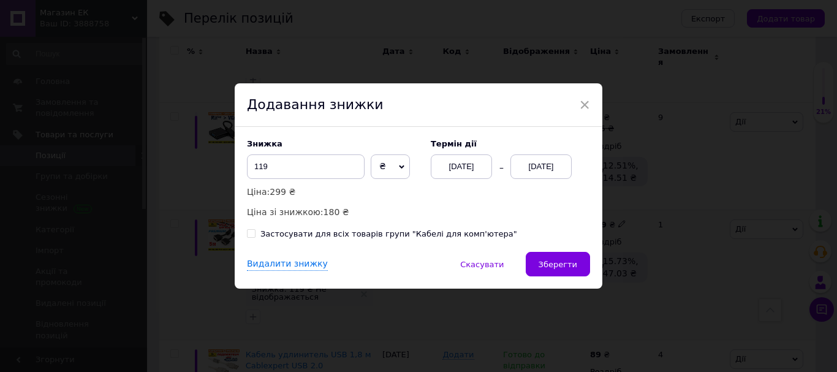
click at [526, 165] on div "[DATE]" at bounding box center [541, 166] width 61 height 25
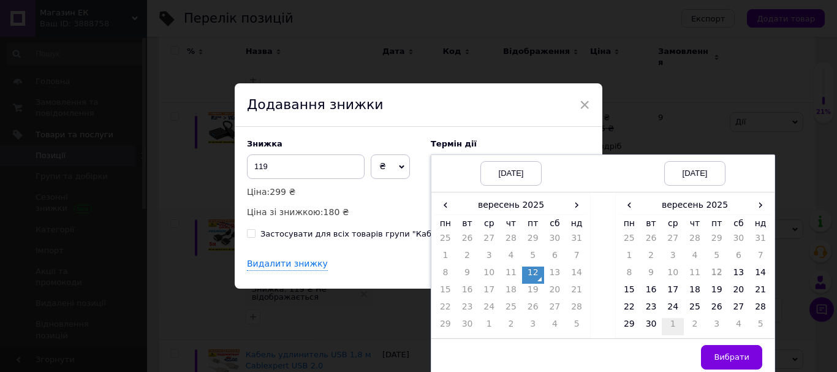
click at [671, 324] on td "1" at bounding box center [673, 326] width 22 height 17
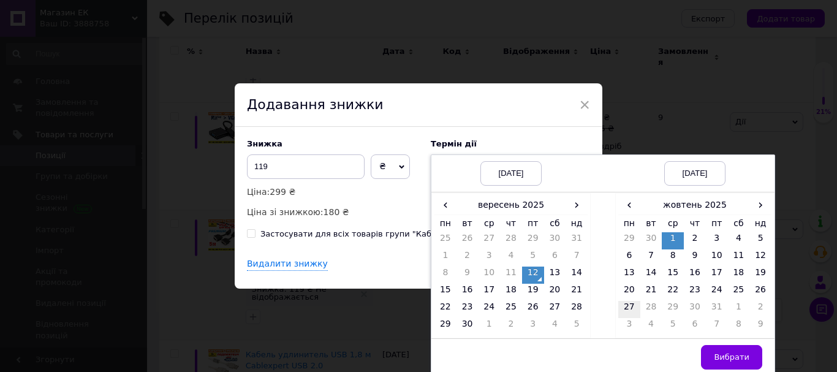
click at [628, 308] on td "27" at bounding box center [630, 309] width 22 height 17
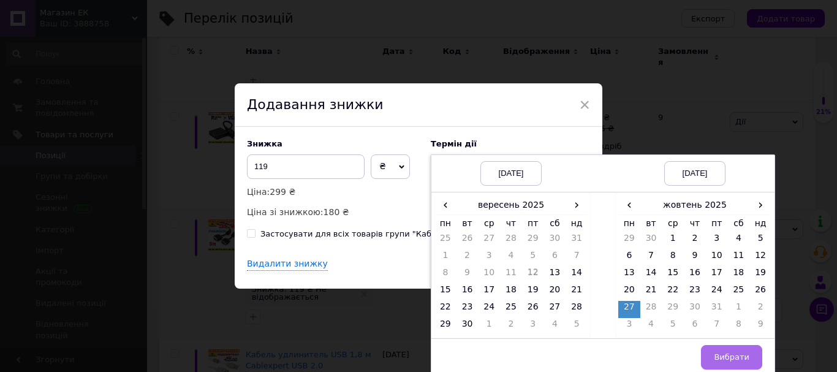
click at [717, 353] on span "Вибрати" at bounding box center [732, 357] width 36 height 9
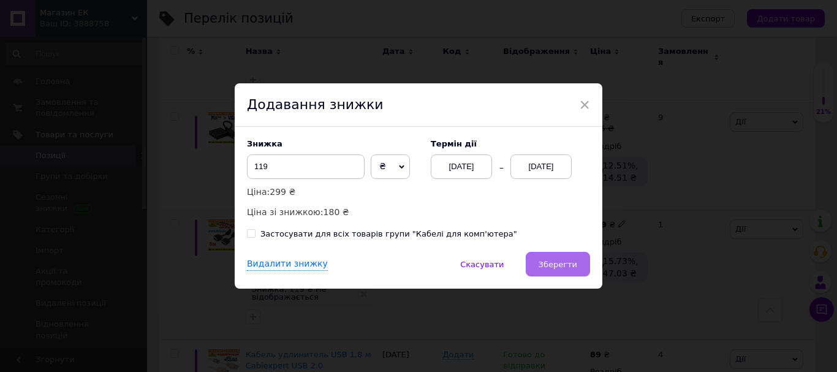
click at [566, 264] on span "Зберегти" at bounding box center [558, 264] width 39 height 9
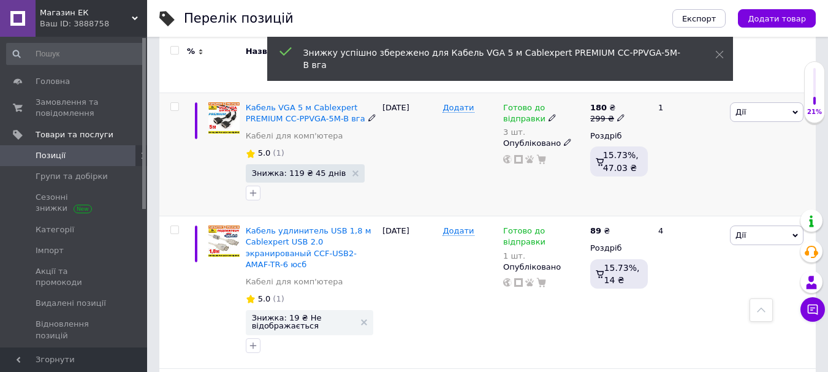
scroll to position [2318, 0]
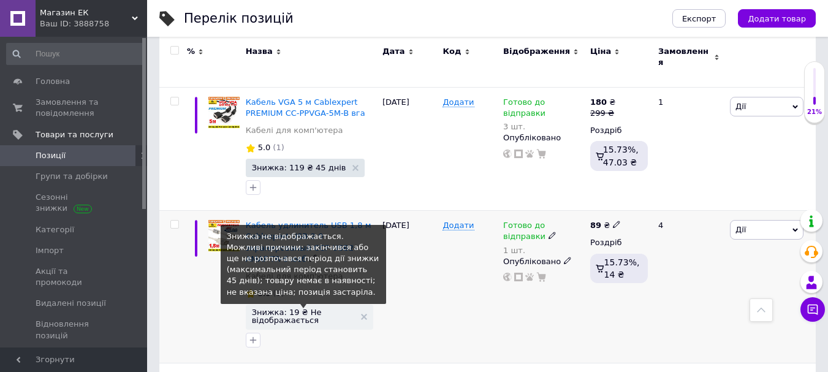
click at [303, 308] on span "Знижка: 19 ₴ Не відображається" at bounding box center [303, 316] width 103 height 16
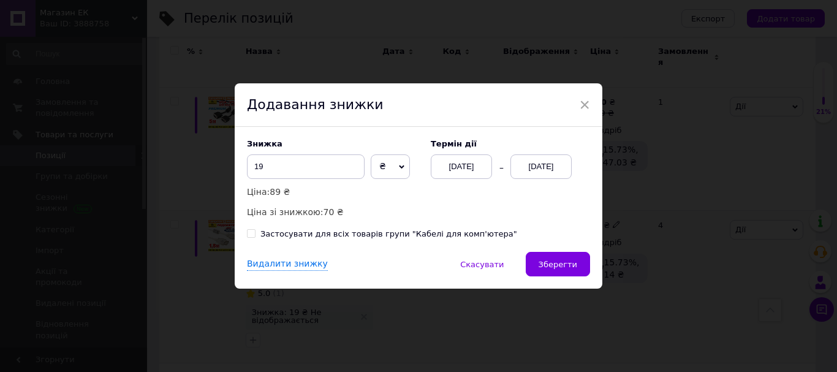
click at [536, 167] on div "[DATE]" at bounding box center [541, 166] width 61 height 25
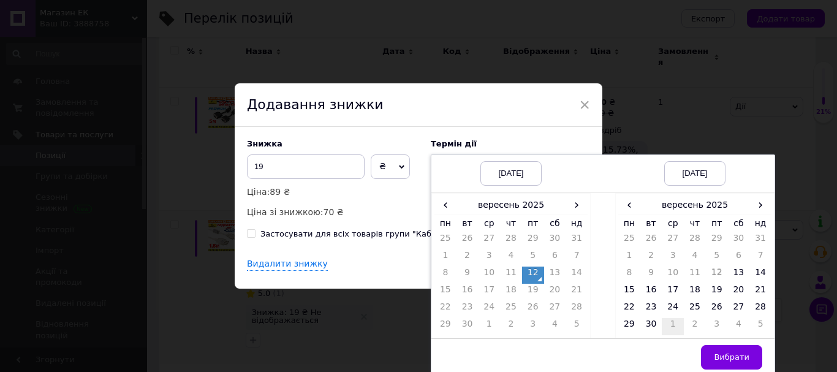
click at [676, 325] on td "1" at bounding box center [673, 326] width 22 height 17
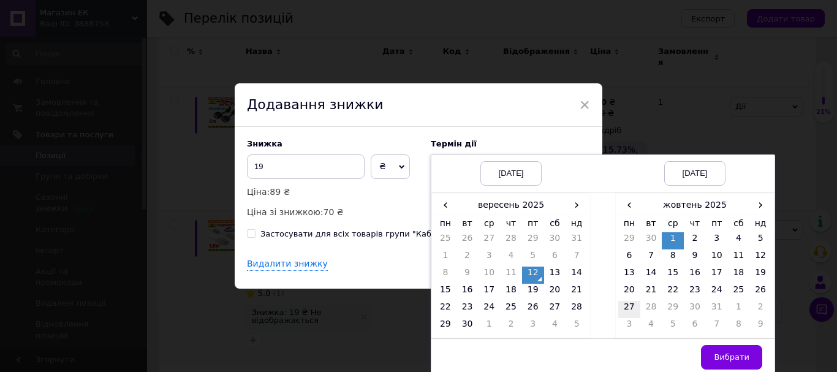
click at [623, 308] on td "27" at bounding box center [630, 309] width 22 height 17
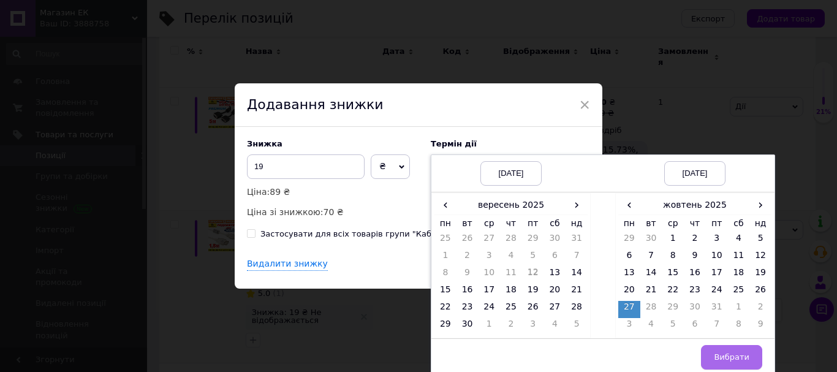
click at [723, 362] on span "Вибрати" at bounding box center [732, 357] width 36 height 9
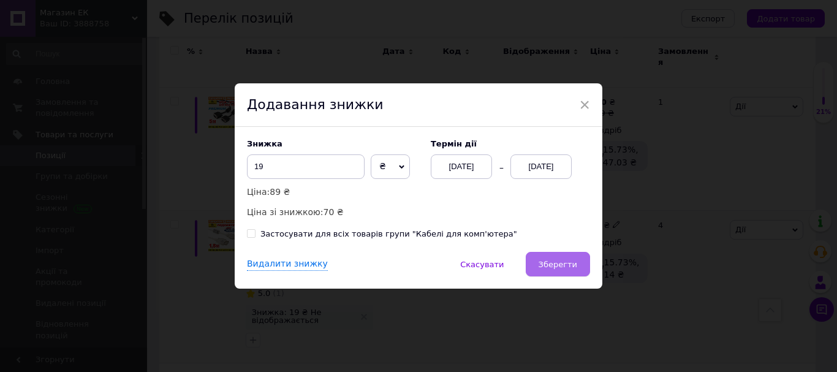
click at [549, 261] on span "Зберегти" at bounding box center [558, 264] width 39 height 9
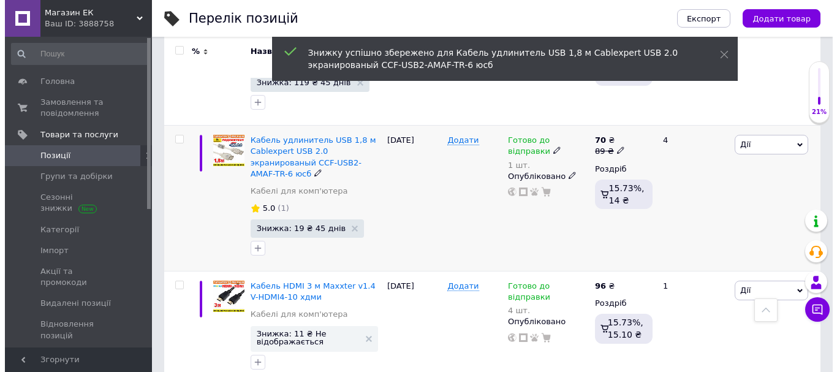
scroll to position [2404, 0]
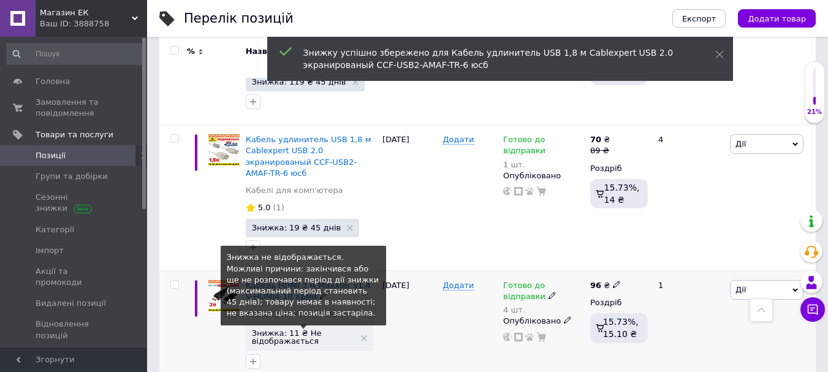
click at [305, 329] on span "Знижка: 11 ₴ Не відображається" at bounding box center [303, 337] width 103 height 16
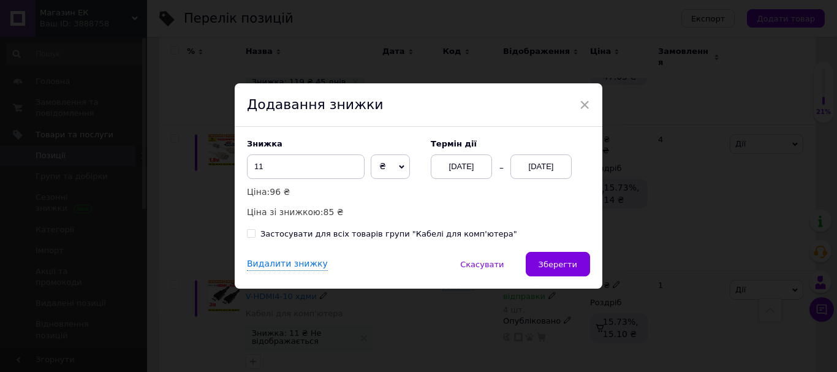
click at [542, 167] on div "[DATE]" at bounding box center [541, 166] width 61 height 25
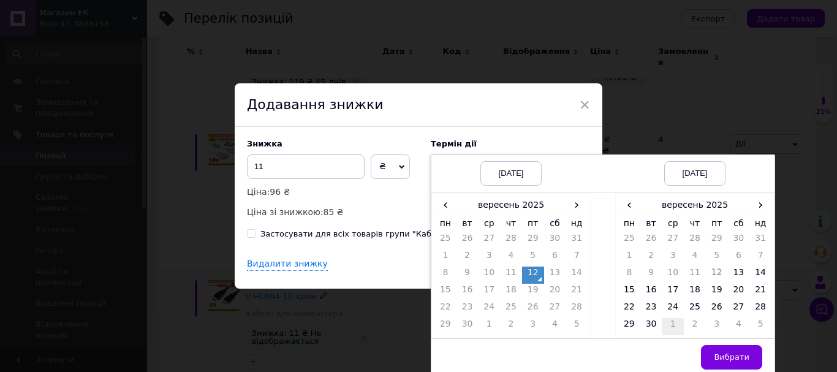
click at [674, 327] on td "1" at bounding box center [673, 326] width 22 height 17
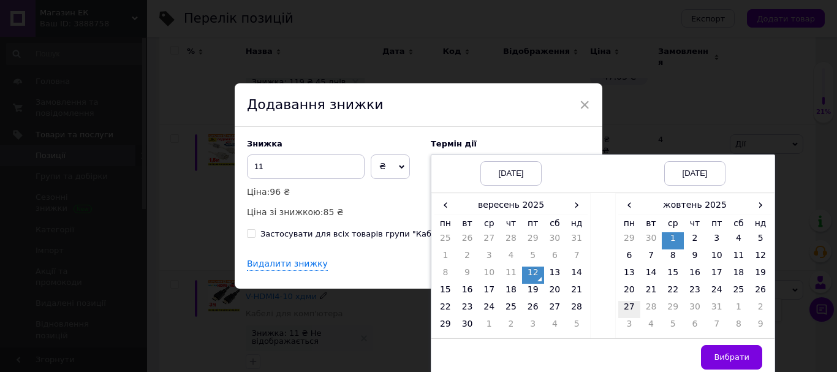
click at [628, 309] on td "27" at bounding box center [630, 309] width 22 height 17
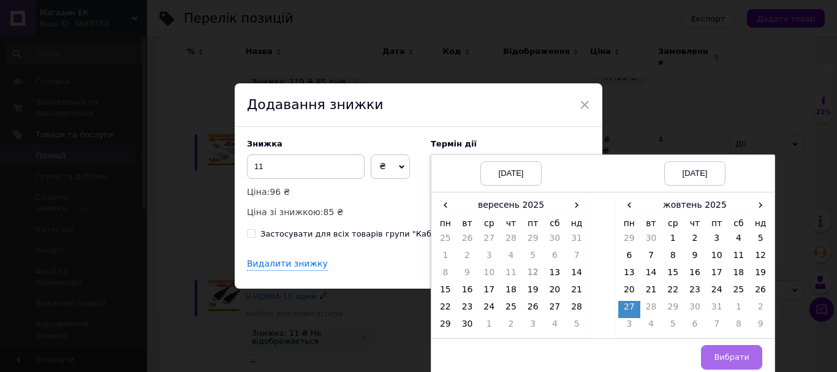
click at [724, 351] on button "Вибрати" at bounding box center [731, 357] width 61 height 25
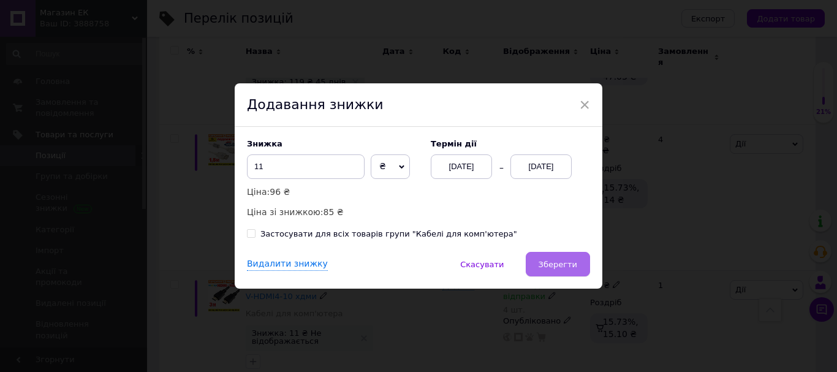
click at [571, 265] on span "Зберегти" at bounding box center [558, 264] width 39 height 9
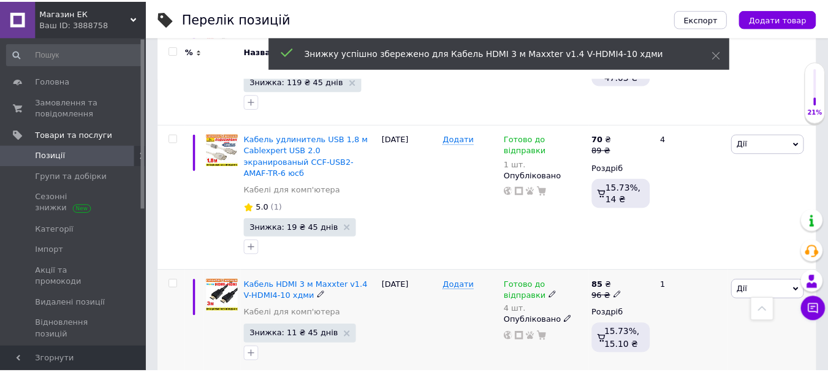
scroll to position [2385, 0]
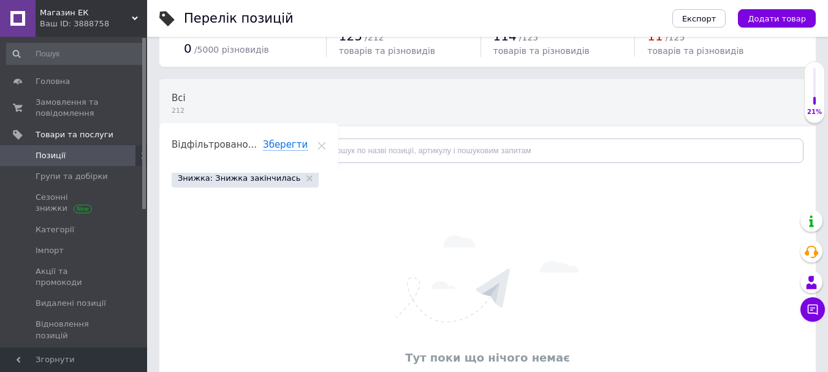
scroll to position [104, 0]
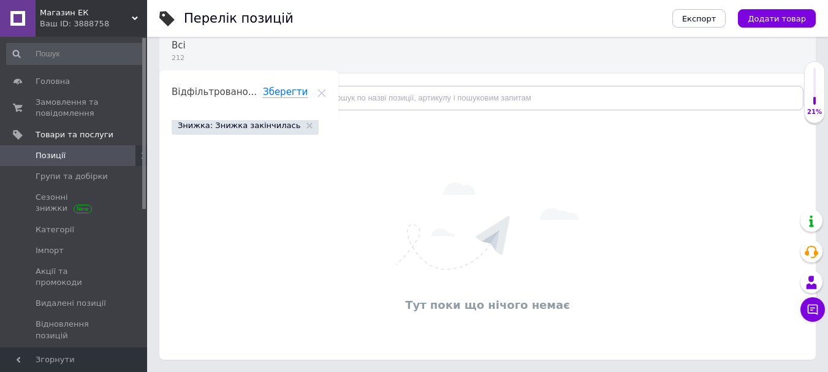
click at [227, 124] on span "Знижка: Знижка закінчилась" at bounding box center [239, 125] width 123 height 11
click at [58, 148] on link "Позиції" at bounding box center [75, 155] width 151 height 21
click at [266, 93] on div "Відфільтруйте товари" at bounding box center [237, 98] width 131 height 25
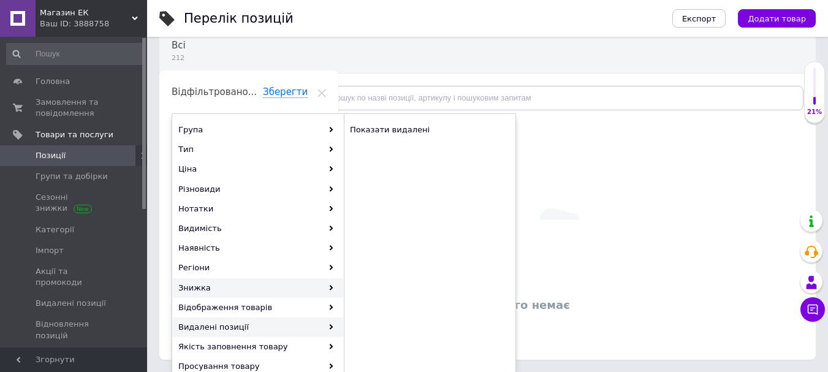
click at [206, 284] on div "Знижка" at bounding box center [258, 288] width 170 height 20
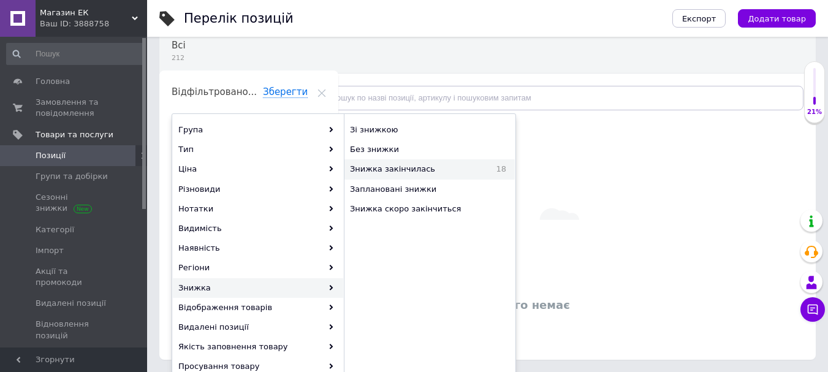
click at [402, 167] on span "Знижка закінчилась" at bounding box center [415, 169] width 131 height 11
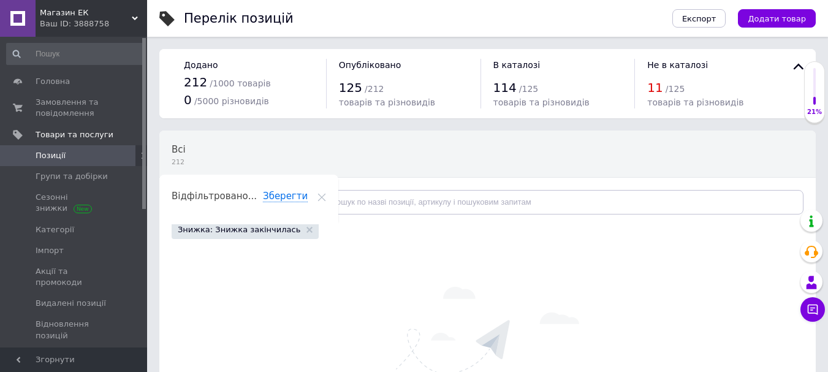
click at [268, 201] on div "Відфільтруйте товари" at bounding box center [237, 202] width 131 height 25
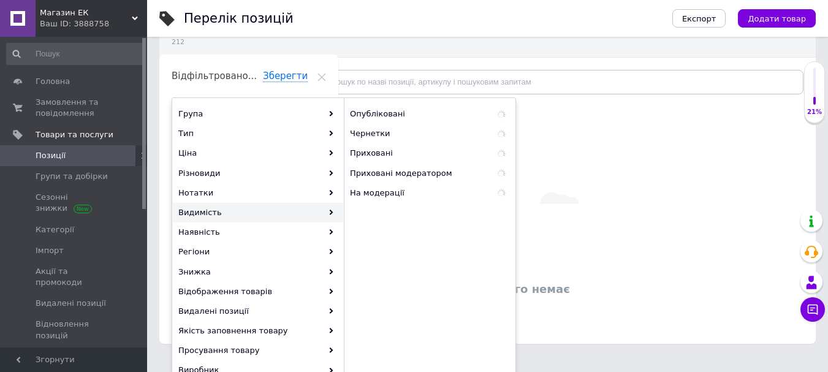
scroll to position [123, 0]
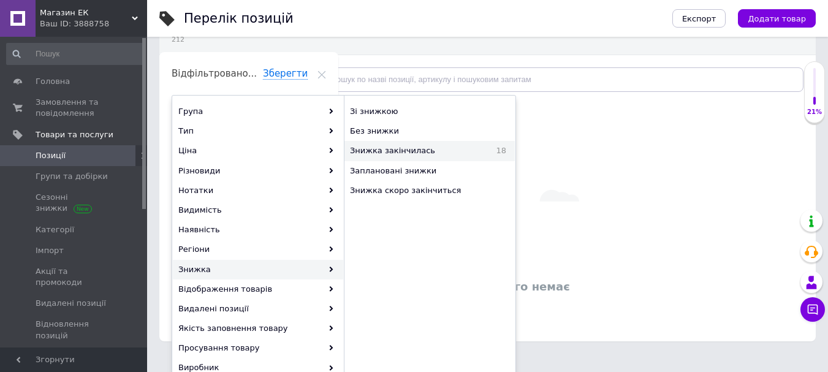
click at [400, 148] on span "Знижка закінчилась" at bounding box center [415, 150] width 131 height 11
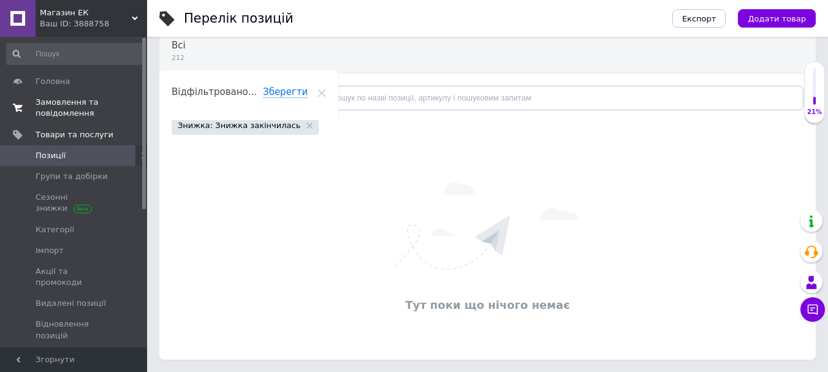
click at [57, 101] on span "Замовлення та повідомлення" at bounding box center [75, 108] width 78 height 22
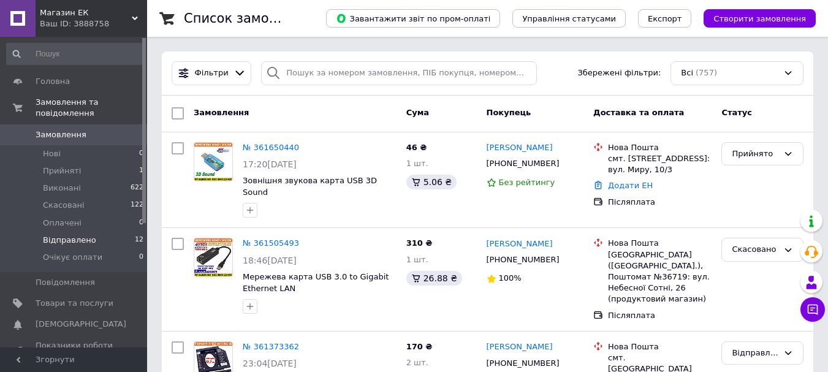
click at [71, 235] on span "Відправлено" at bounding box center [69, 240] width 53 height 11
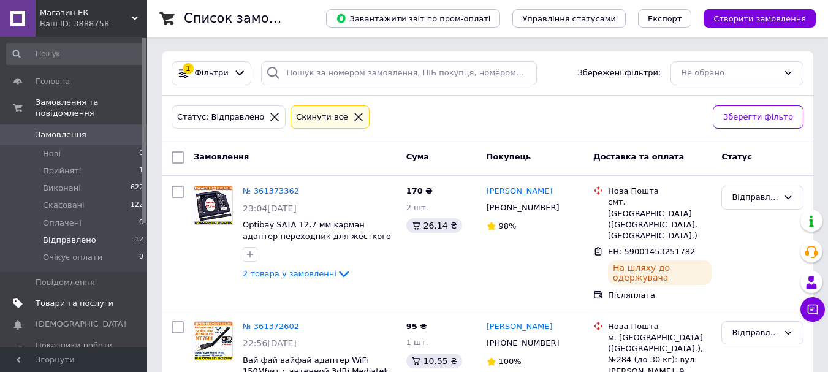
click at [66, 298] on span "Товари та послуги" at bounding box center [75, 303] width 78 height 11
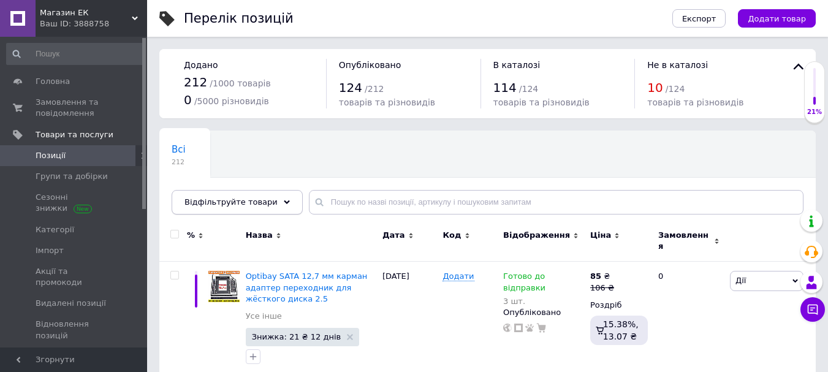
click at [254, 202] on span "Відфільтруйте товари" at bounding box center [231, 201] width 93 height 9
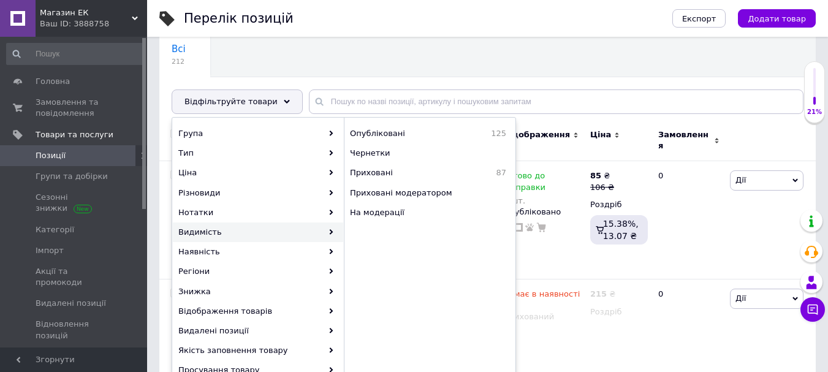
scroll to position [123, 0]
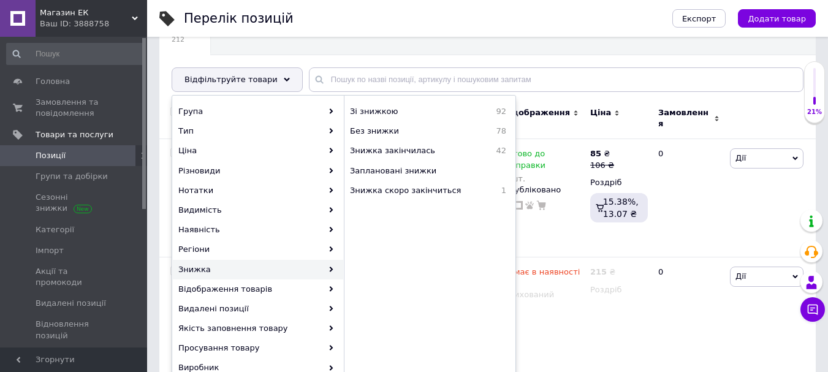
click at [197, 268] on div "Знижка" at bounding box center [258, 270] width 170 height 20
click at [405, 149] on span "Знижка закінчилась" at bounding box center [415, 150] width 131 height 11
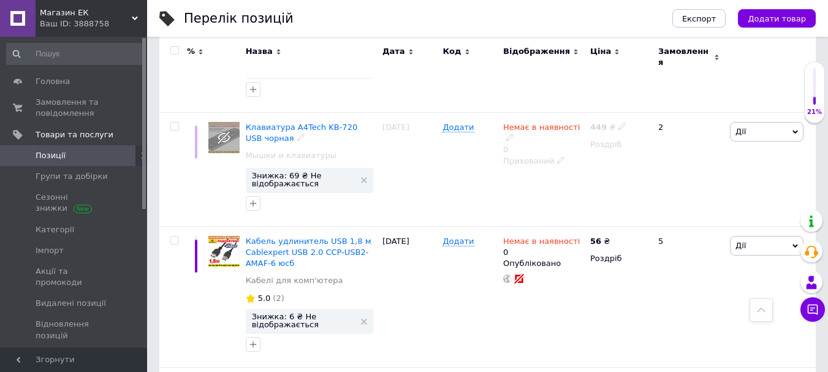
scroll to position [1165, 0]
